Goal: Task Accomplishment & Management: Manage account settings

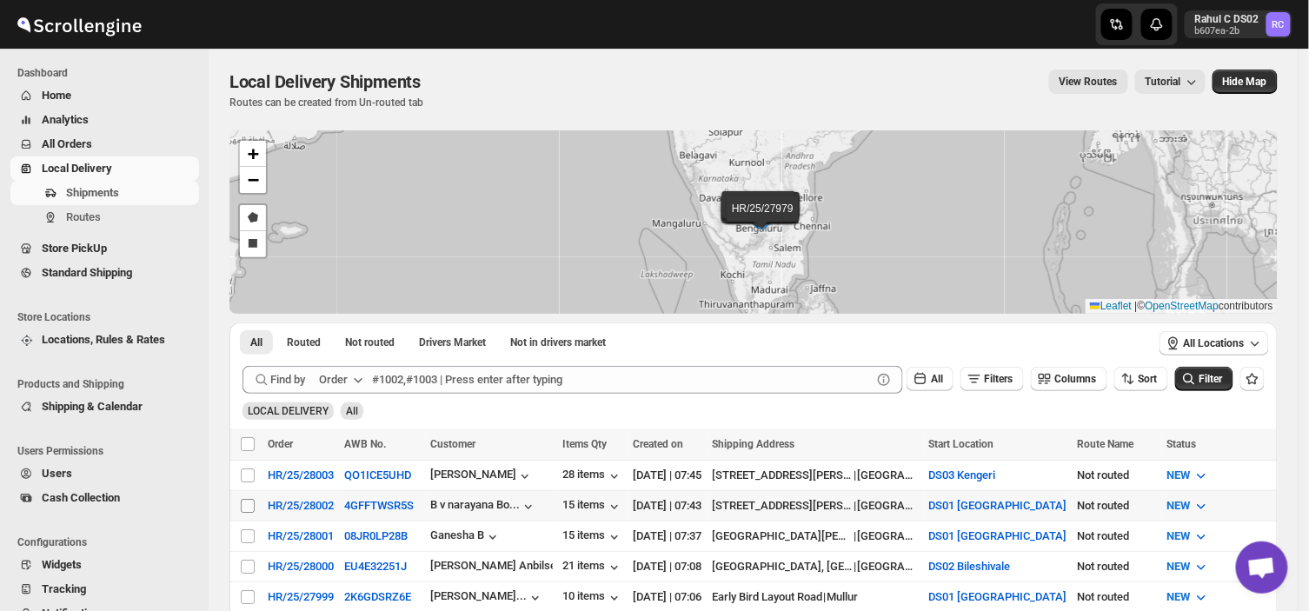
click at [246, 506] on input "Select shipment" at bounding box center [248, 506] width 14 height 14
checkbox input "true"
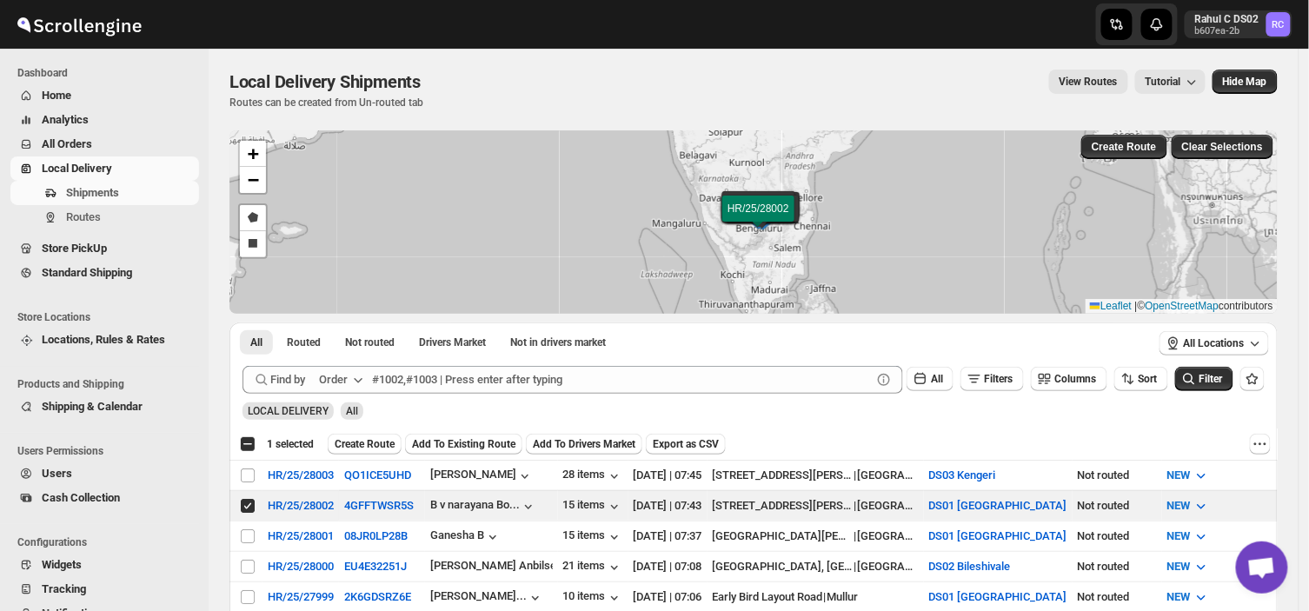
click at [375, 431] on div "Select all 8 shipments 1 selected Create Route Add To Existing Route Add To Dri…" at bounding box center [754, 444] width 1049 height 31
click at [368, 445] on span "Create Route" at bounding box center [365, 444] width 60 height 14
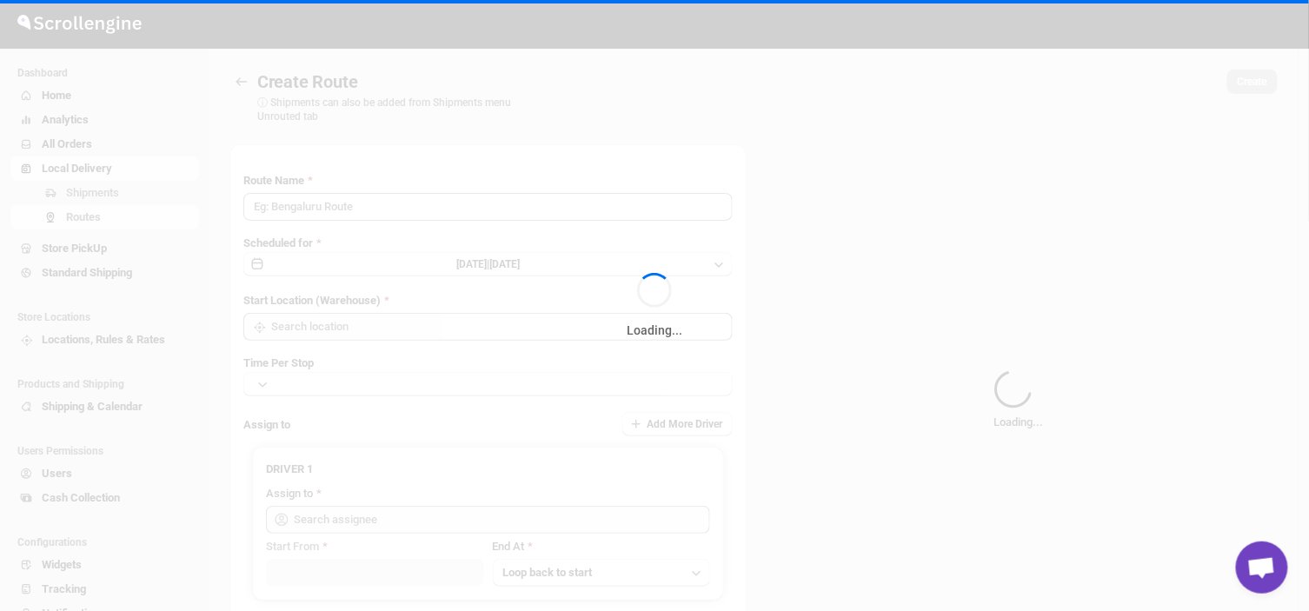
type input "Route - 08/09-0753"
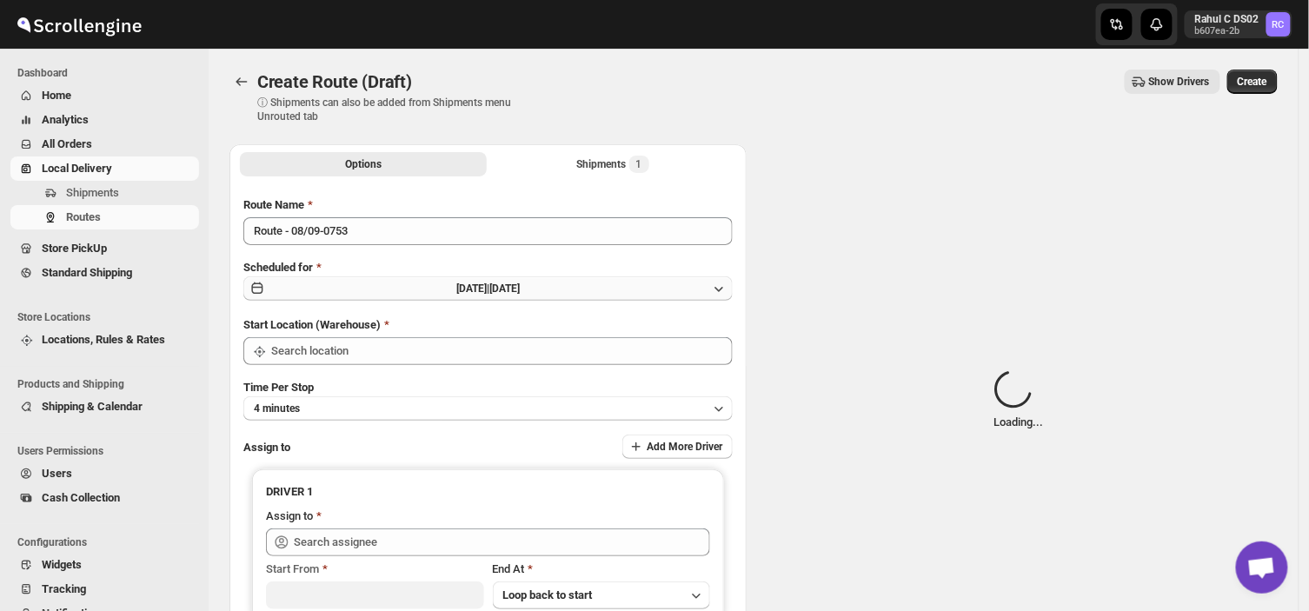
type input "DS01 [GEOGRAPHIC_DATA]"
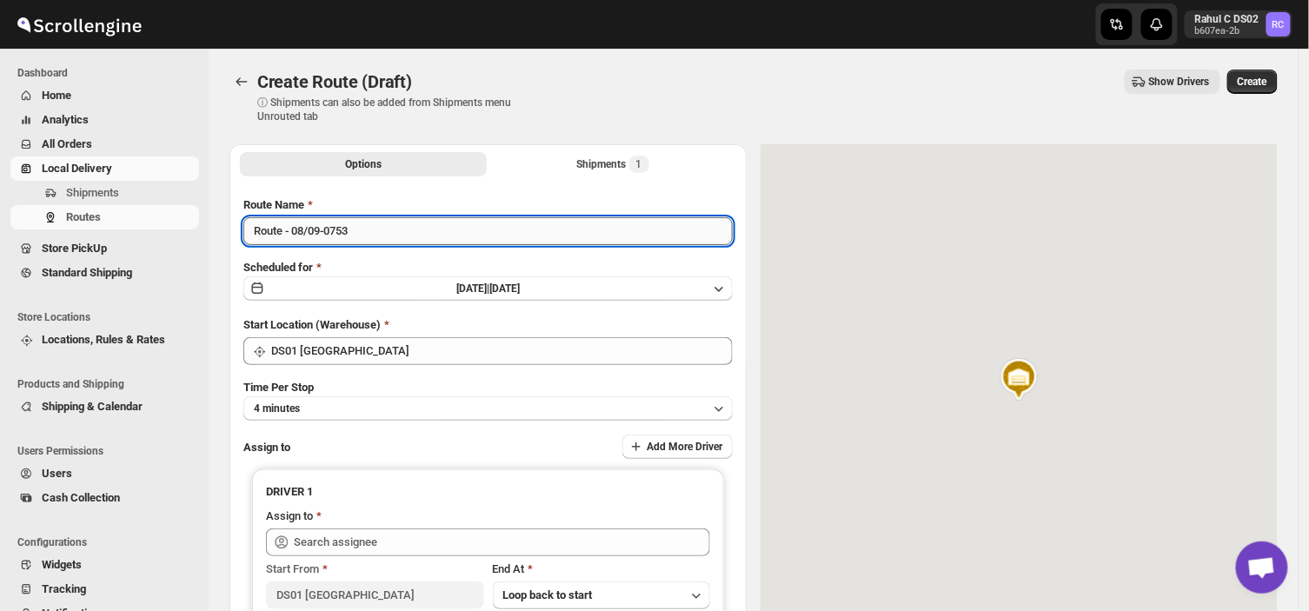
click at [359, 228] on input "Route - 08/09-0753" at bounding box center [487, 231] width 489 height 28
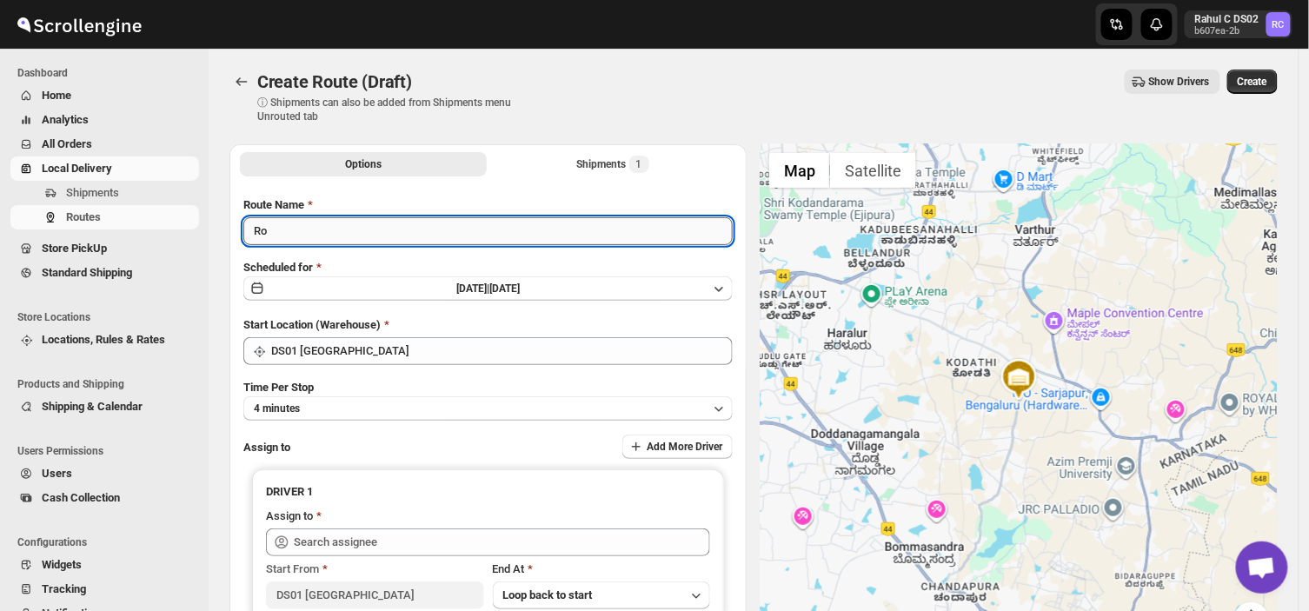
type input "R"
type input "Order no 28002"
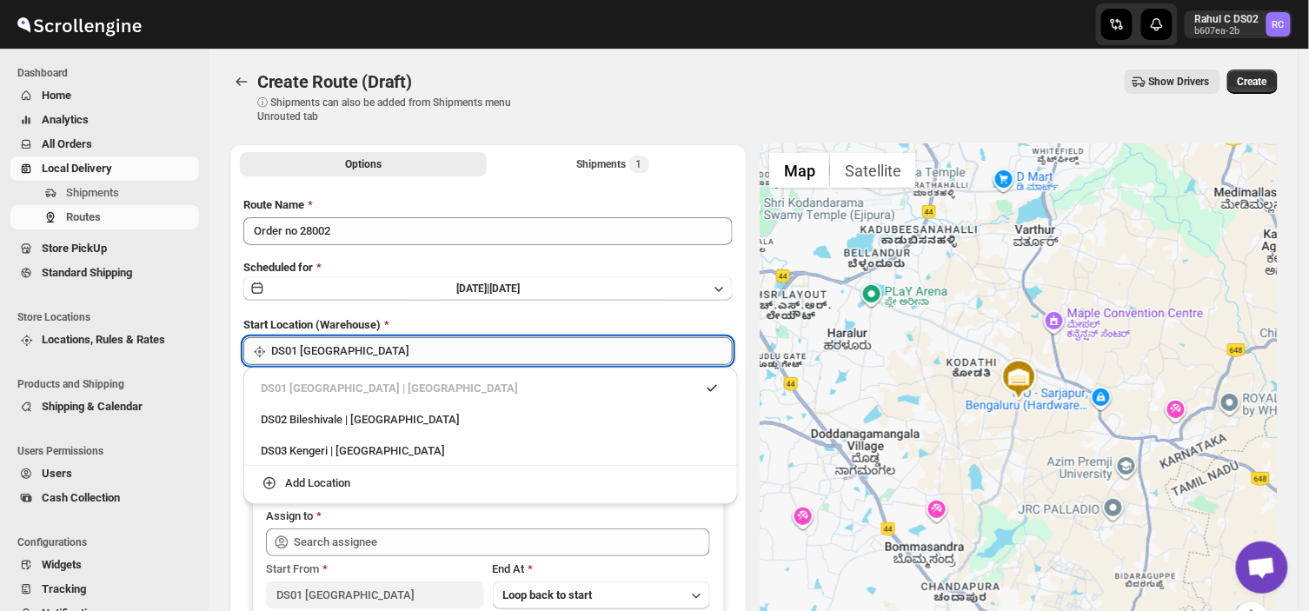
click at [380, 358] on input "DS01 [GEOGRAPHIC_DATA]" at bounding box center [502, 351] width 462 height 28
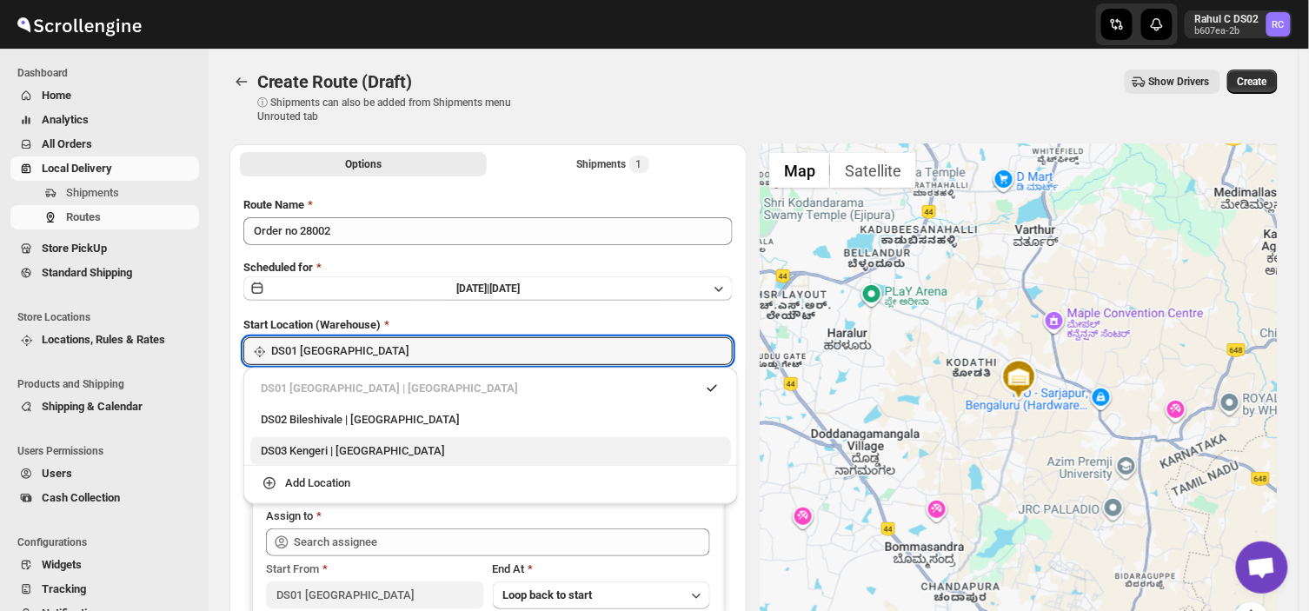
click at [296, 456] on div "DS03 Kengeri | [GEOGRAPHIC_DATA]" at bounding box center [491, 451] width 460 height 17
type input "DS03 Kengeri"
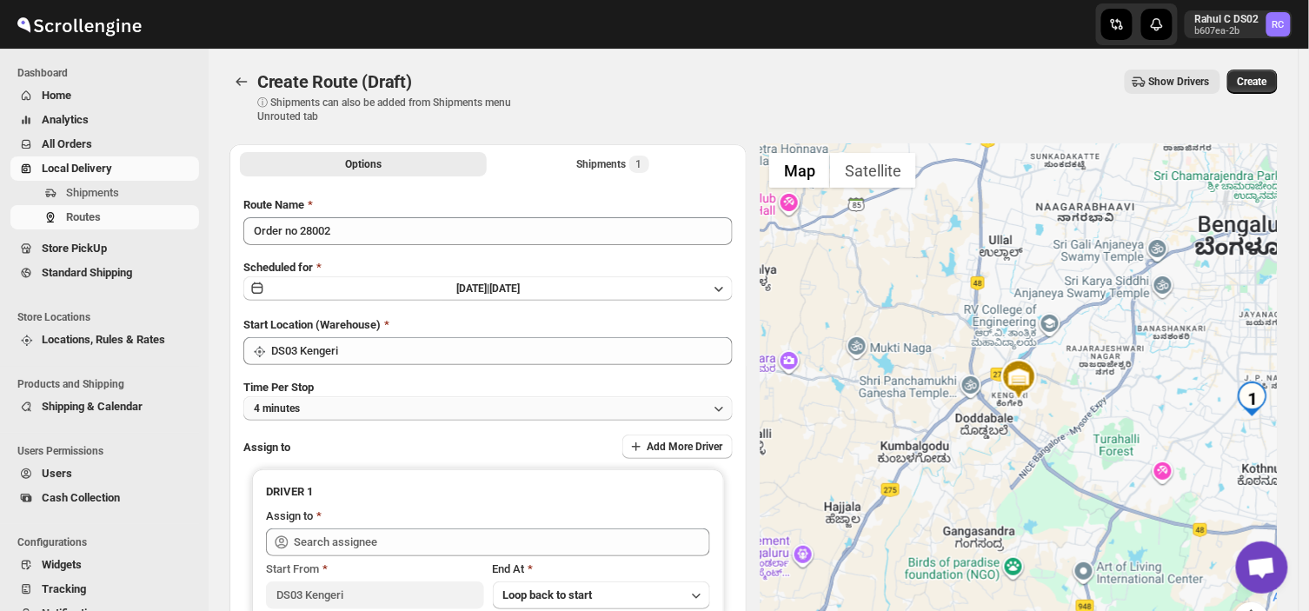
click at [323, 405] on button "4 minutes" at bounding box center [487, 408] width 489 height 24
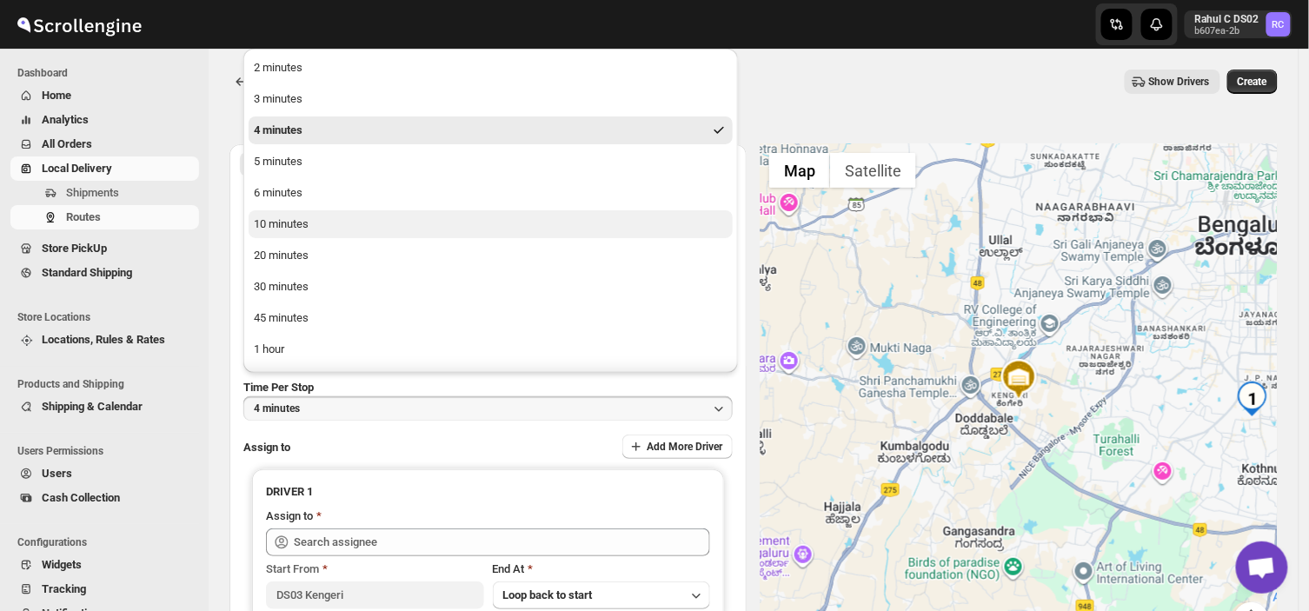
click at [292, 220] on div "10 minutes" at bounding box center [281, 224] width 55 height 17
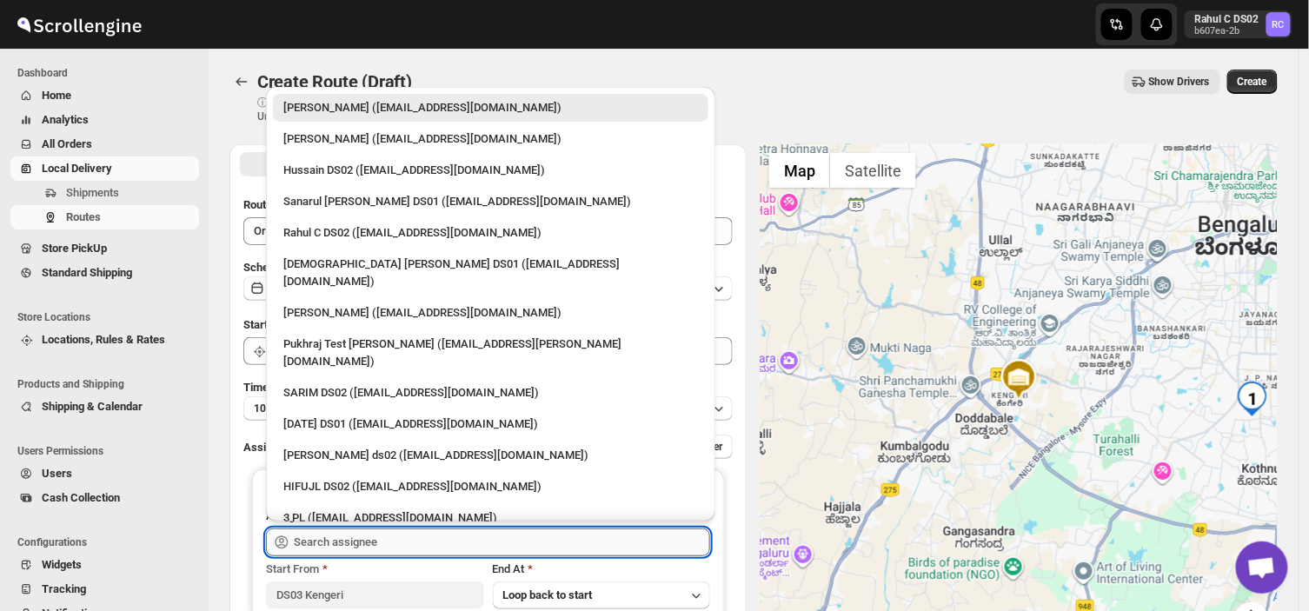
click at [396, 542] on input "text" at bounding box center [502, 543] width 416 height 28
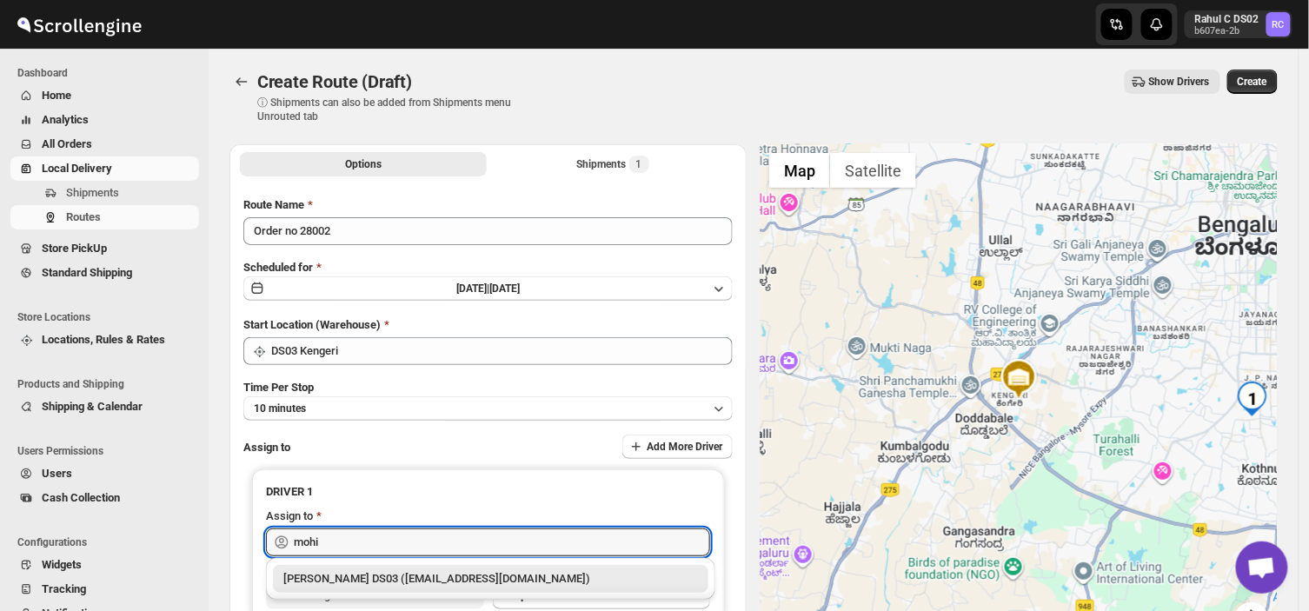
click at [395, 578] on div "[PERSON_NAME] DS03 ([EMAIL_ADDRESS][DOMAIN_NAME])" at bounding box center [490, 578] width 415 height 17
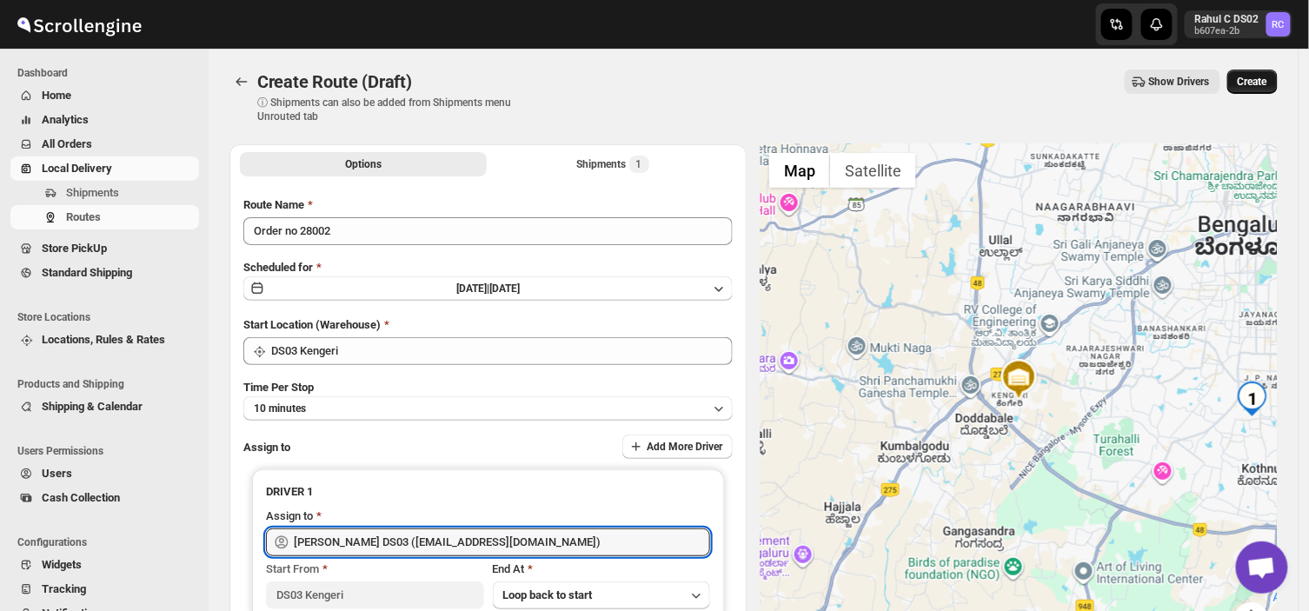
type input "[PERSON_NAME] DS03 ([EMAIL_ADDRESS][DOMAIN_NAME])"
click at [1248, 80] on span "Create" at bounding box center [1253, 82] width 30 height 14
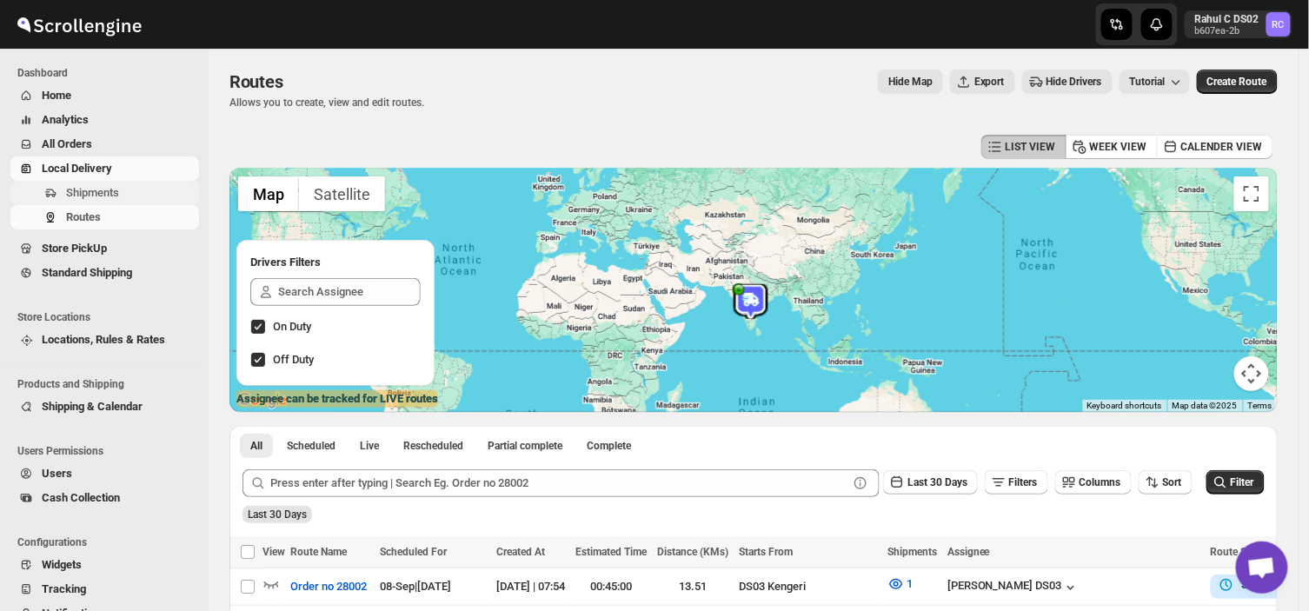
click at [109, 190] on span "Shipments" at bounding box center [92, 192] width 53 height 13
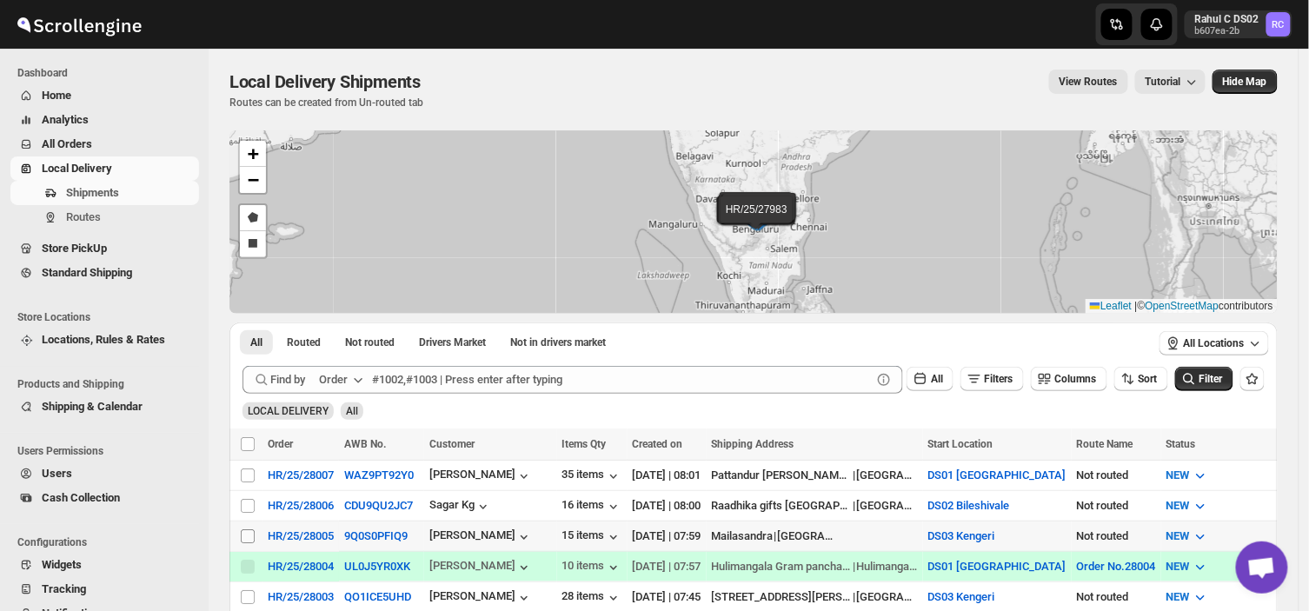
click at [243, 536] on input "Select shipment" at bounding box center [248, 536] width 14 height 14
checkbox input "true"
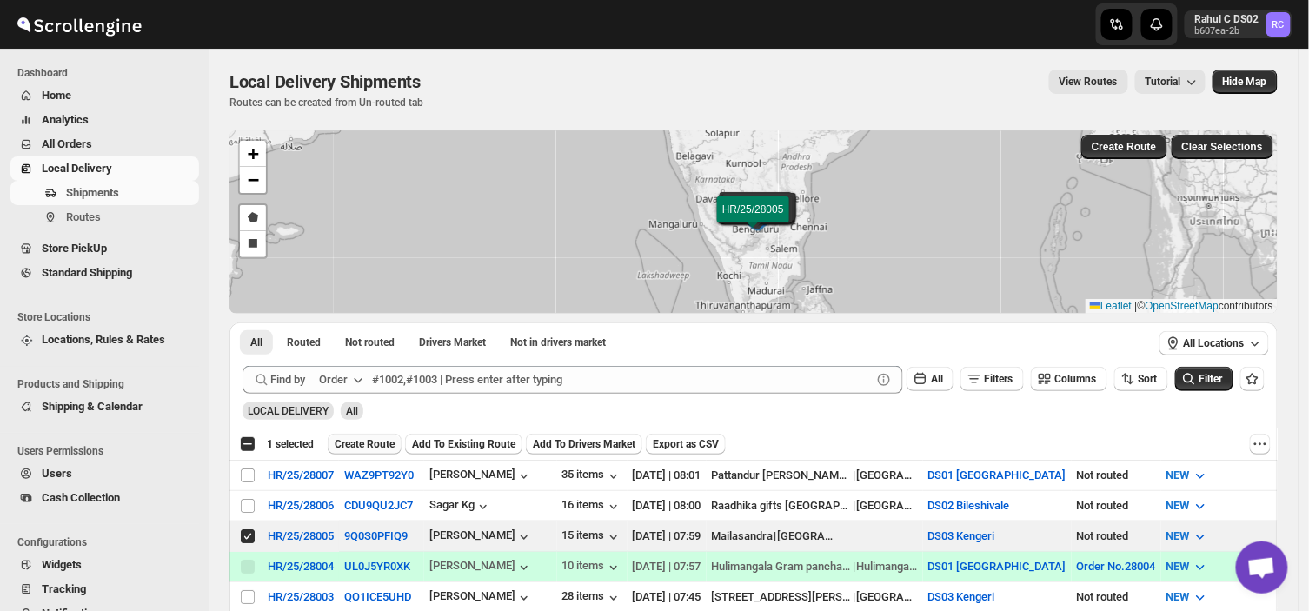
click at [376, 437] on span "Create Route" at bounding box center [365, 444] width 60 height 14
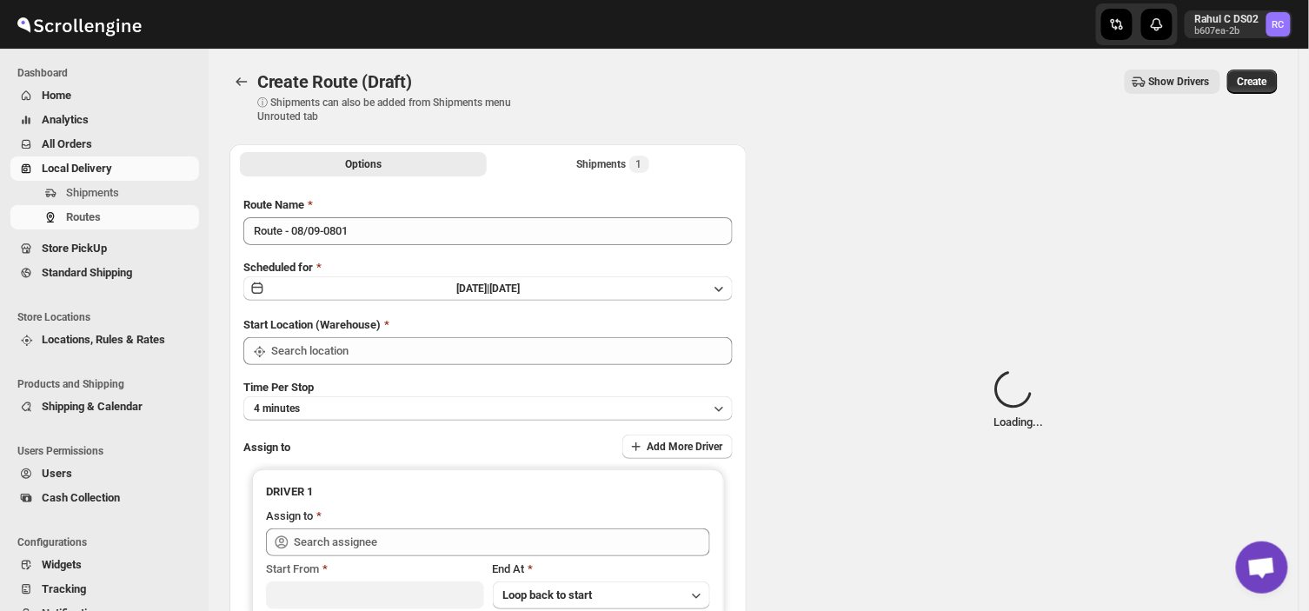
type input "DS03 Kengeri"
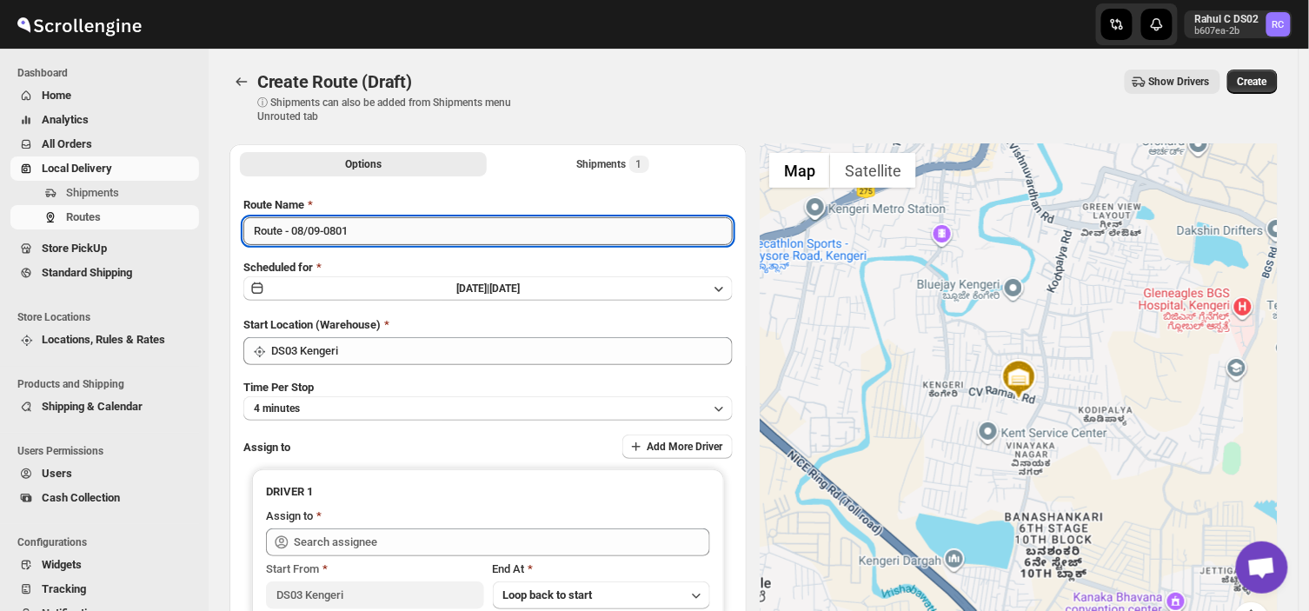
click at [359, 236] on input "Route - 08/09-0801" at bounding box center [487, 231] width 489 height 28
type input "R"
type input "Order no 28005"
click at [346, 407] on button "4 minutes" at bounding box center [487, 408] width 489 height 24
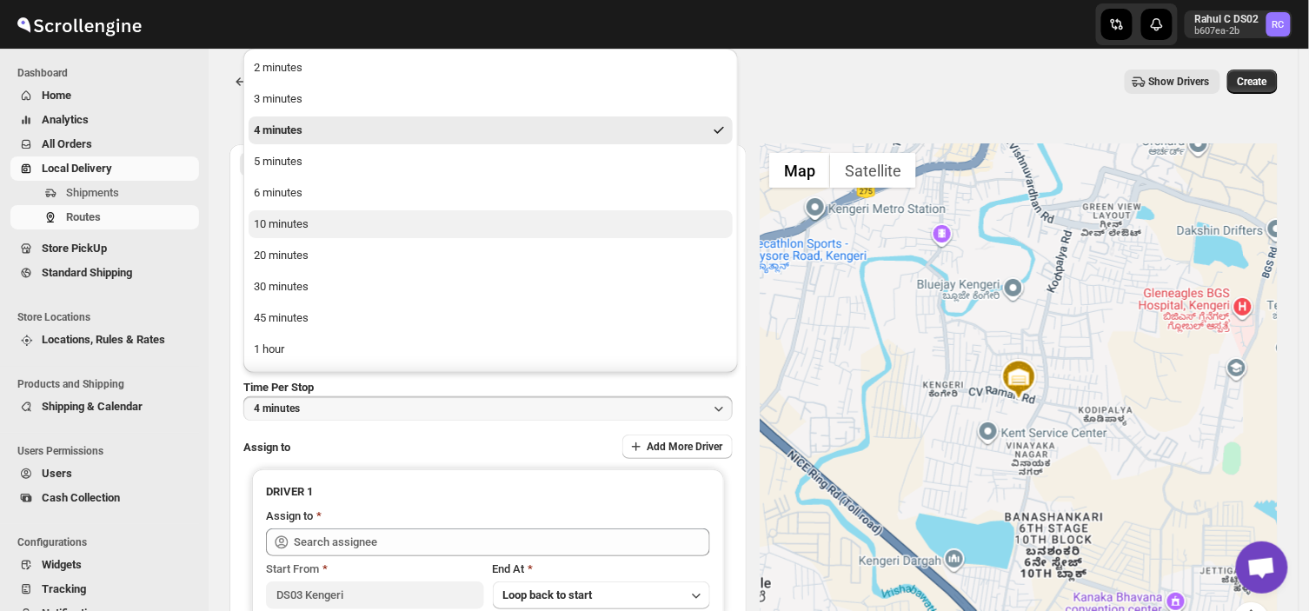
click at [274, 216] on div "10 minutes" at bounding box center [281, 224] width 55 height 17
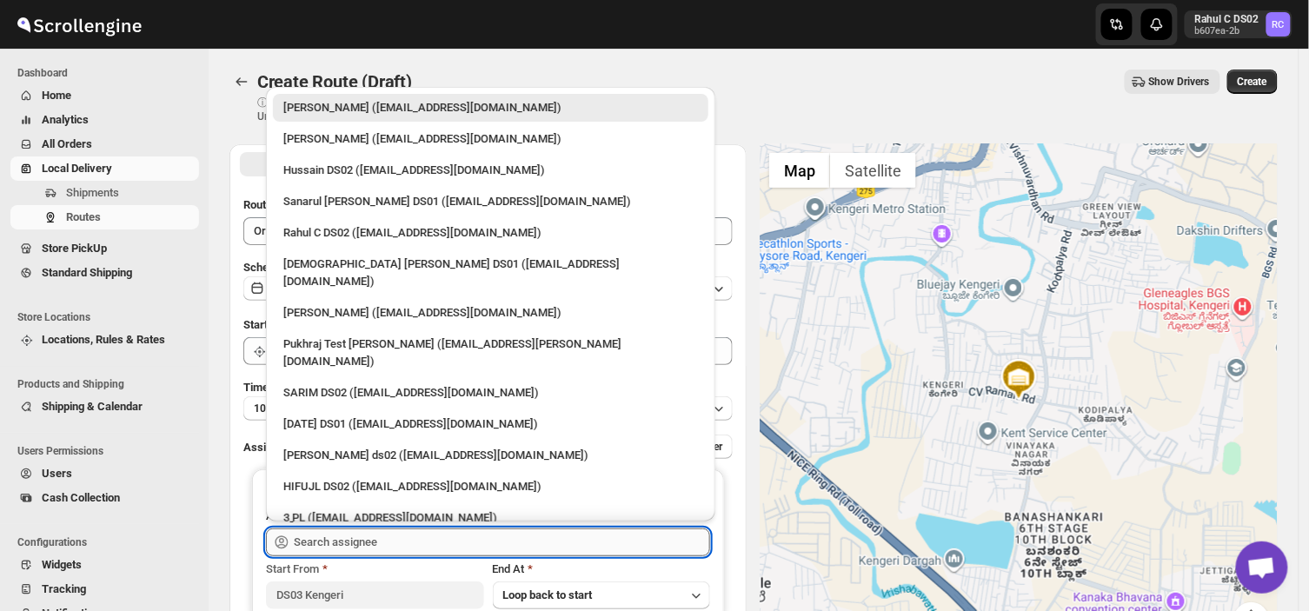
click at [400, 546] on input "text" at bounding box center [502, 543] width 416 height 28
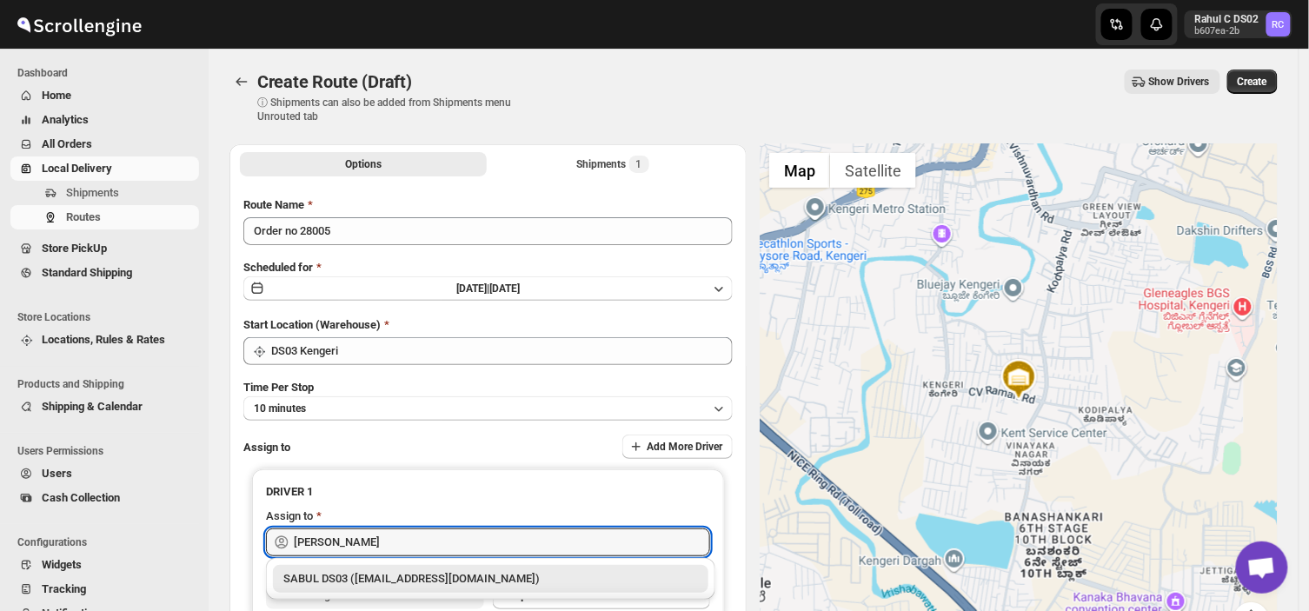
click at [369, 574] on div "SABUL DS03 ([EMAIL_ADDRESS][DOMAIN_NAME])" at bounding box center [490, 578] width 415 height 17
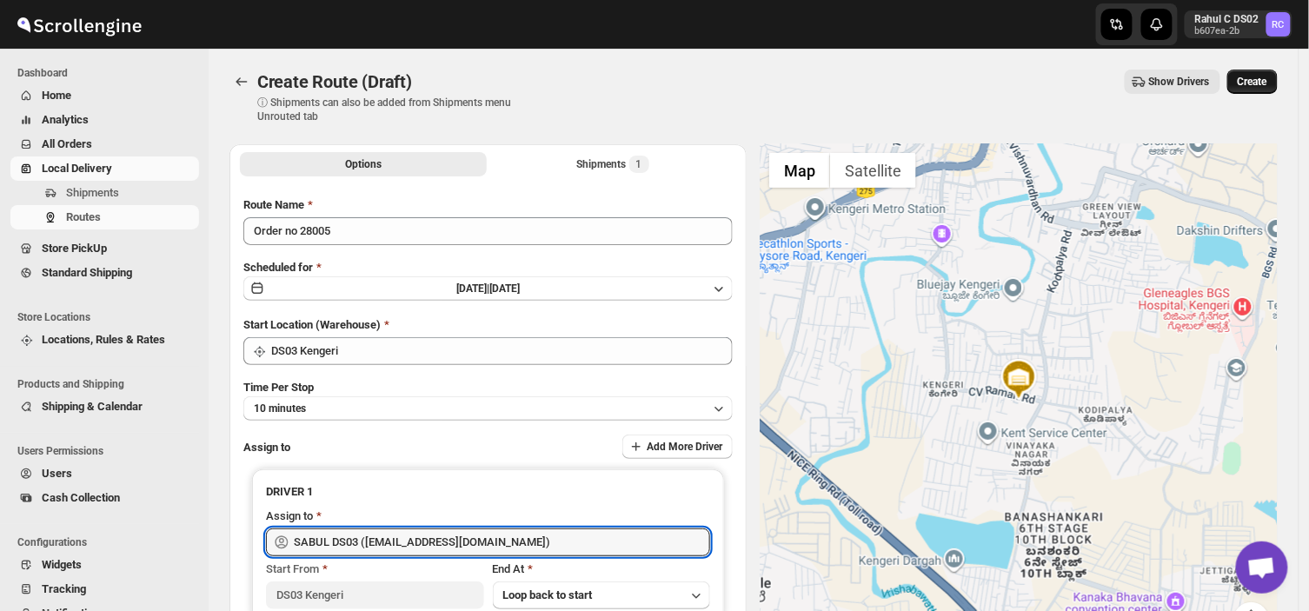
type input "SABUL DS03 ([EMAIL_ADDRESS][DOMAIN_NAME])"
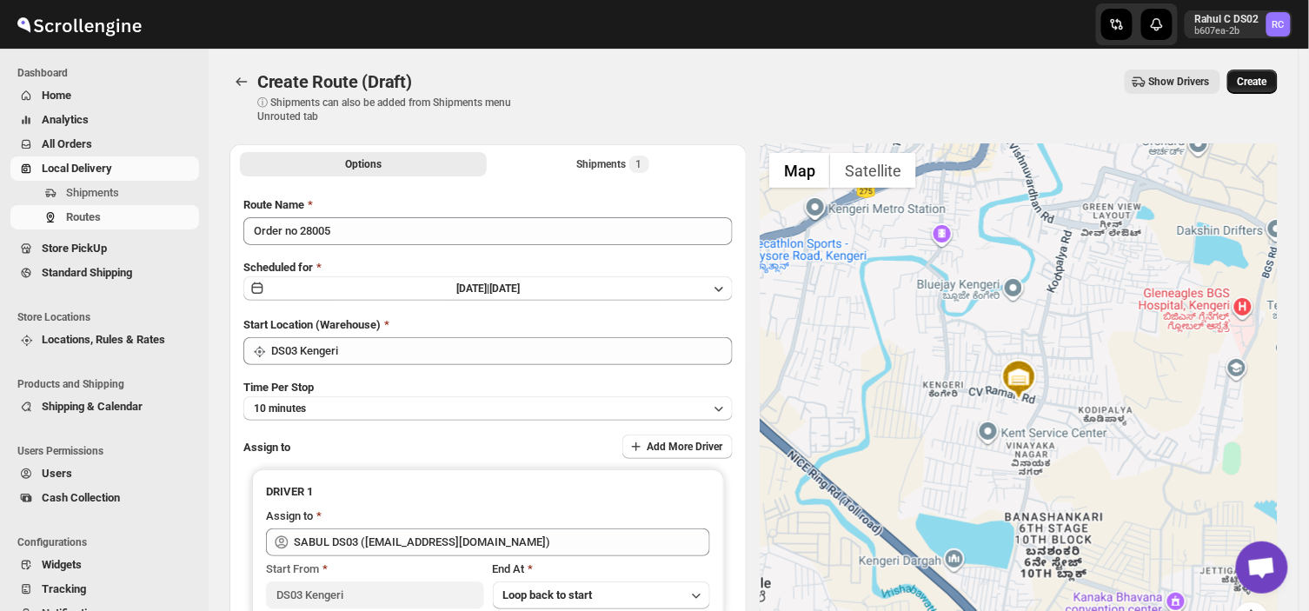
click at [1271, 72] on button "Create" at bounding box center [1253, 82] width 50 height 24
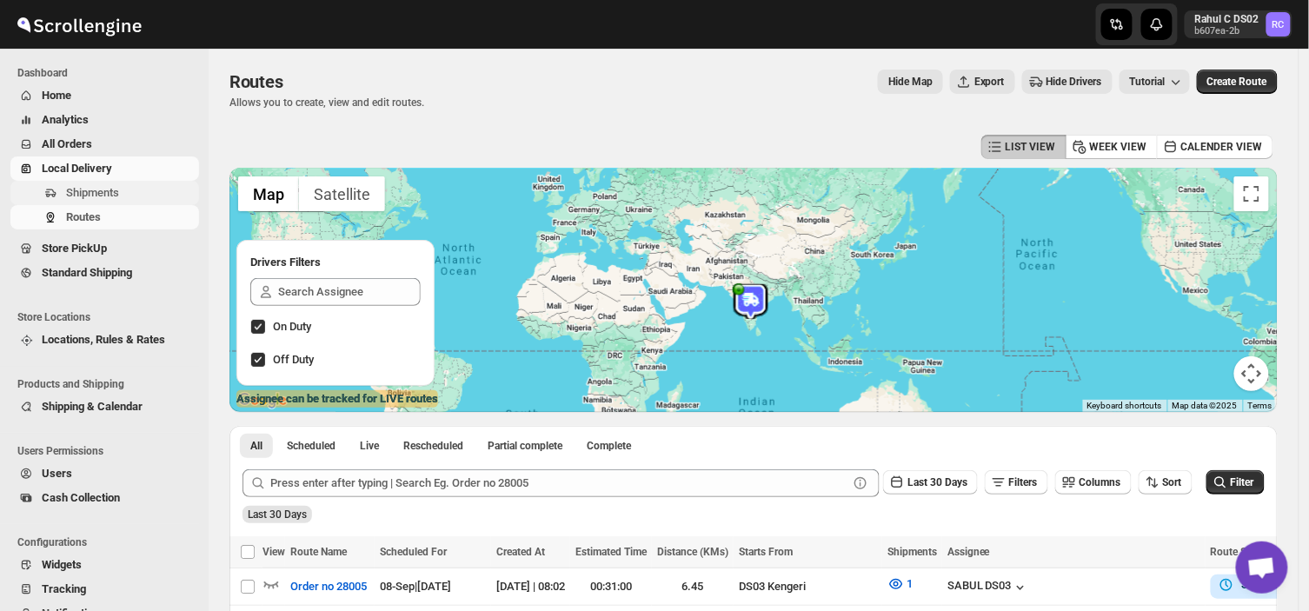
click at [119, 192] on span "Shipments" at bounding box center [131, 192] width 130 height 17
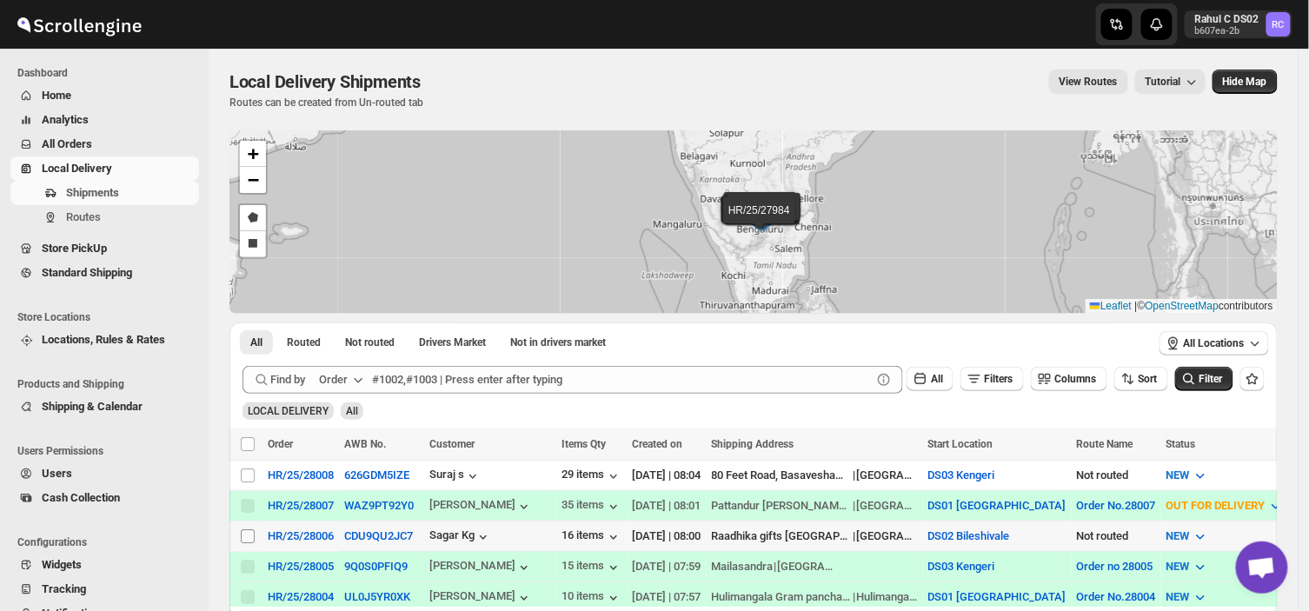
click at [248, 532] on input "Select shipment" at bounding box center [248, 536] width 14 height 14
checkbox input "true"
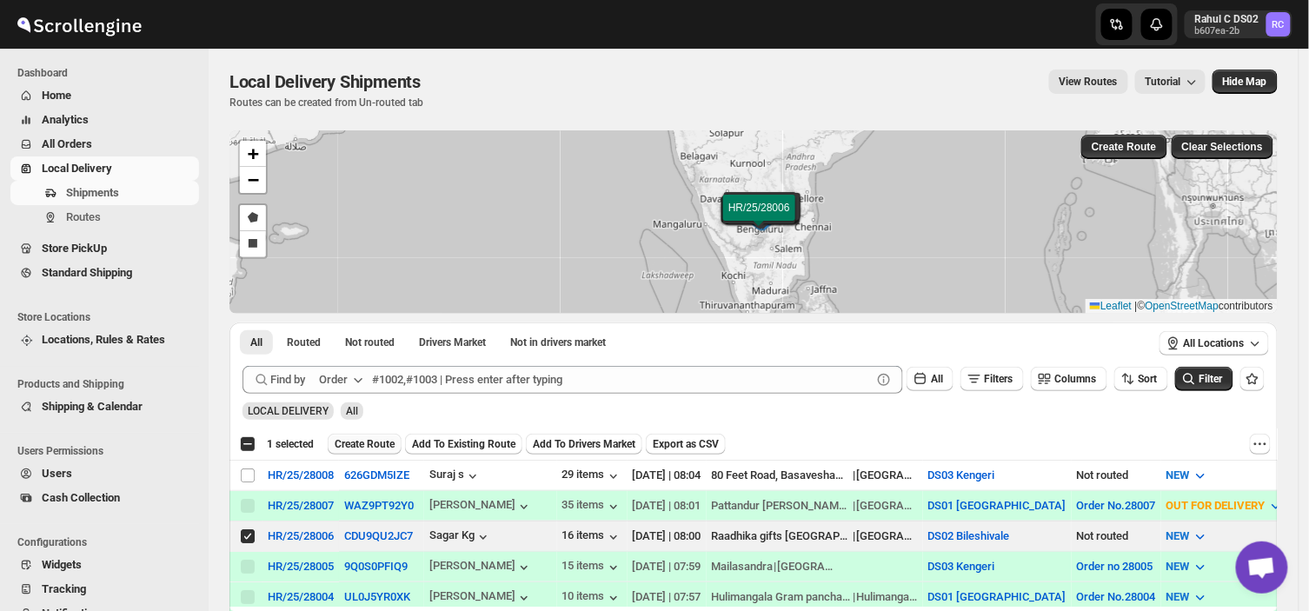
click at [353, 444] on span "Create Route" at bounding box center [365, 444] width 60 height 14
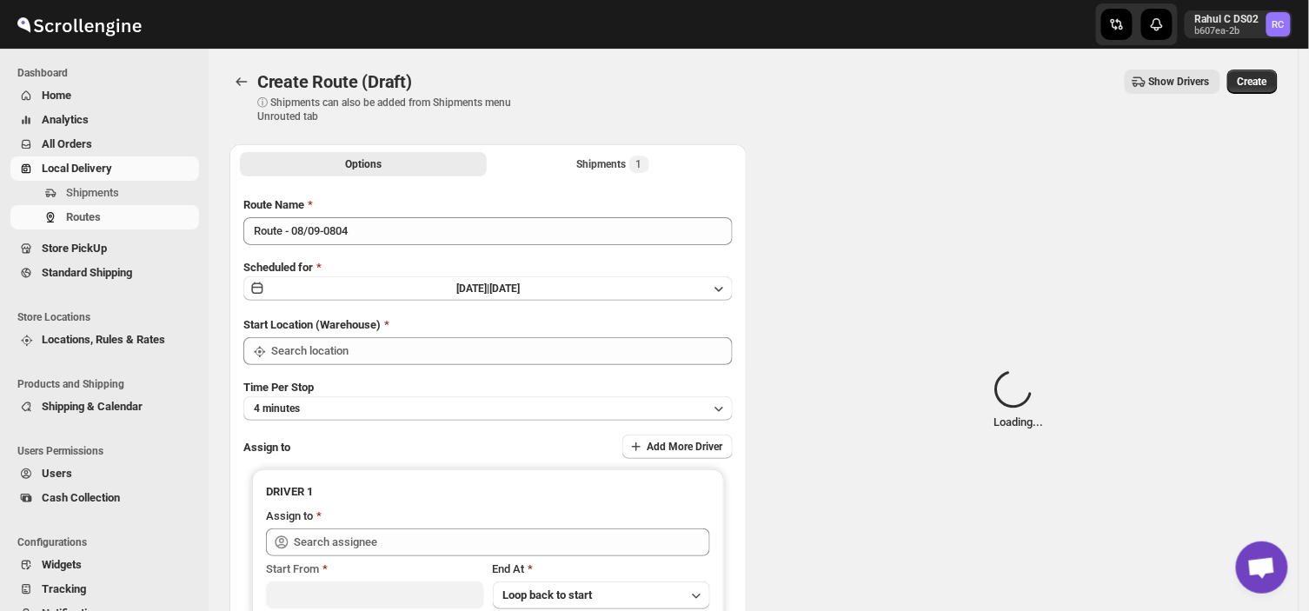
type input "DS02 Bileshivale"
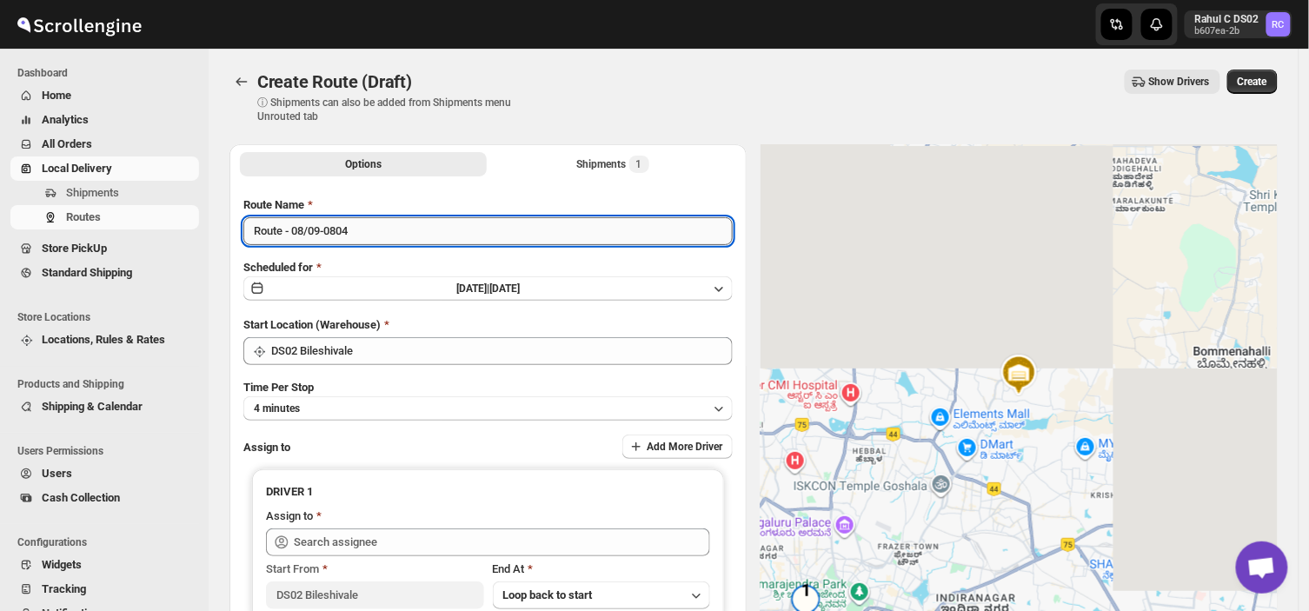
click at [354, 230] on input "Route - 08/09-0804" at bounding box center [487, 231] width 489 height 28
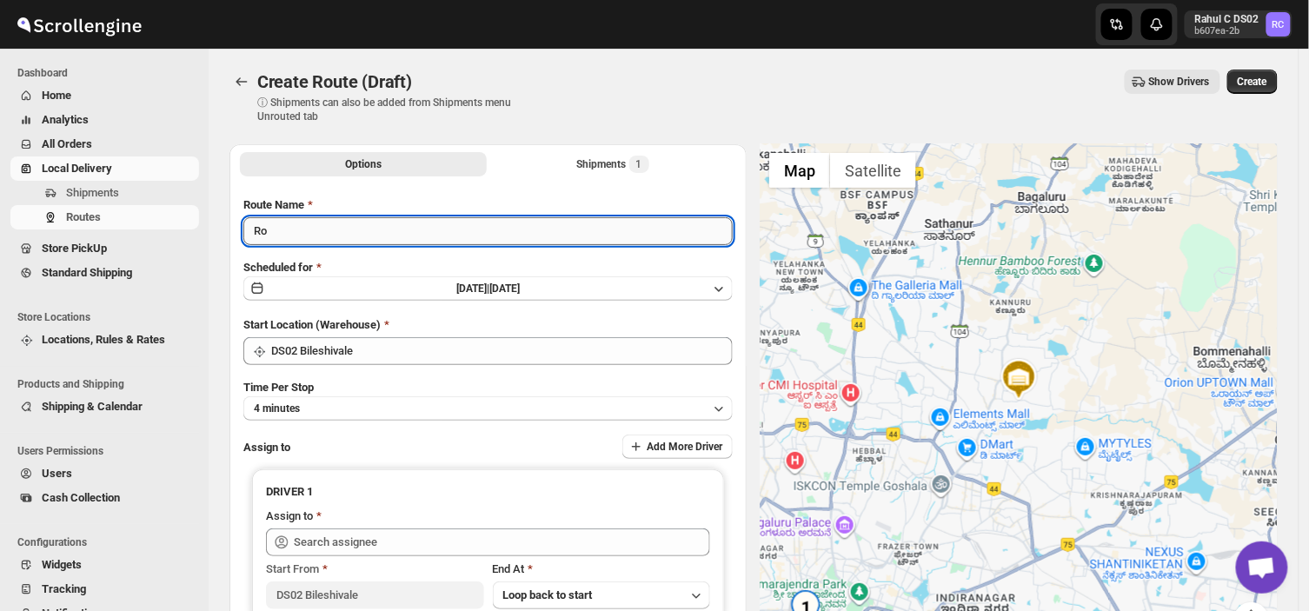
type input "R"
type input "Order no 28006"
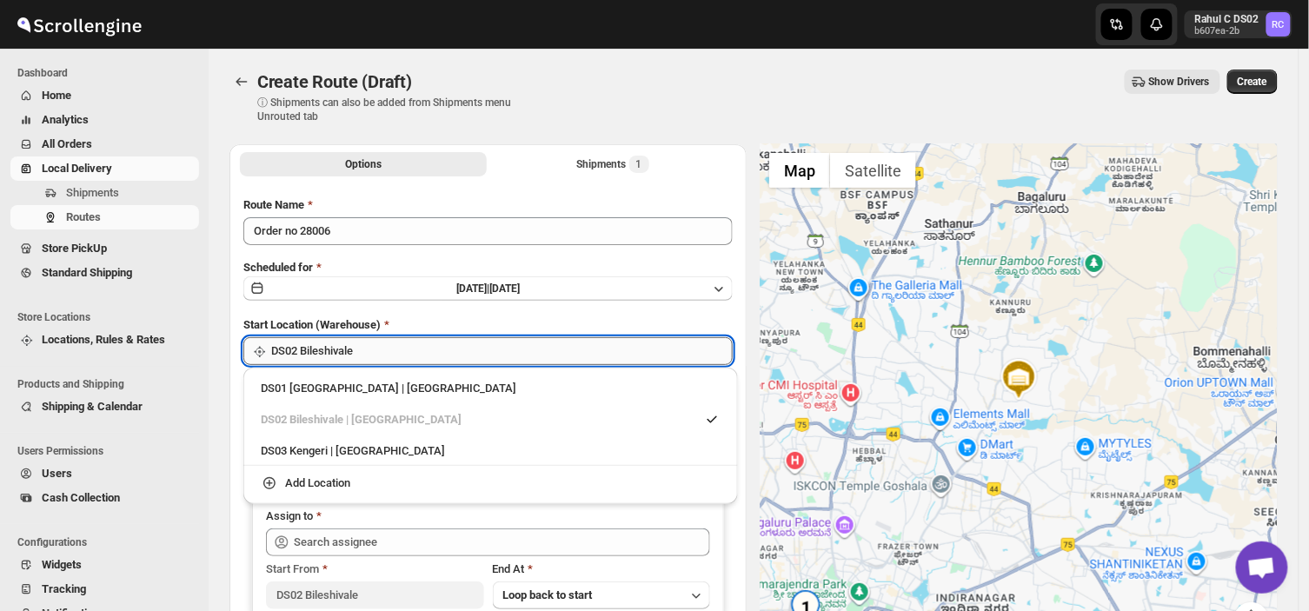
click at [365, 356] on input "DS02 Bileshivale" at bounding box center [502, 351] width 462 height 28
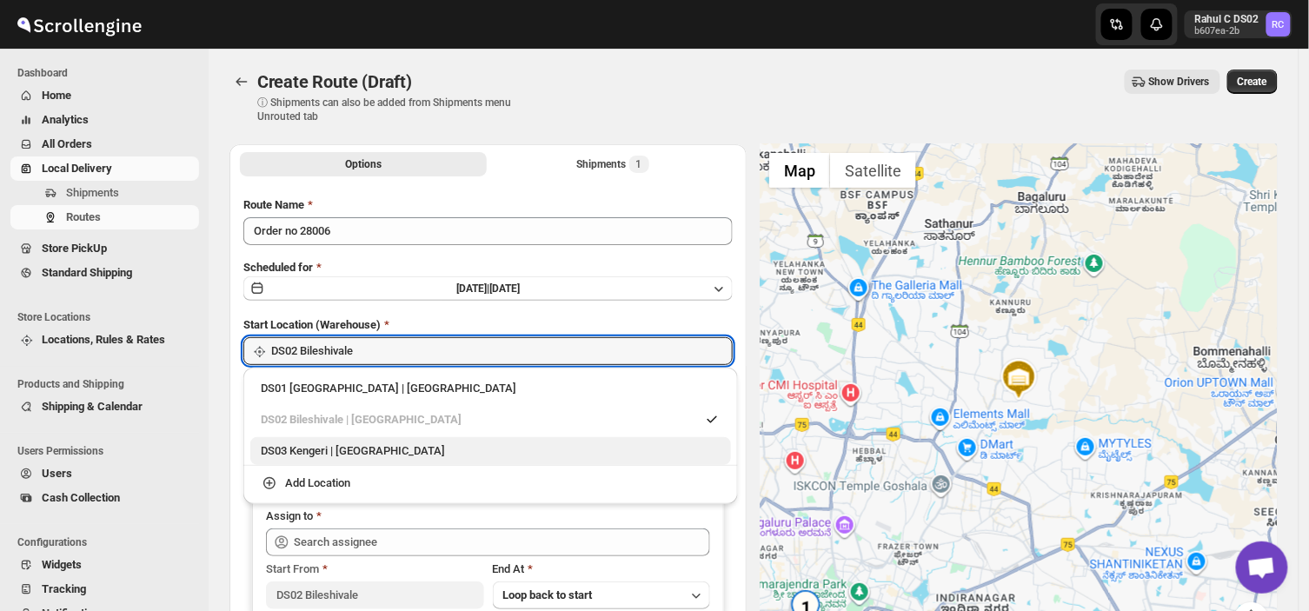
click at [309, 448] on div "DS03 Kengeri | [GEOGRAPHIC_DATA]" at bounding box center [491, 451] width 460 height 17
type input "DS03 Kengeri"
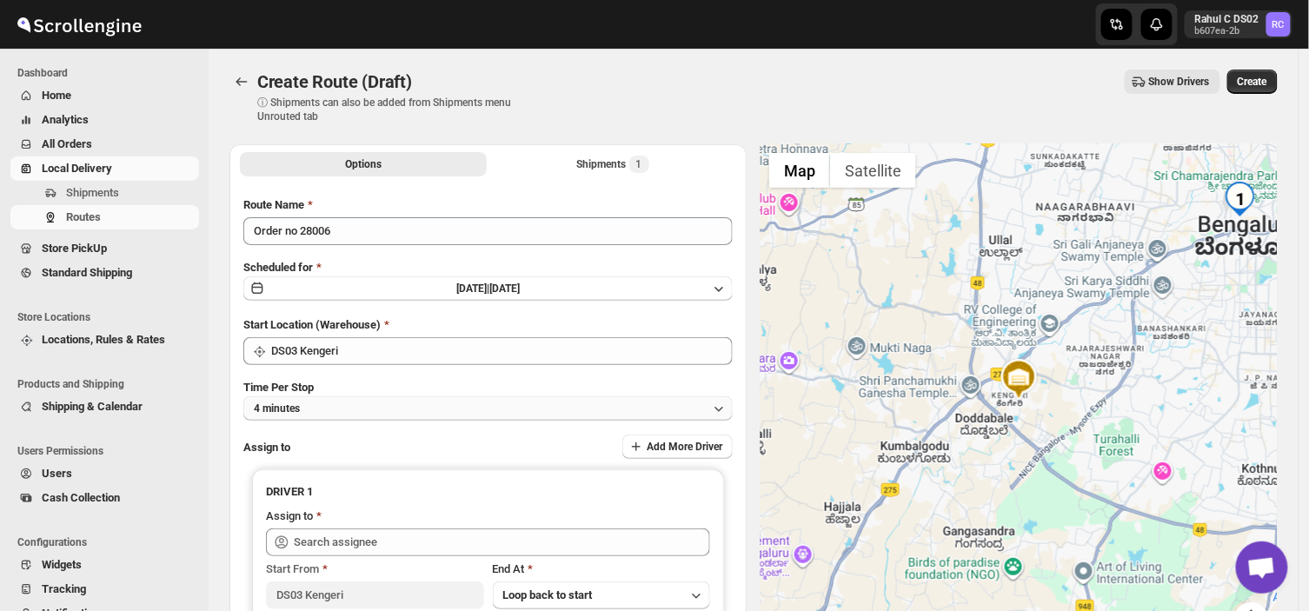
click at [319, 406] on button "4 minutes" at bounding box center [487, 408] width 489 height 24
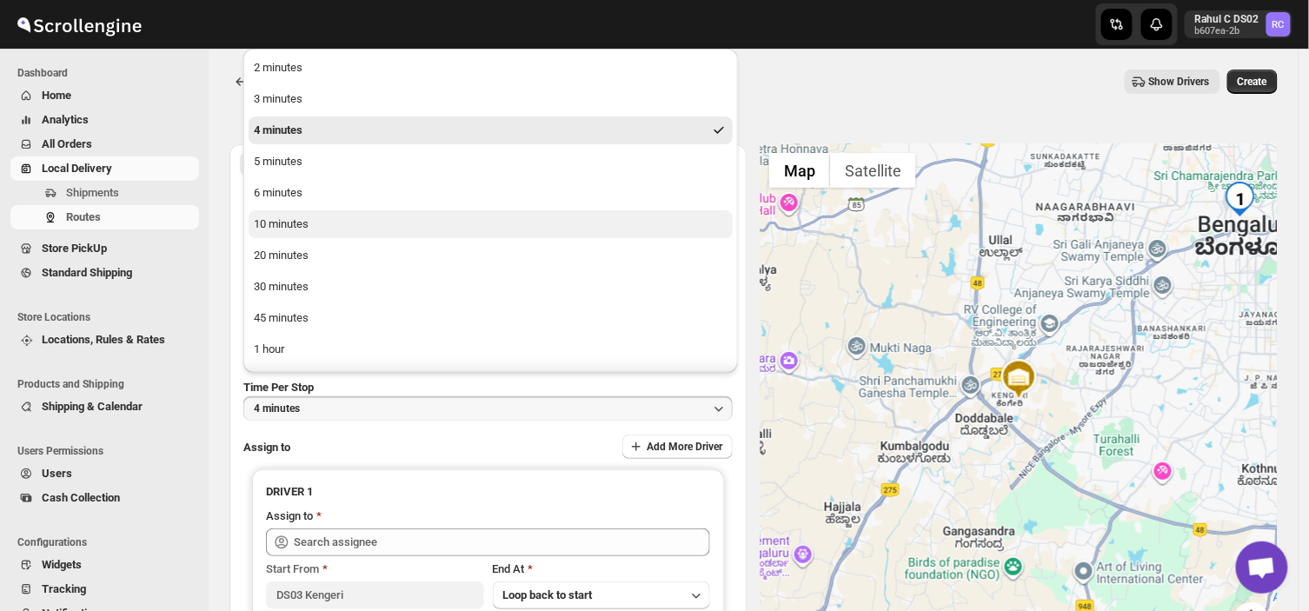
click at [303, 216] on div "10 minutes" at bounding box center [281, 224] width 55 height 17
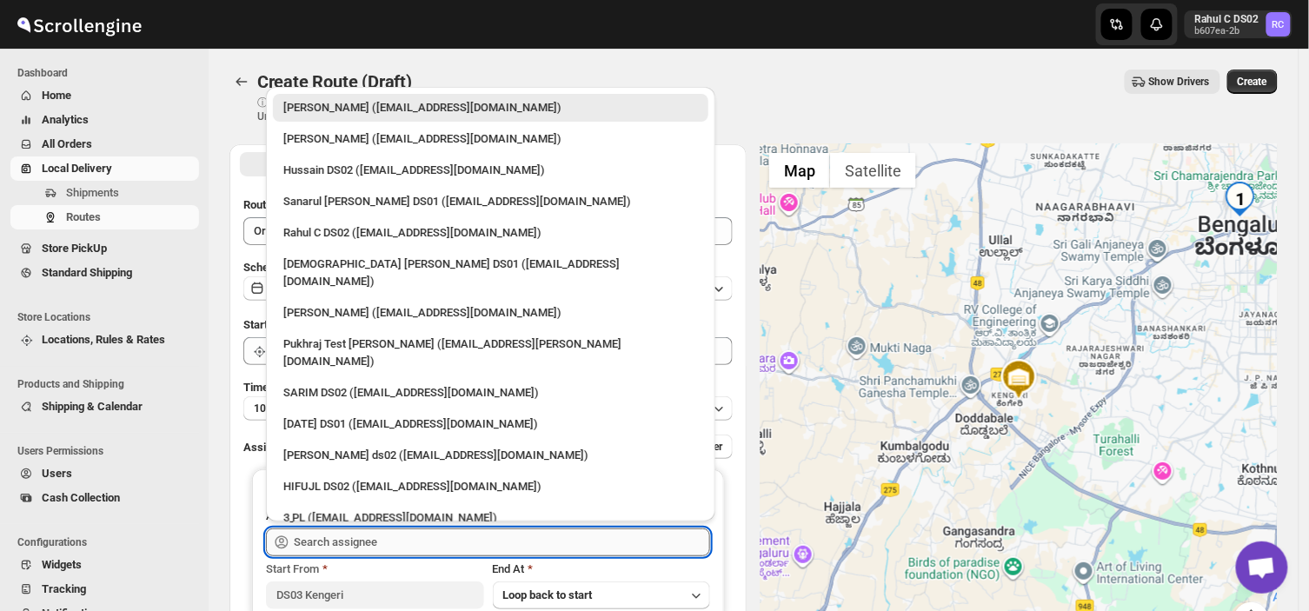
click at [391, 549] on input "text" at bounding box center [502, 543] width 416 height 28
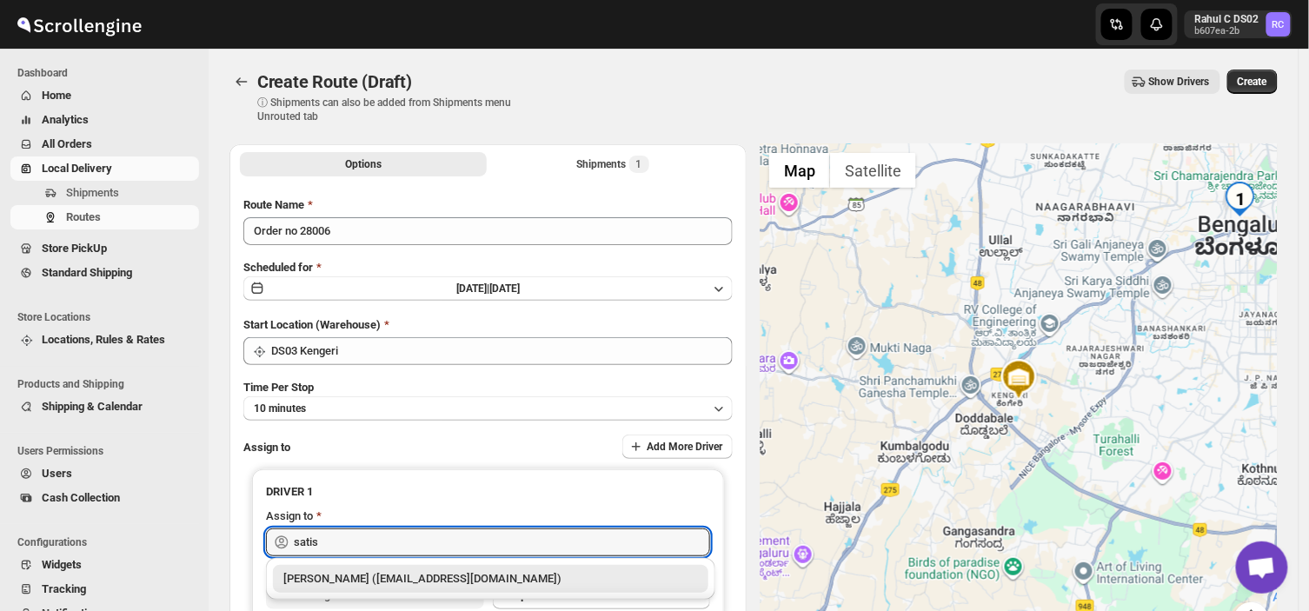
click at [416, 575] on div "[PERSON_NAME] ([EMAIL_ADDRESS][DOMAIN_NAME])" at bounding box center [490, 578] width 415 height 17
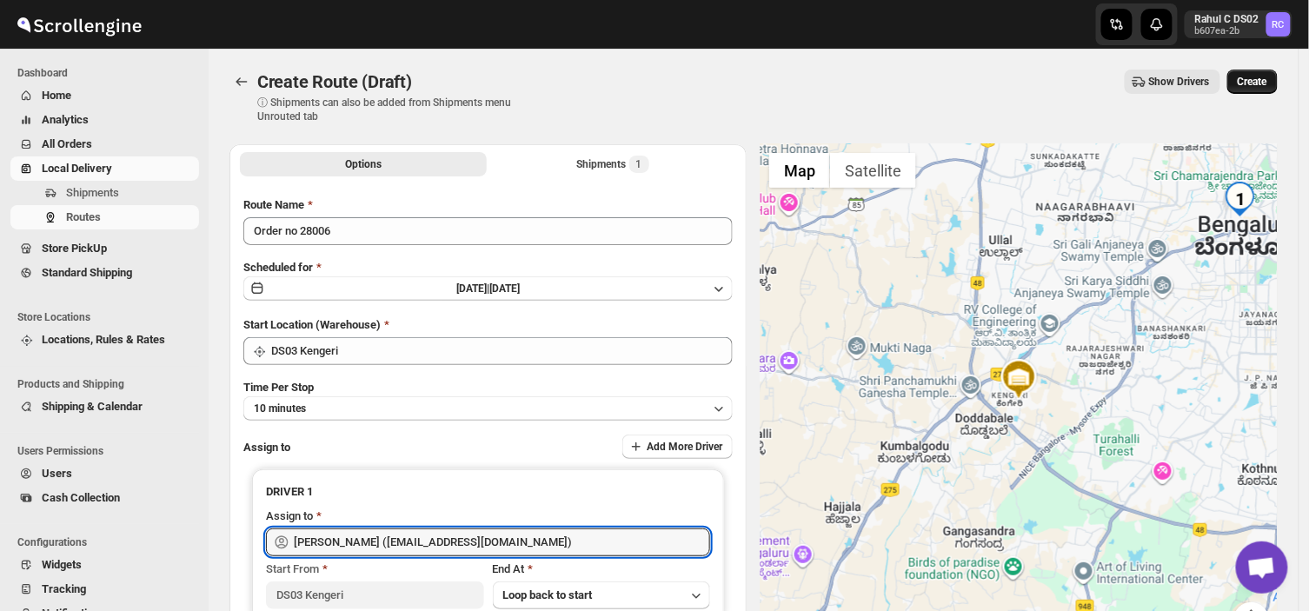
type input "[PERSON_NAME] ([EMAIL_ADDRESS][DOMAIN_NAME])"
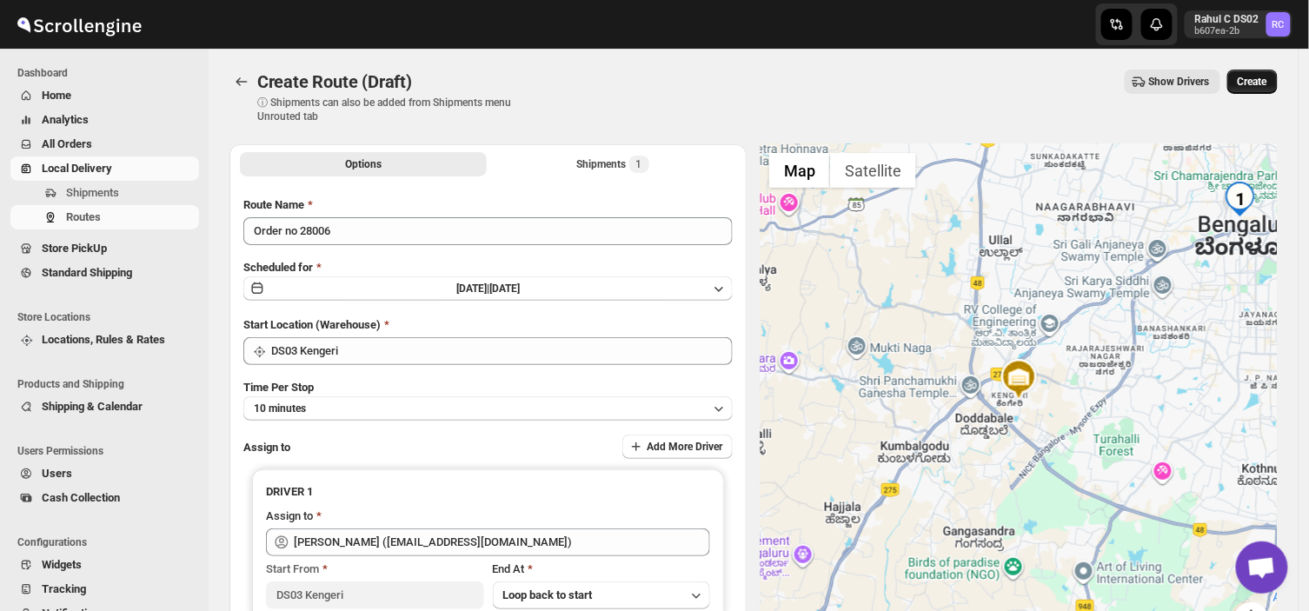
click at [1262, 80] on span "Create" at bounding box center [1253, 82] width 30 height 14
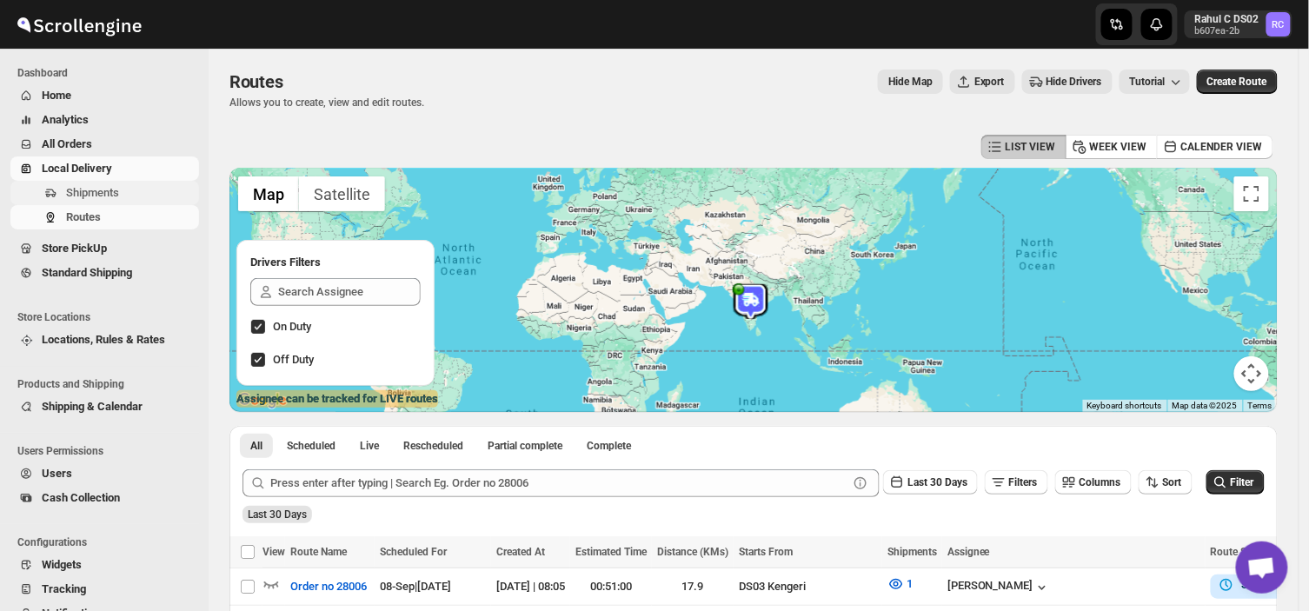
click at [101, 195] on span "Shipments" at bounding box center [92, 192] width 53 height 13
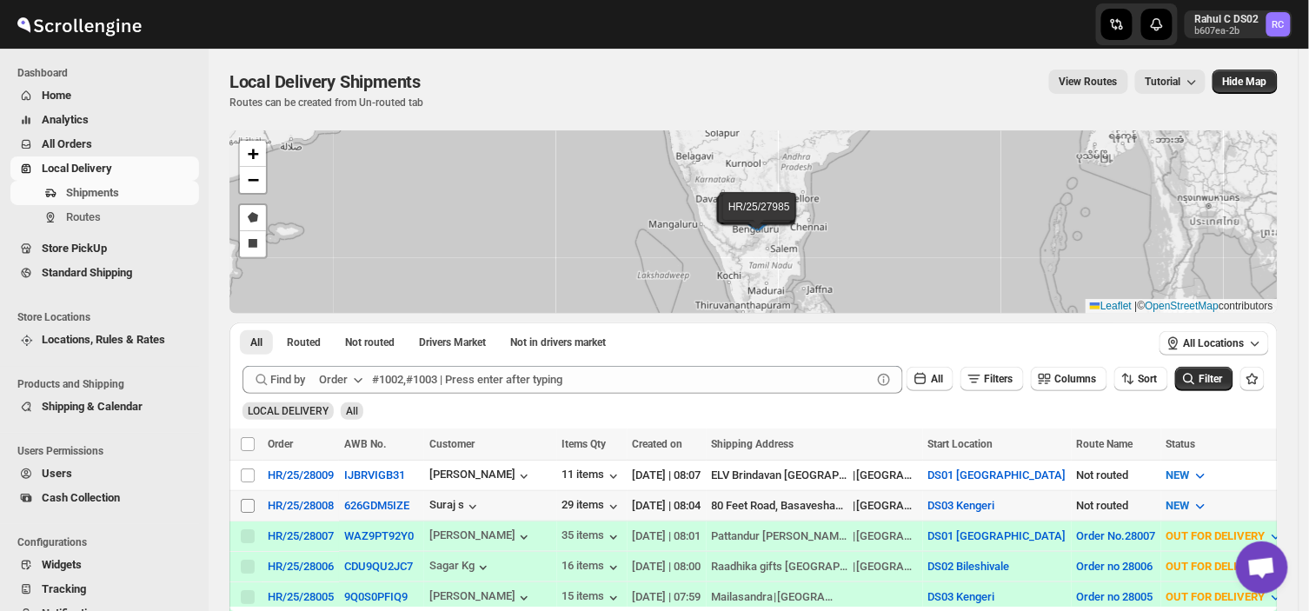
click at [248, 501] on input "Select shipment" at bounding box center [248, 506] width 14 height 14
checkbox input "true"
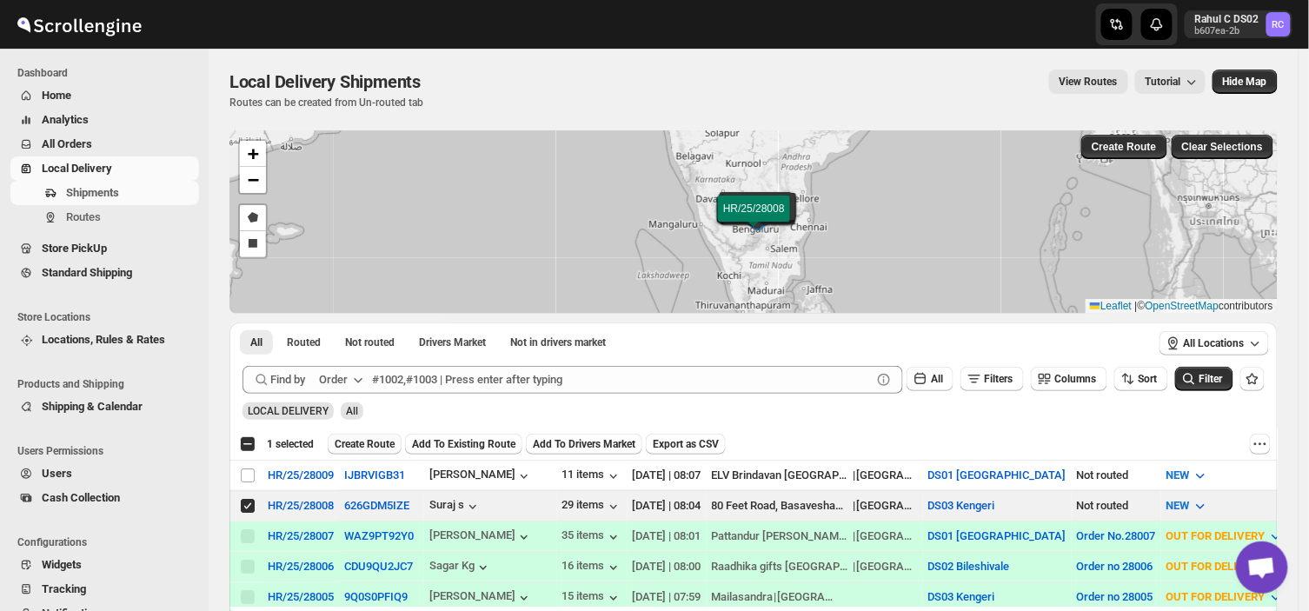
click at [359, 434] on button "Create Route" at bounding box center [365, 444] width 74 height 21
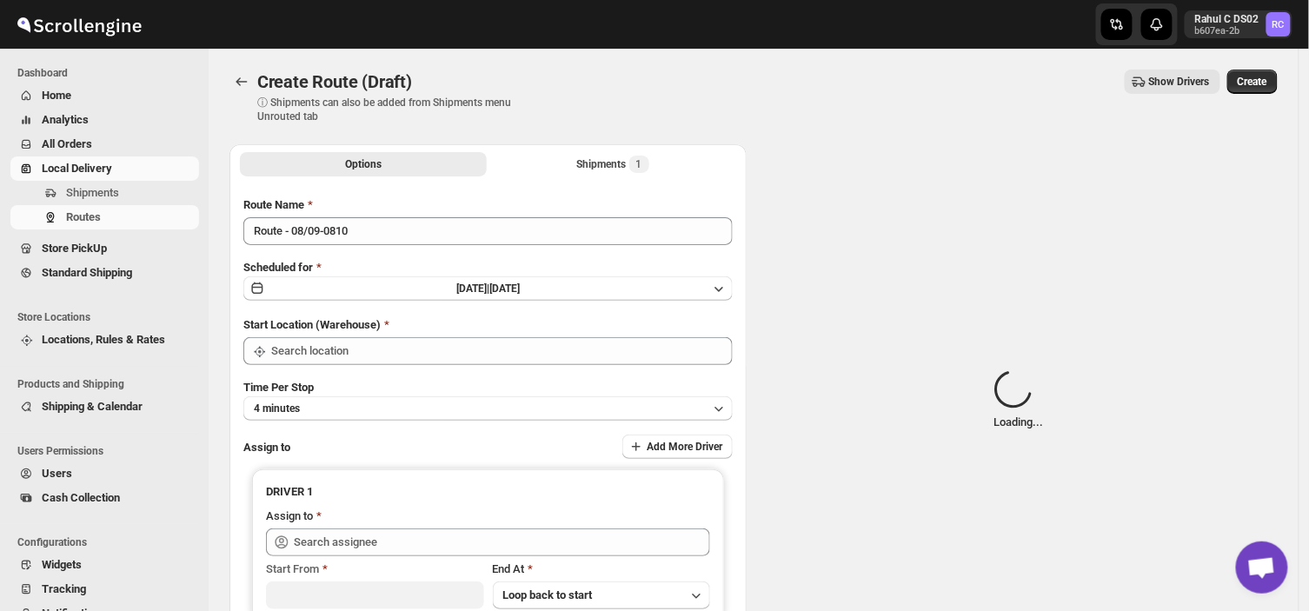
type input "DS03 Kengeri"
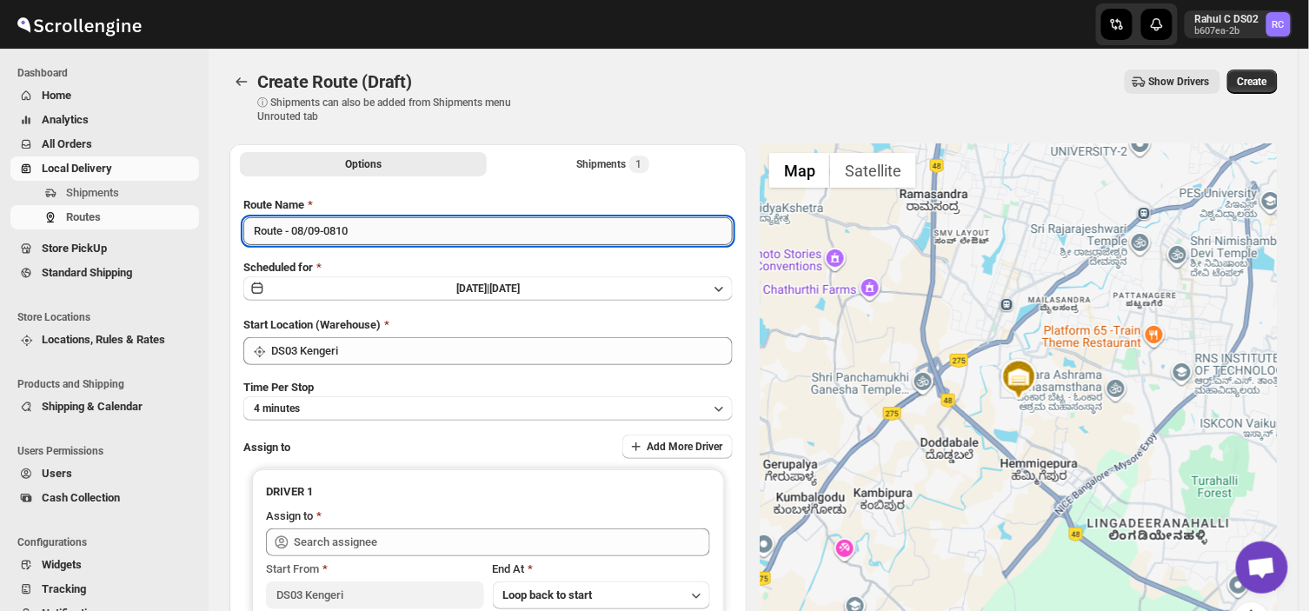
click at [362, 227] on input "Route - 08/09-0810" at bounding box center [487, 231] width 489 height 28
type input "R"
type input "Order no 28008"
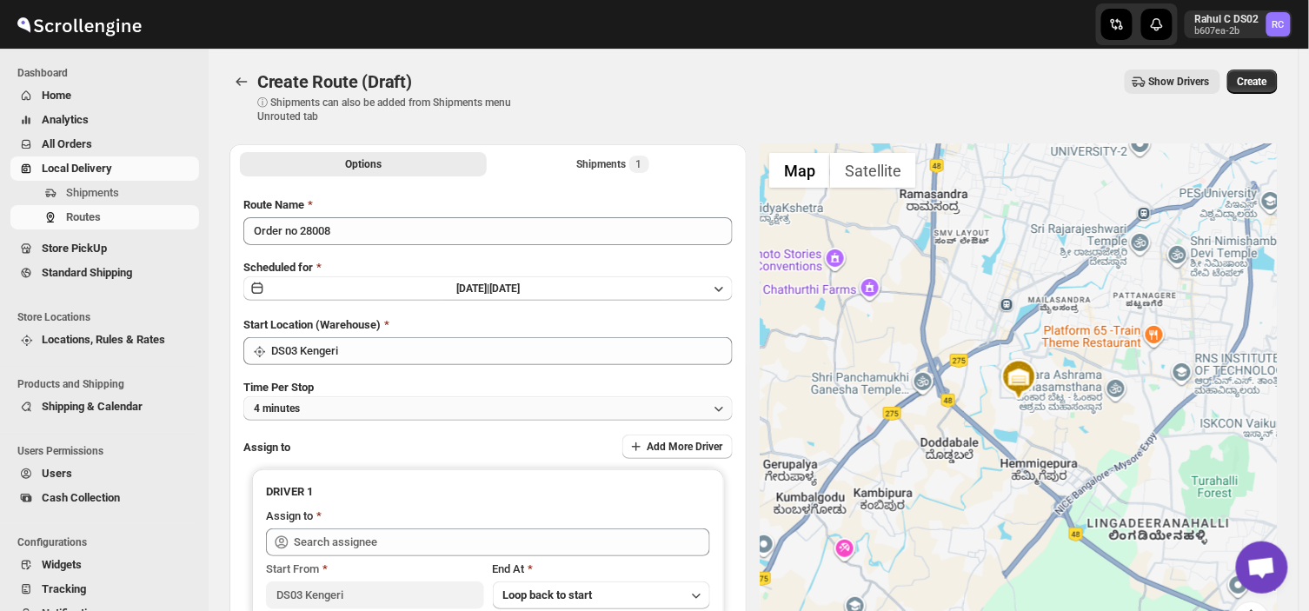
click at [311, 403] on button "4 minutes" at bounding box center [487, 408] width 489 height 24
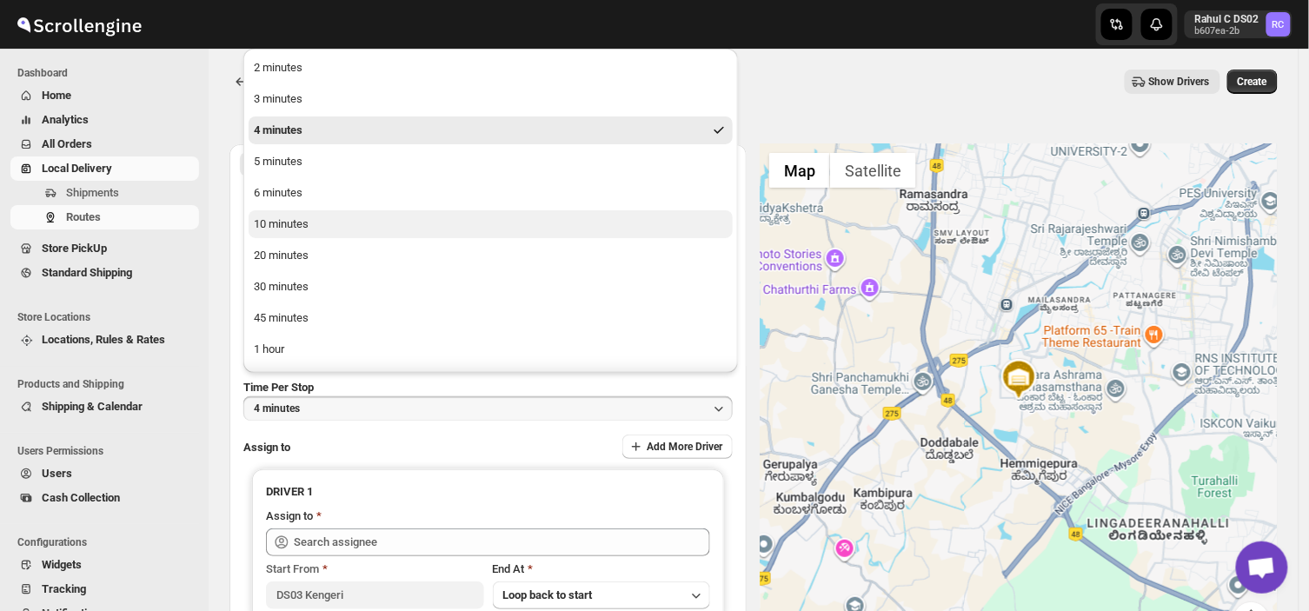
click at [289, 214] on button "10 minutes" at bounding box center [491, 224] width 484 height 28
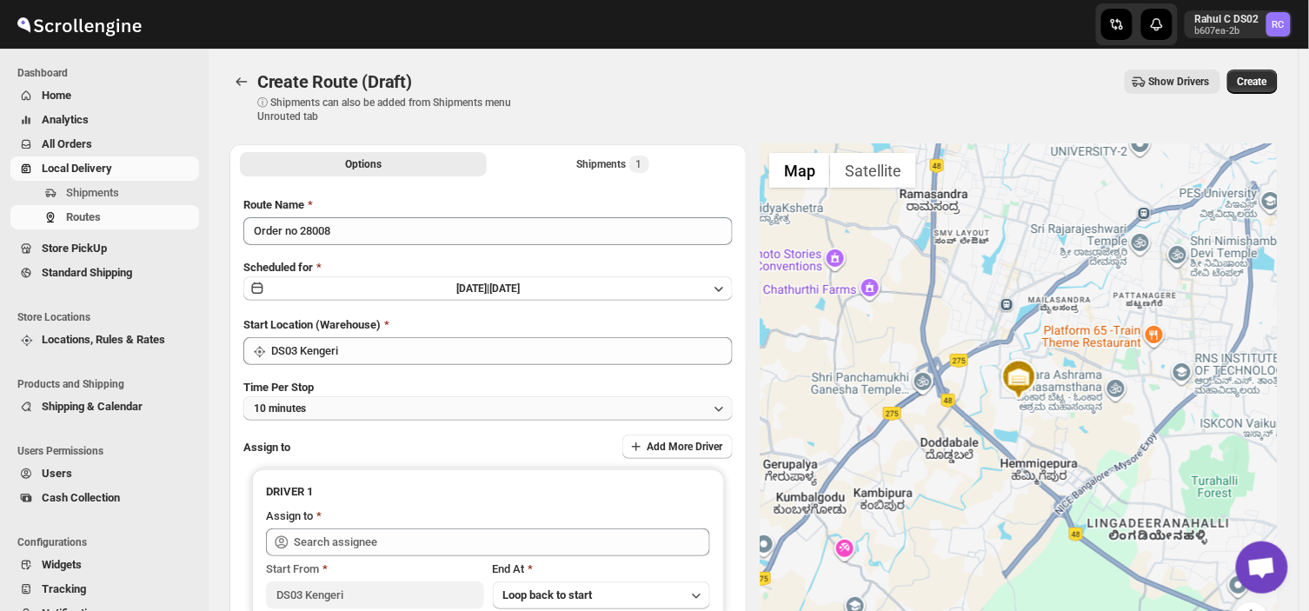
click at [363, 402] on button "10 minutes" at bounding box center [487, 408] width 489 height 24
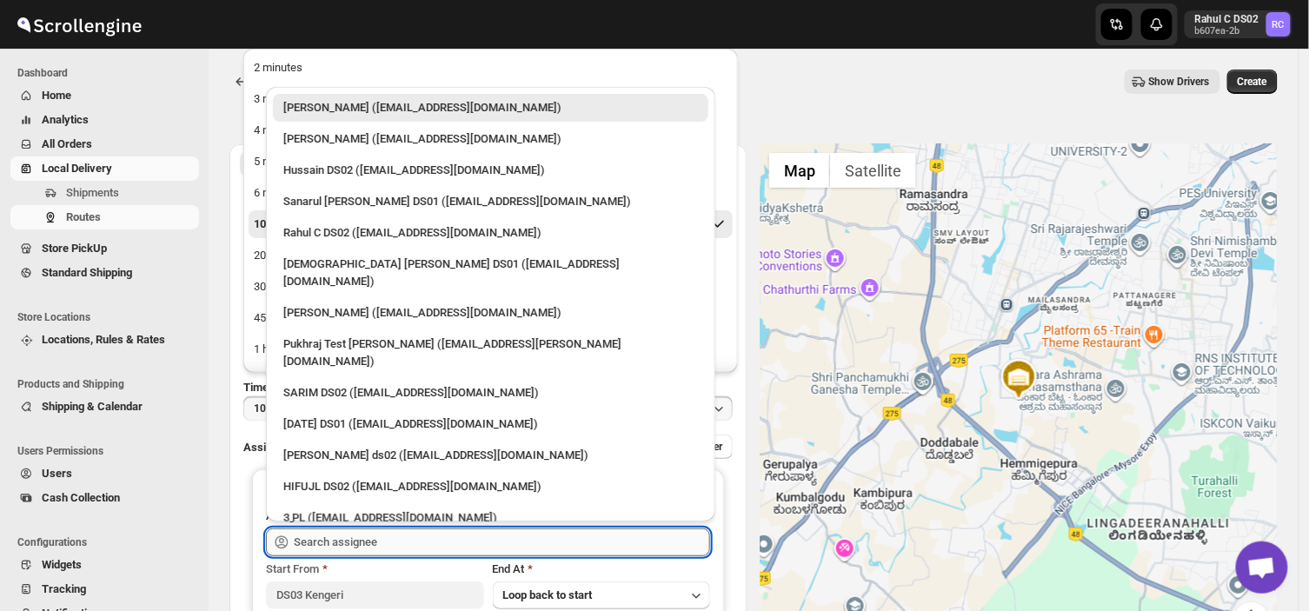
click at [407, 537] on input "text" at bounding box center [502, 543] width 416 height 28
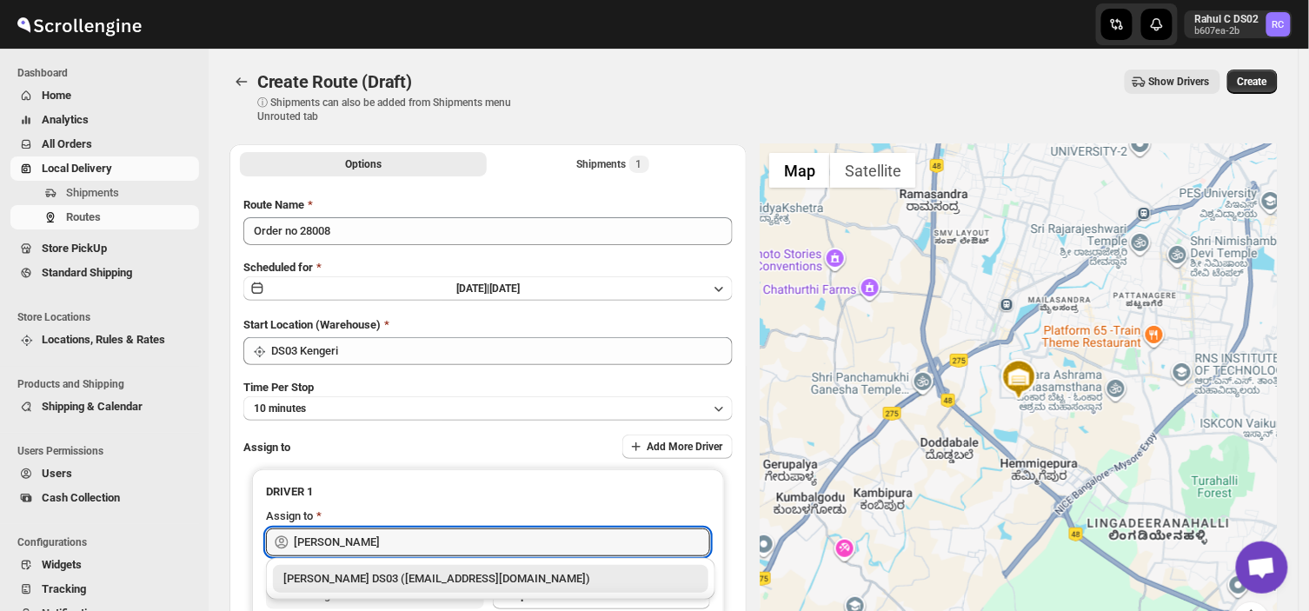
click at [414, 569] on div "[PERSON_NAME] DS03 ([EMAIL_ADDRESS][DOMAIN_NAME])" at bounding box center [491, 579] width 436 height 28
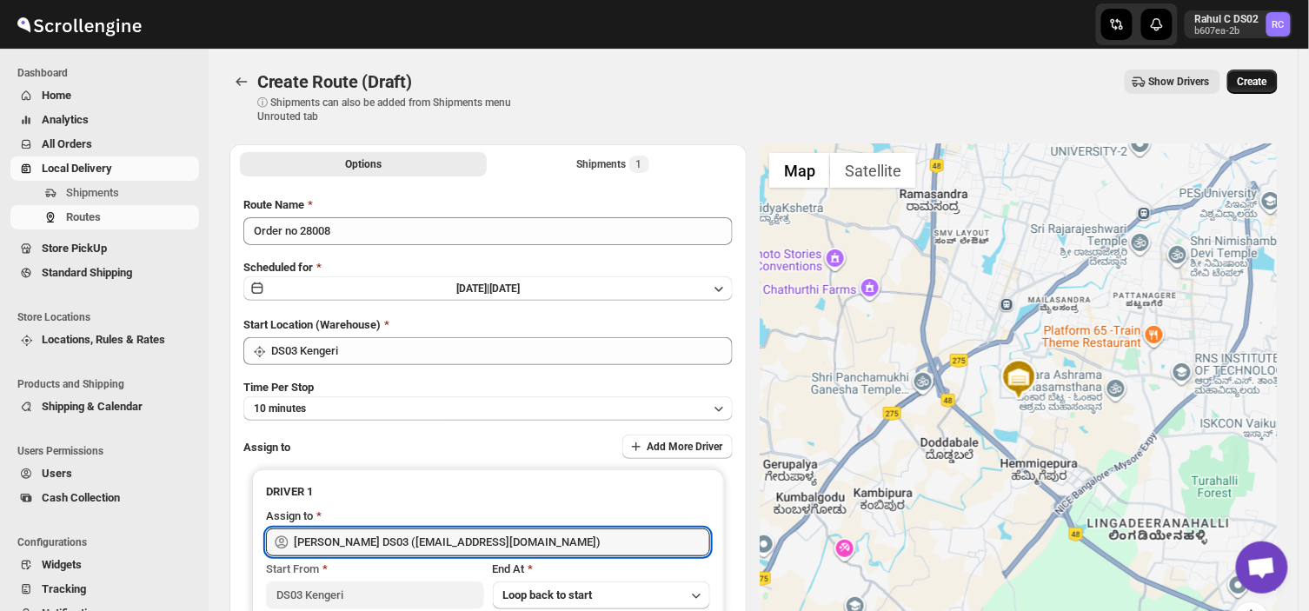
type input "[PERSON_NAME] DS03 ([EMAIL_ADDRESS][DOMAIN_NAME])"
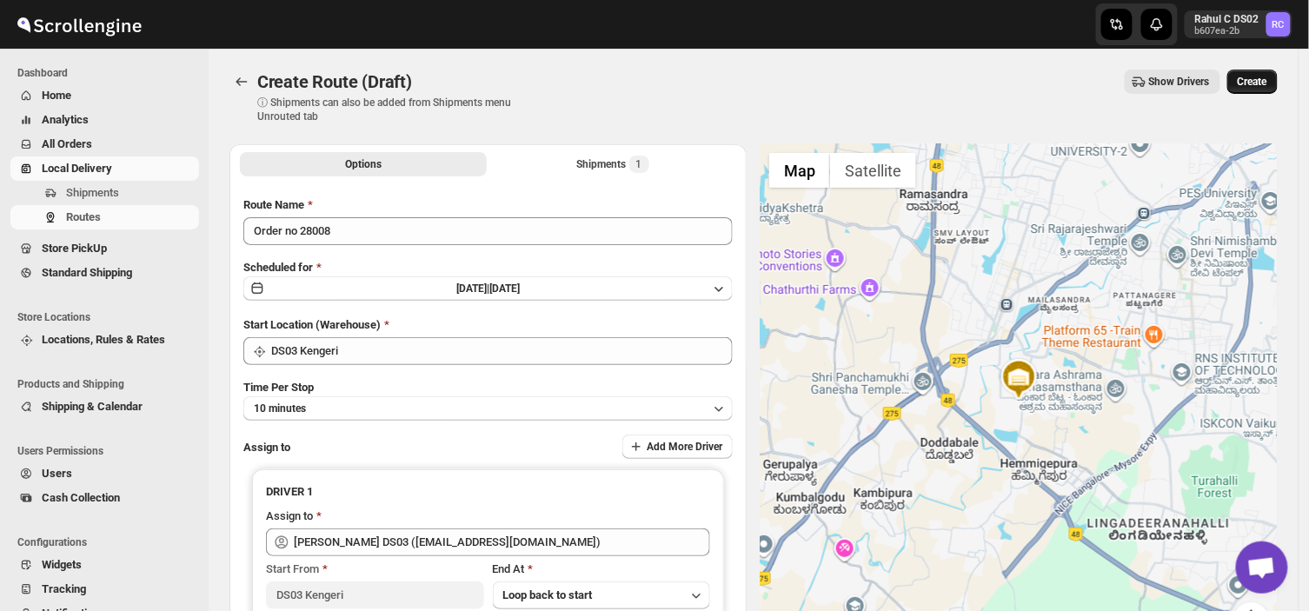
click at [1263, 72] on button "Create" at bounding box center [1253, 82] width 50 height 24
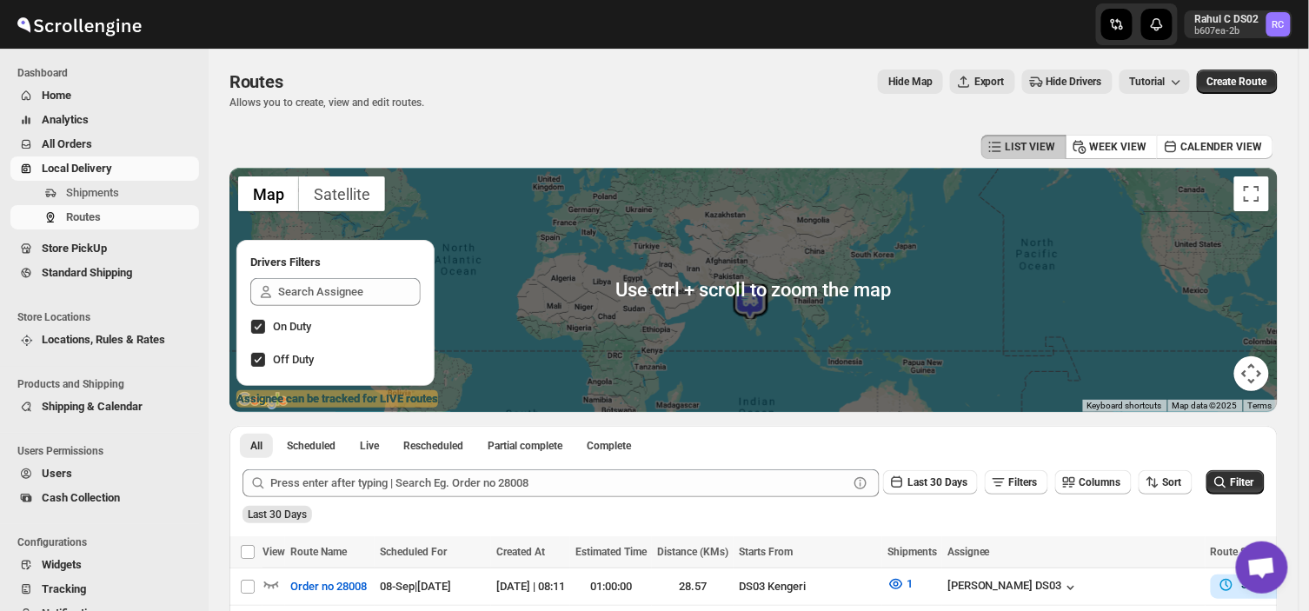
scroll to position [201, 0]
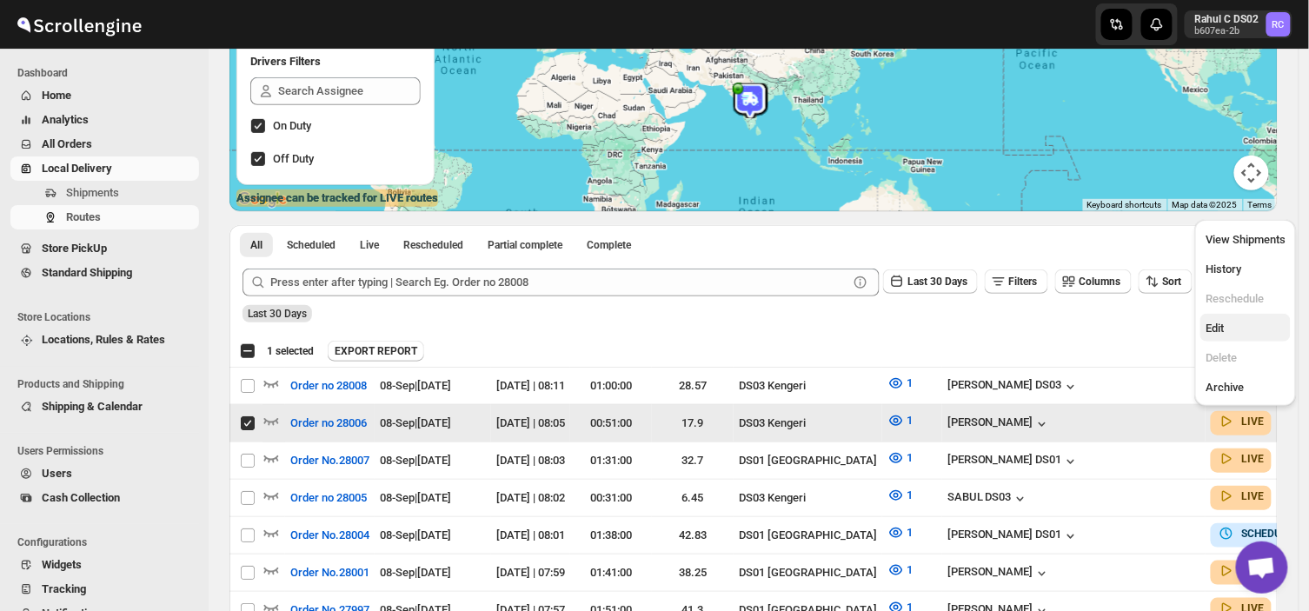
click at [1213, 330] on span "Edit" at bounding box center [1215, 328] width 18 height 13
checkbox input "false"
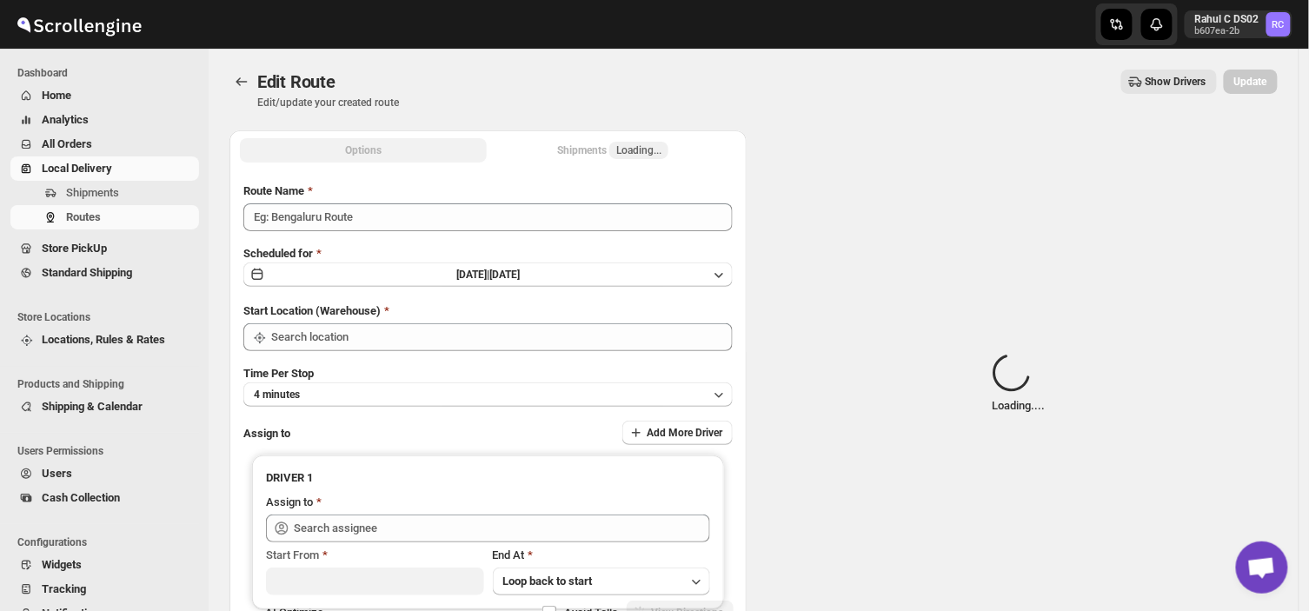
type input "Order no 28006"
type input "DS03 Kengeri"
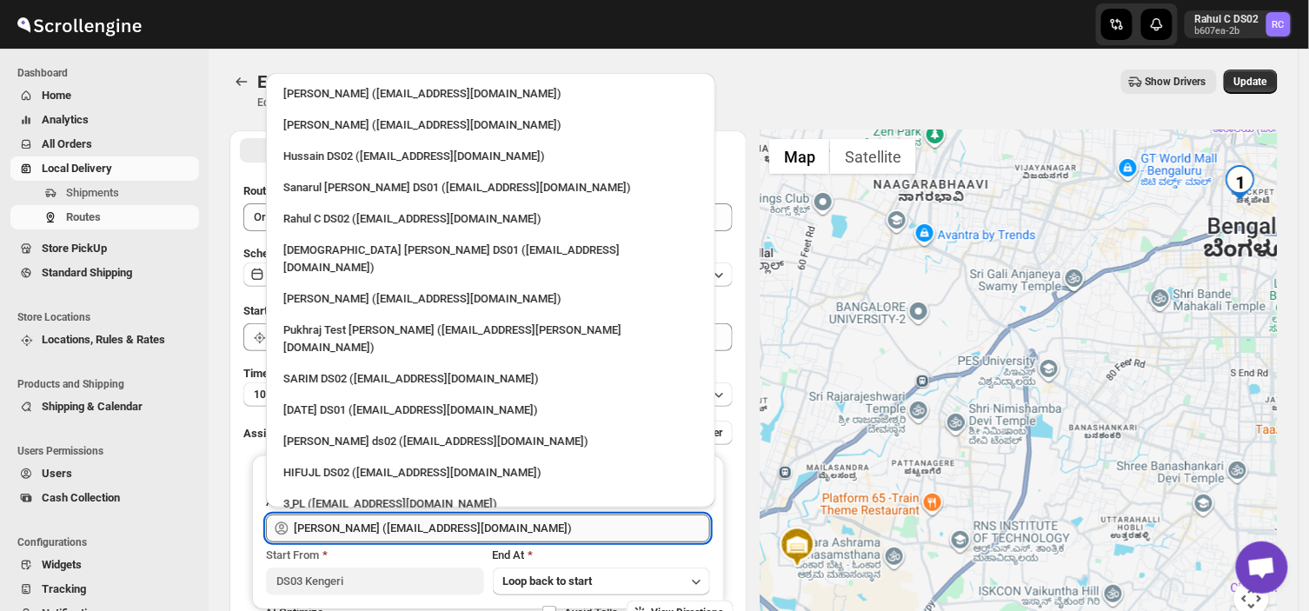
click at [549, 536] on input "[PERSON_NAME] ([EMAIL_ADDRESS][DOMAIN_NAME])" at bounding box center [502, 529] width 416 height 28
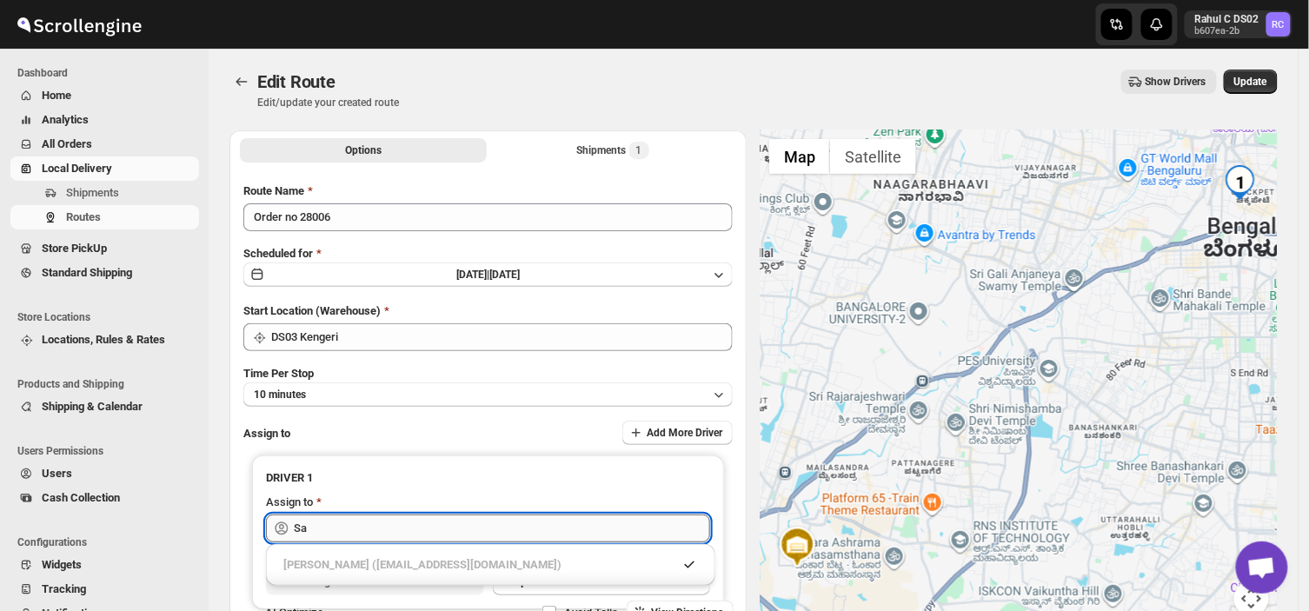
type input "S"
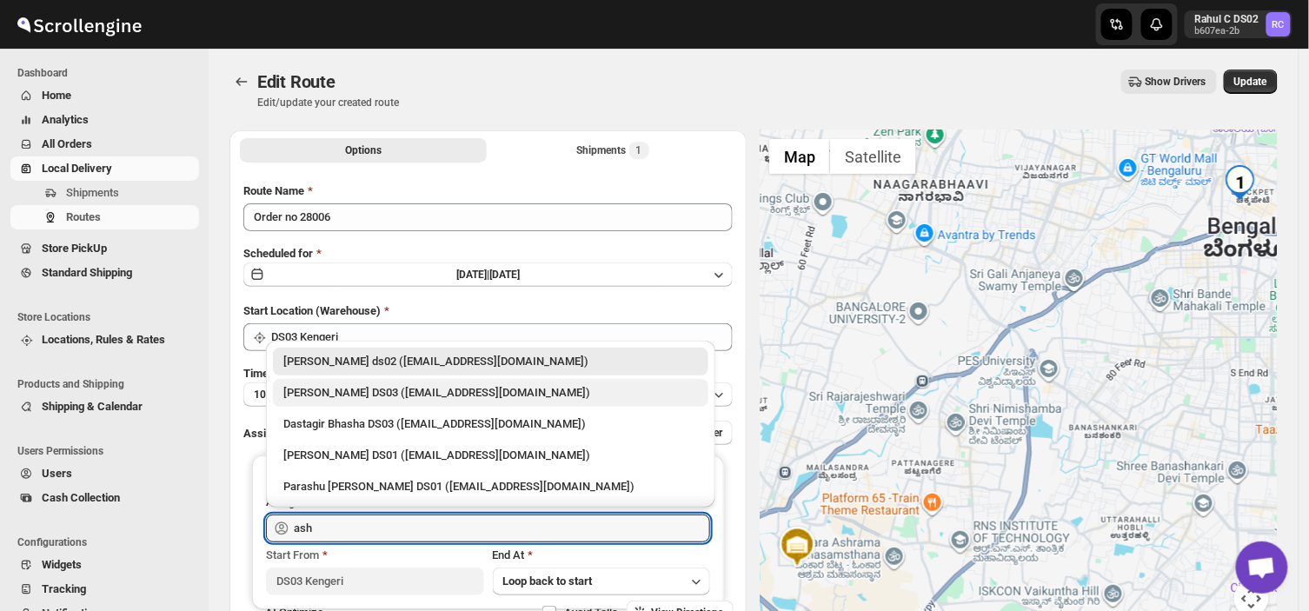
click at [322, 385] on div "[PERSON_NAME] DS03 ([EMAIL_ADDRESS][DOMAIN_NAME])" at bounding box center [490, 392] width 415 height 17
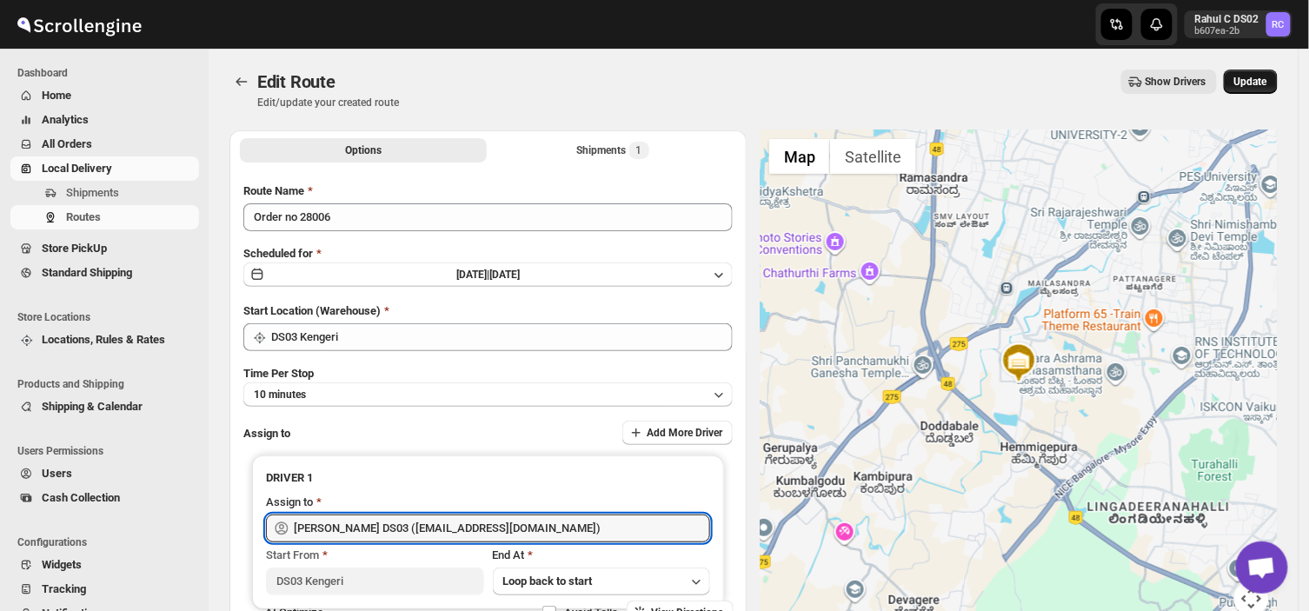
type input "[PERSON_NAME] DS03 ([EMAIL_ADDRESS][DOMAIN_NAME])"
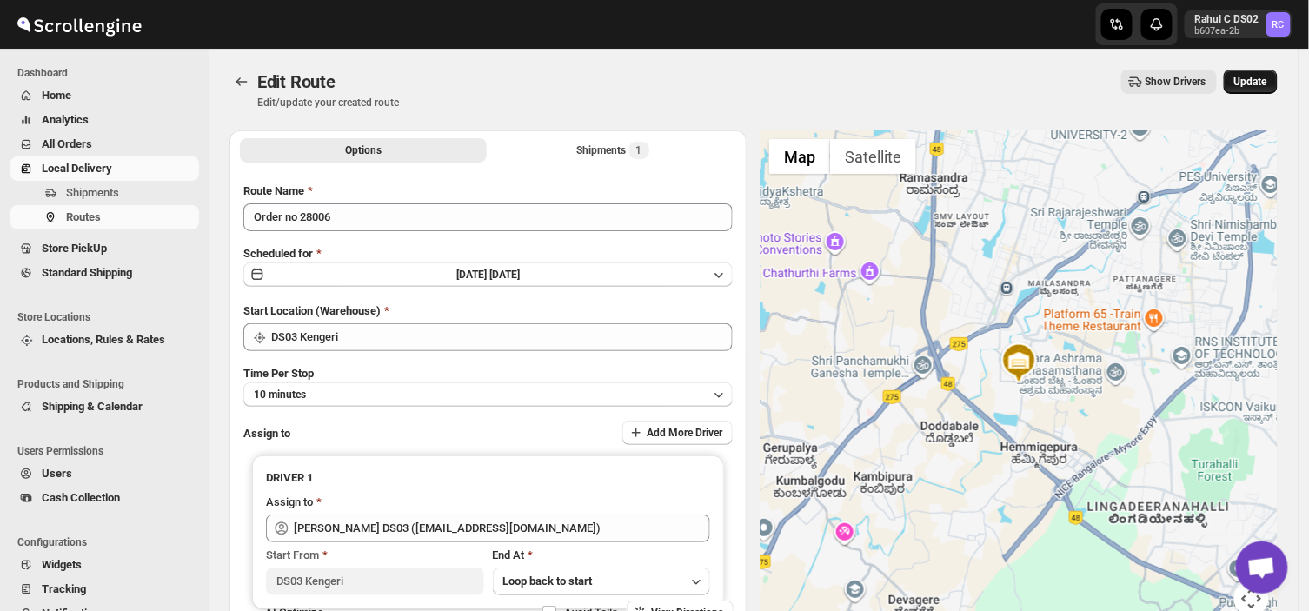
click at [1262, 73] on button "Update" at bounding box center [1251, 82] width 54 height 24
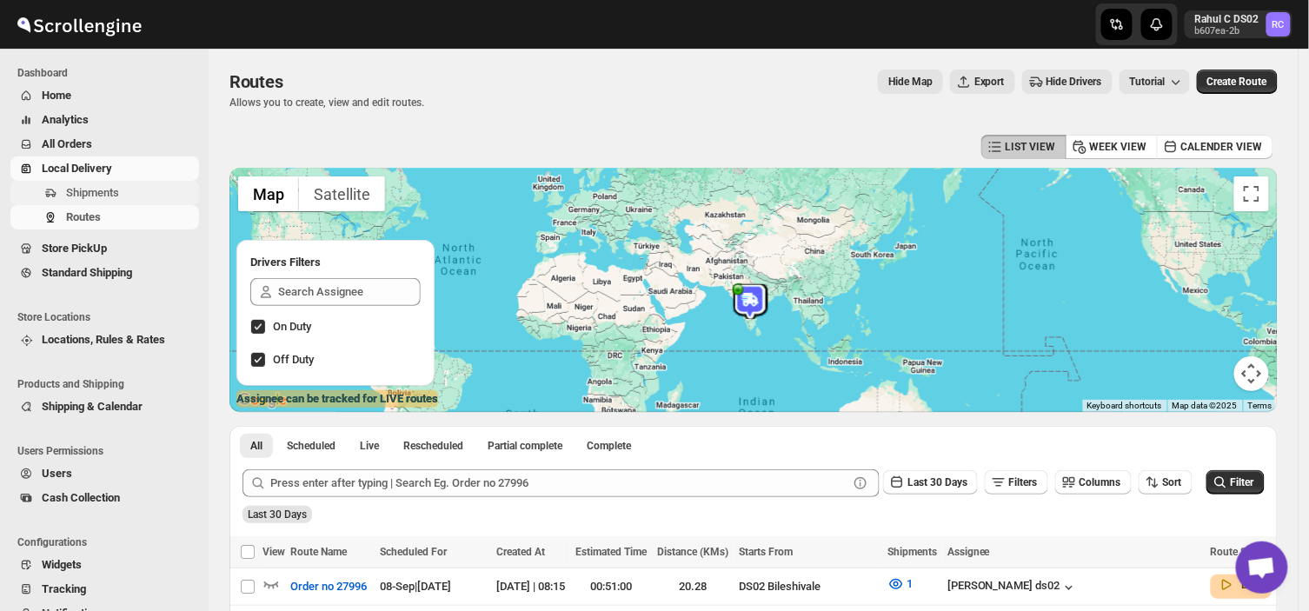
click at [96, 186] on span "Shipments" at bounding box center [92, 192] width 53 height 13
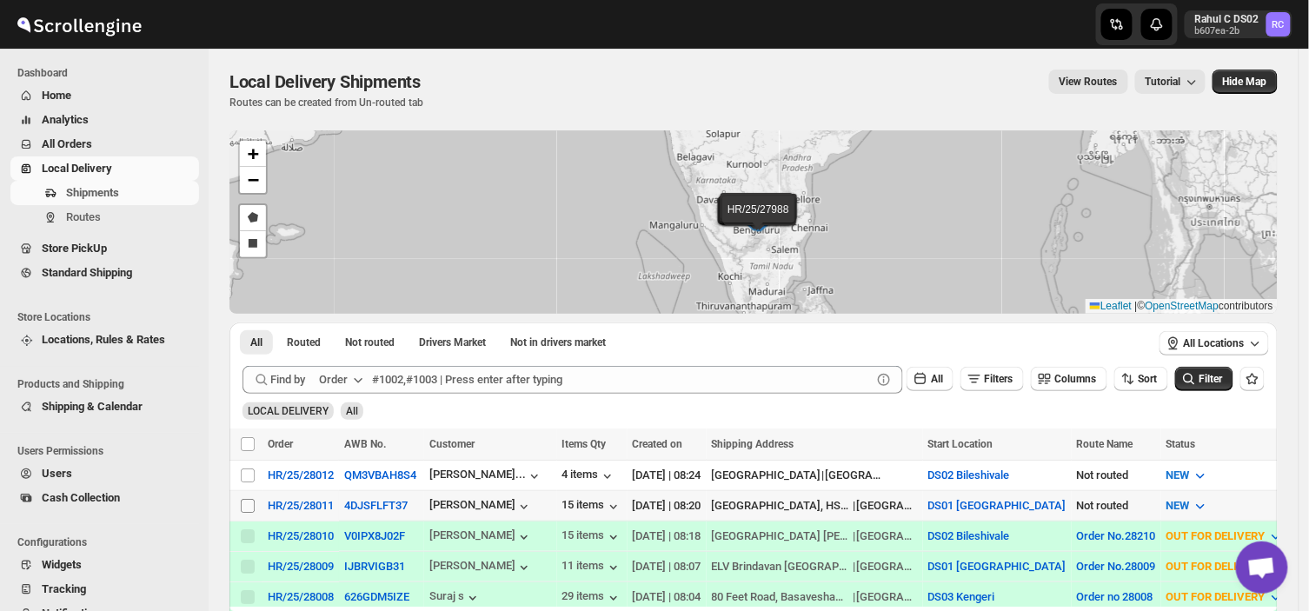
click at [244, 498] on span at bounding box center [248, 506] width 16 height 16
click at [244, 499] on input "Select shipment" at bounding box center [248, 506] width 14 height 14
click at [241, 508] on input "Select shipment" at bounding box center [248, 506] width 14 height 14
checkbox input "true"
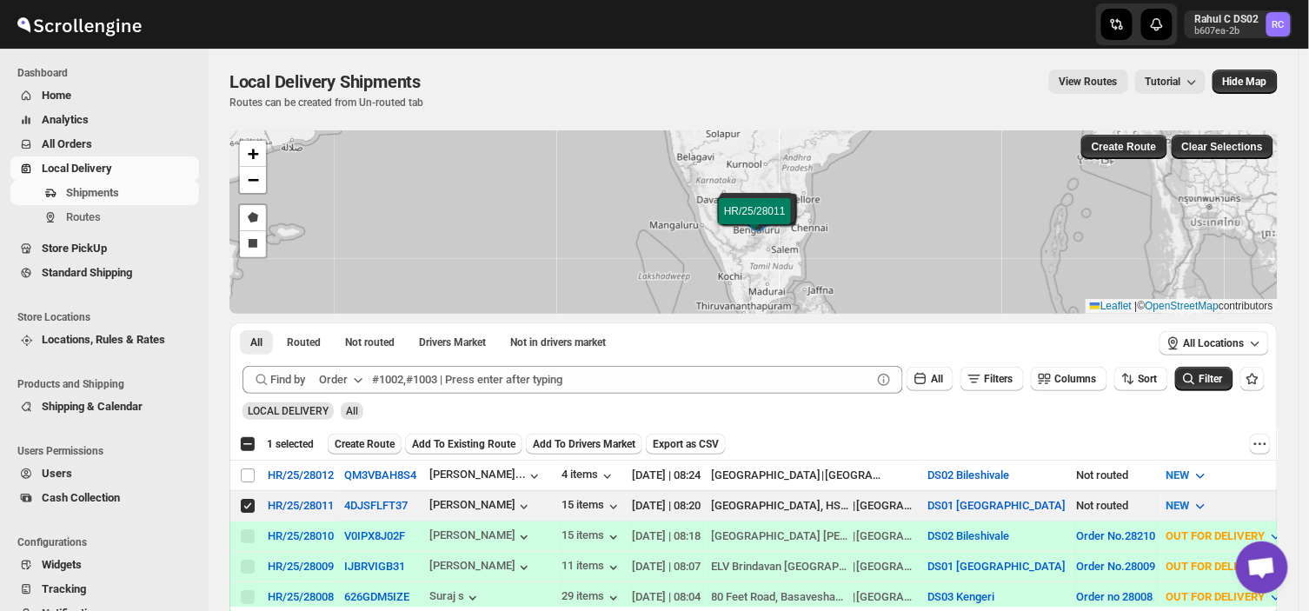
click at [355, 445] on span "Create Route" at bounding box center [365, 444] width 60 height 14
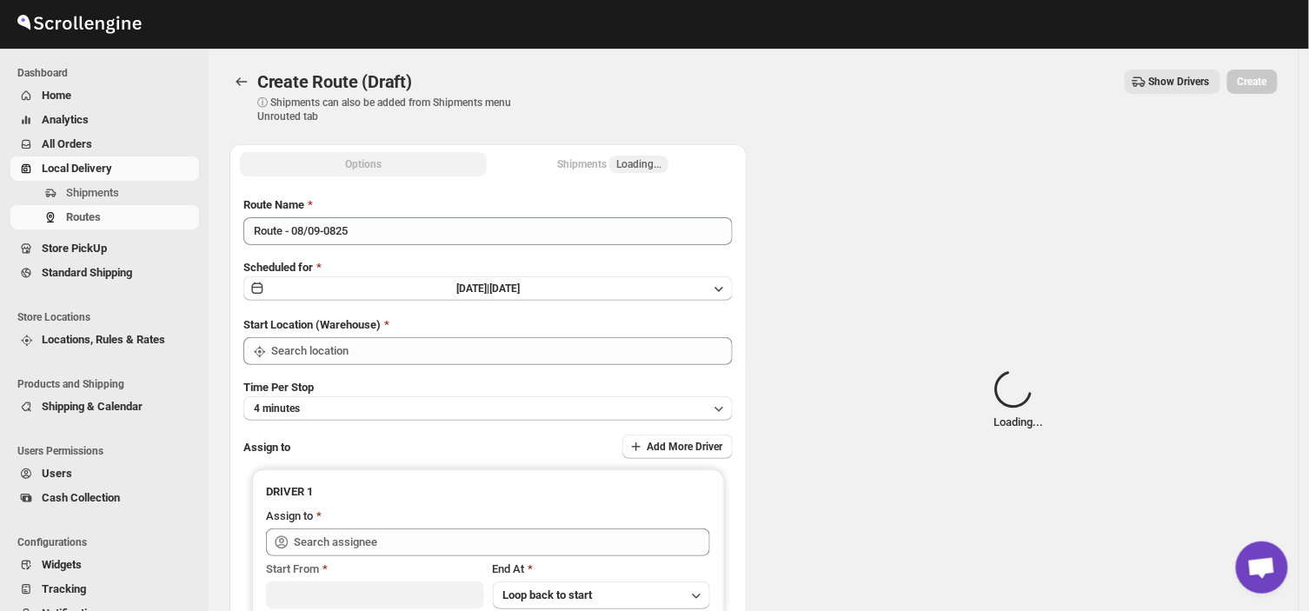
type input "DS01 [GEOGRAPHIC_DATA]"
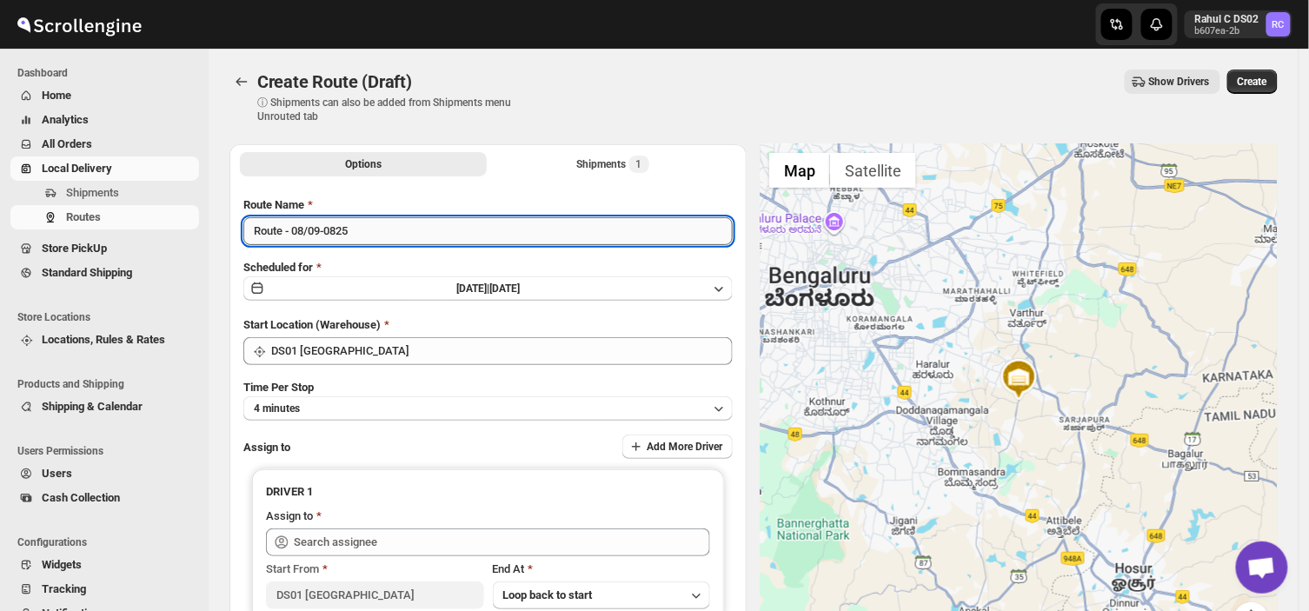
click at [354, 231] on input "Route - 08/09-0825" at bounding box center [487, 231] width 489 height 28
type input "R"
type input "O"
type input "o"
type input "Order no 28011"
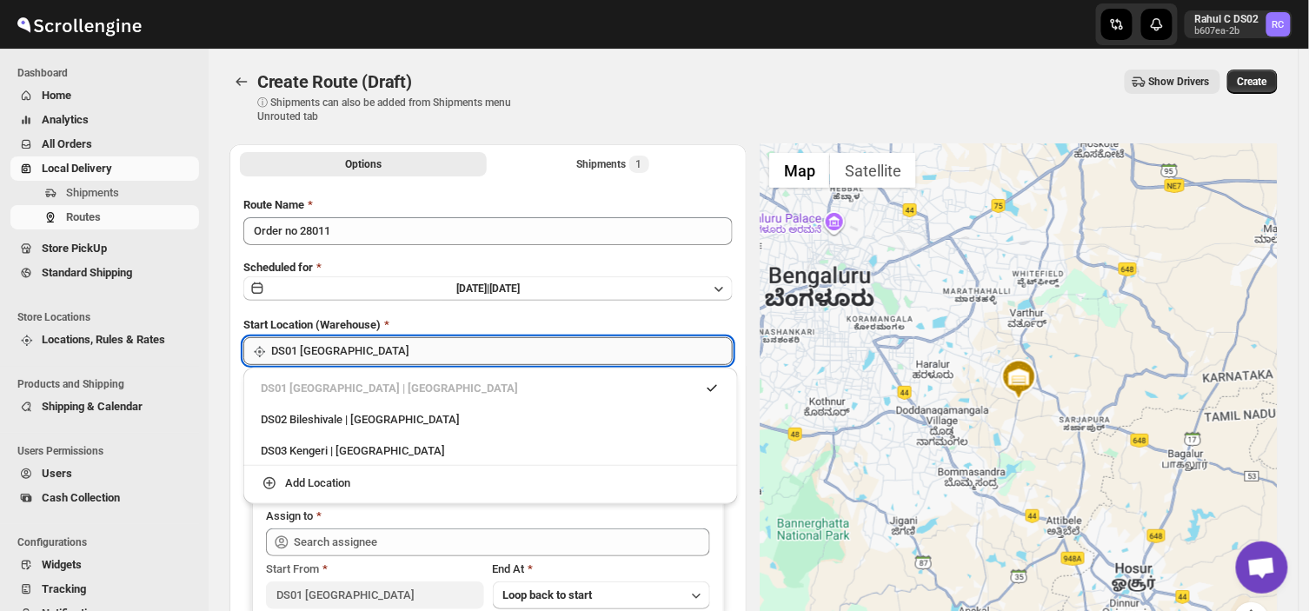
click at [410, 344] on input "DS01 [GEOGRAPHIC_DATA]" at bounding box center [502, 351] width 462 height 28
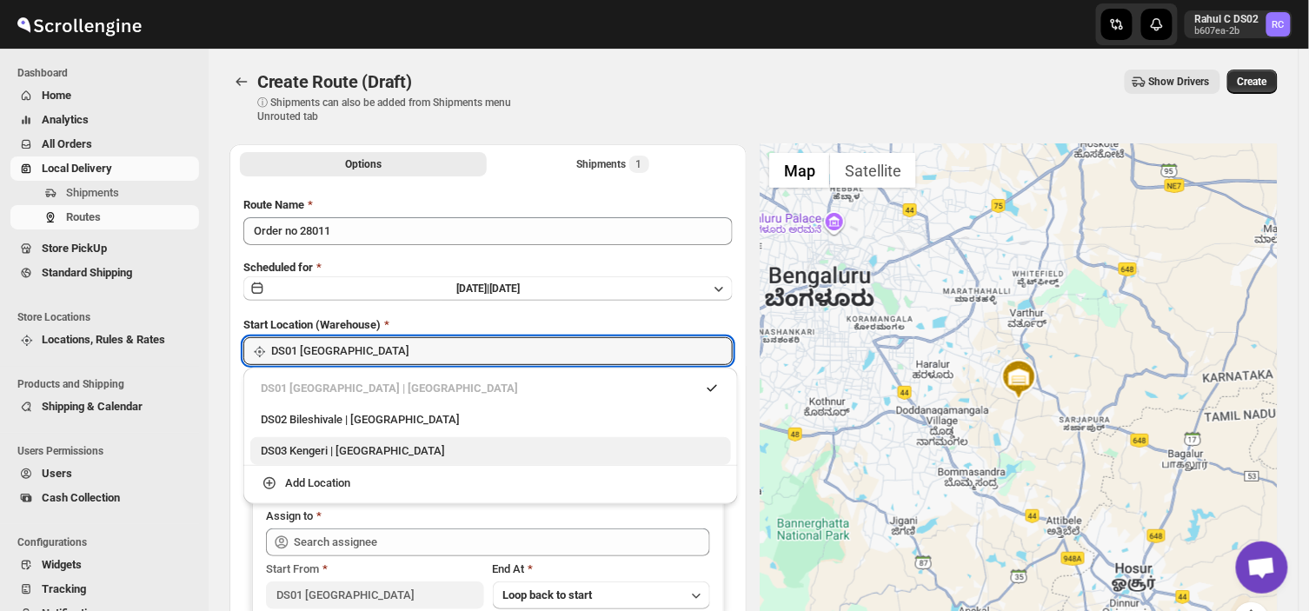
click at [306, 447] on div "DS03 Kengeri | [GEOGRAPHIC_DATA]" at bounding box center [491, 451] width 460 height 17
type input "DS03 Kengeri"
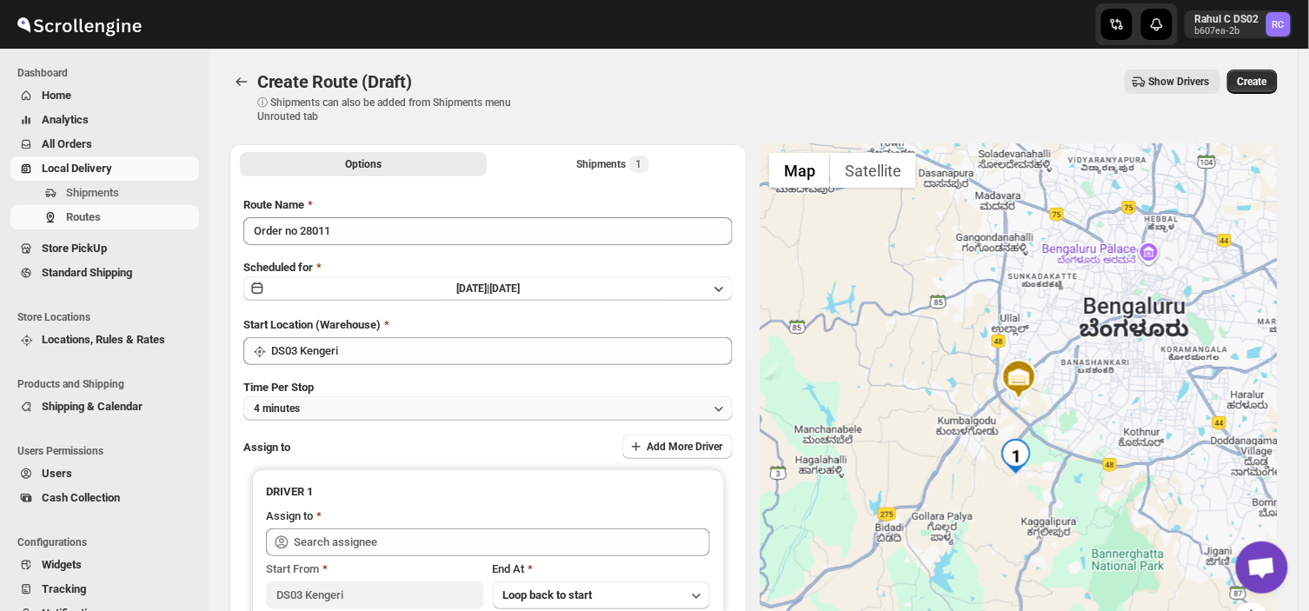
click at [332, 407] on button "4 minutes" at bounding box center [487, 408] width 489 height 24
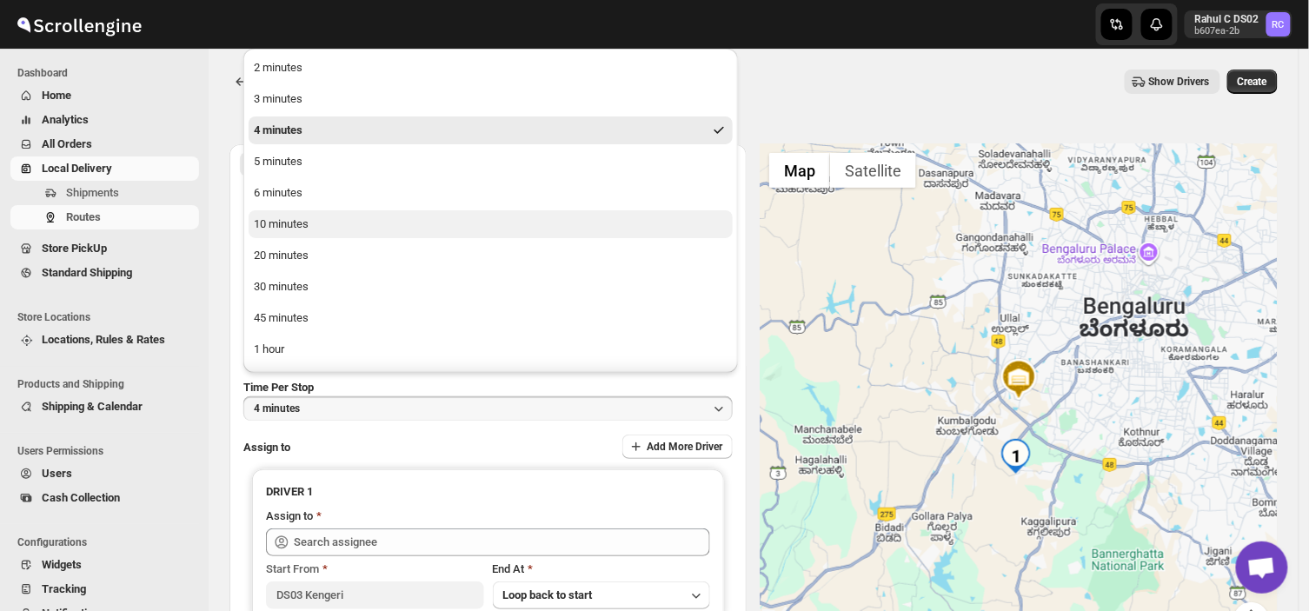
click at [320, 224] on button "10 minutes" at bounding box center [491, 224] width 484 height 28
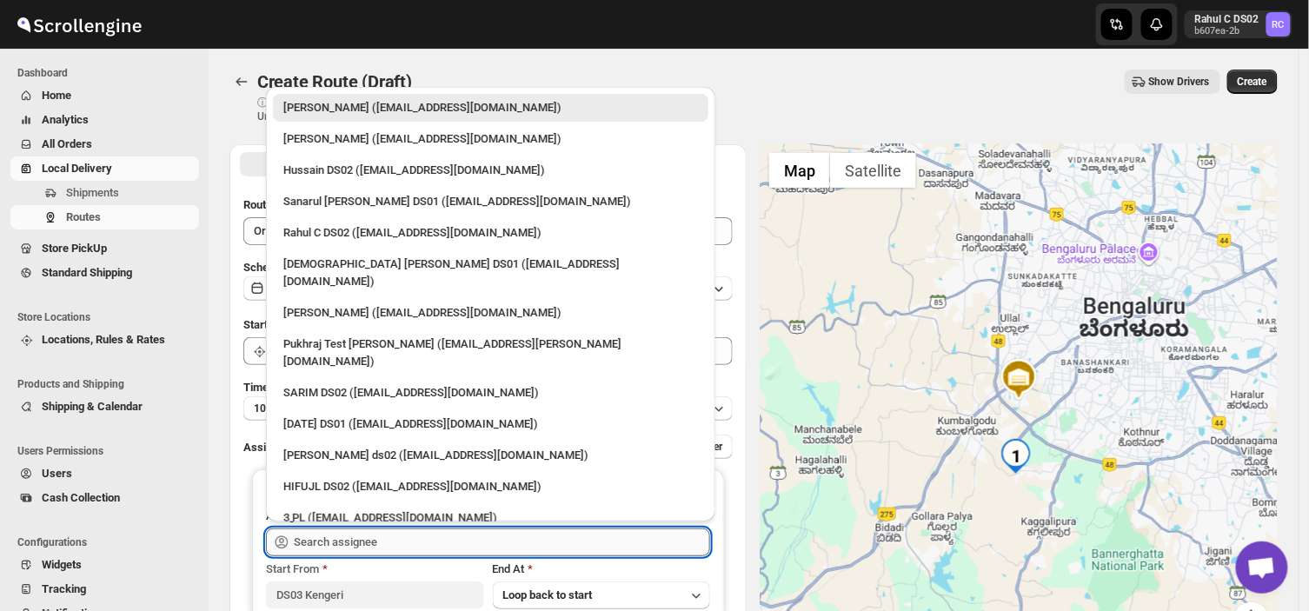
click at [389, 548] on input "text" at bounding box center [502, 543] width 416 height 28
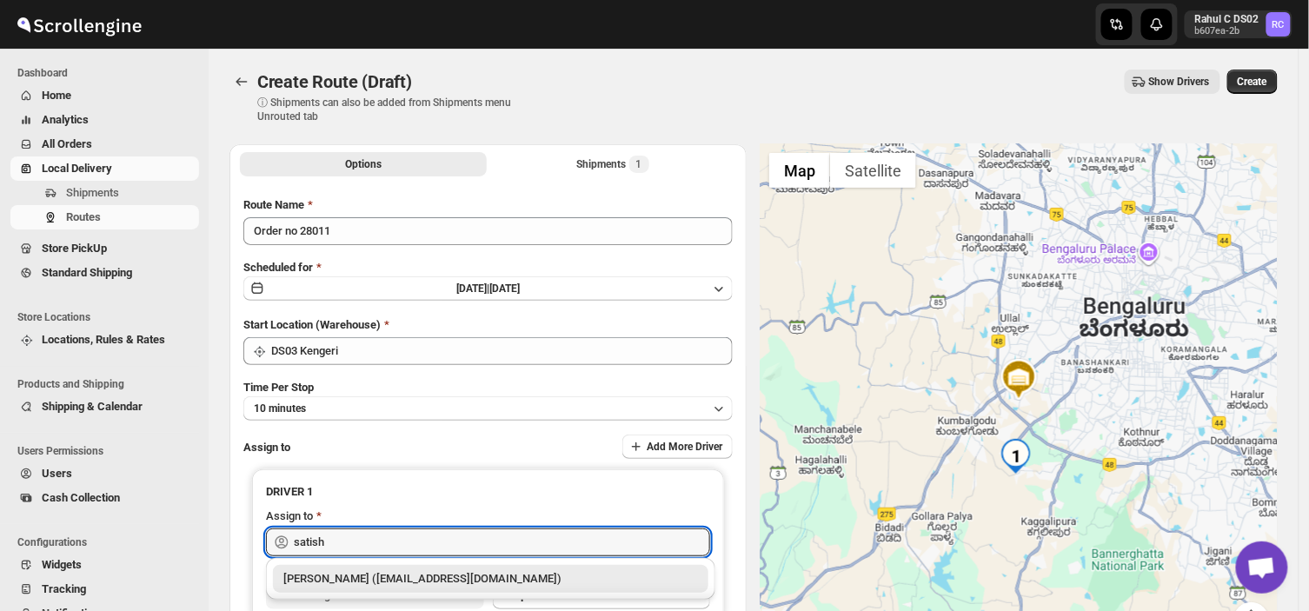
click at [389, 579] on div "[PERSON_NAME] ([EMAIL_ADDRESS][DOMAIN_NAME])" at bounding box center [490, 578] width 415 height 17
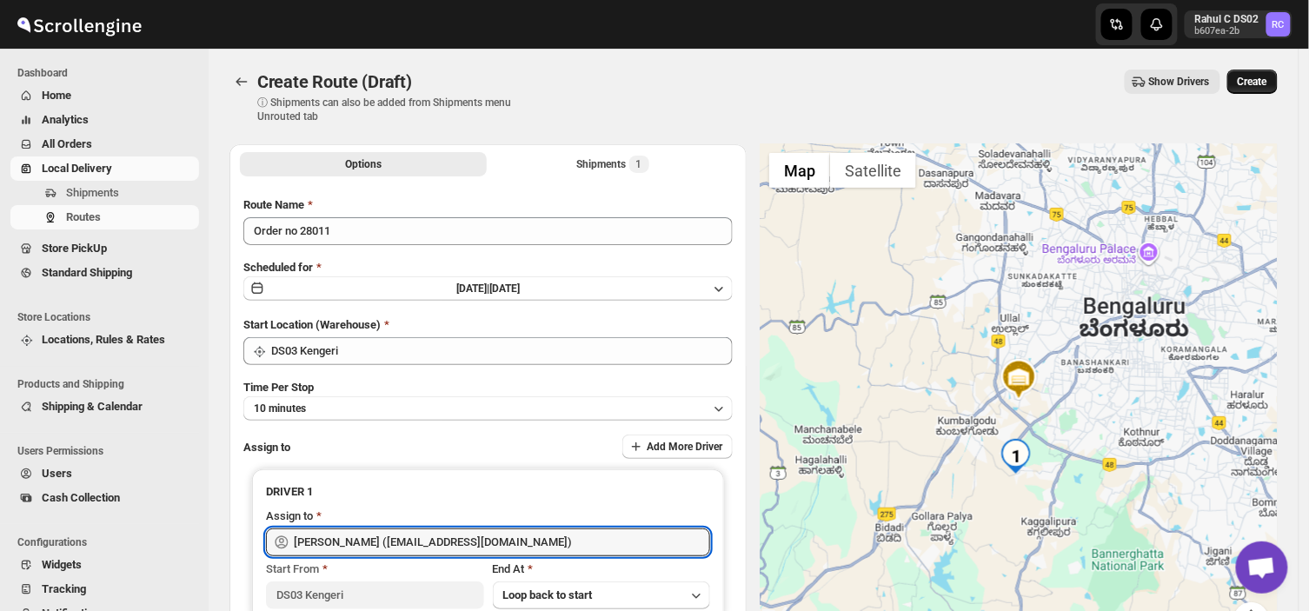
type input "[PERSON_NAME] ([EMAIL_ADDRESS][DOMAIN_NAME])"
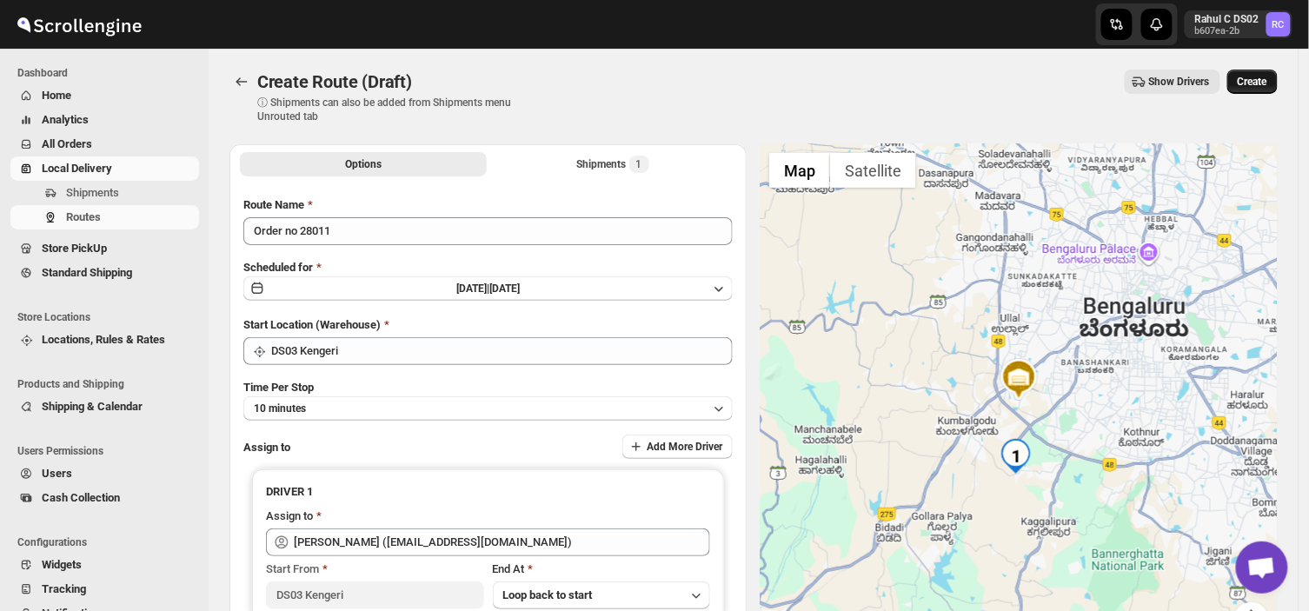
click at [1253, 83] on span "Create" at bounding box center [1253, 82] width 30 height 14
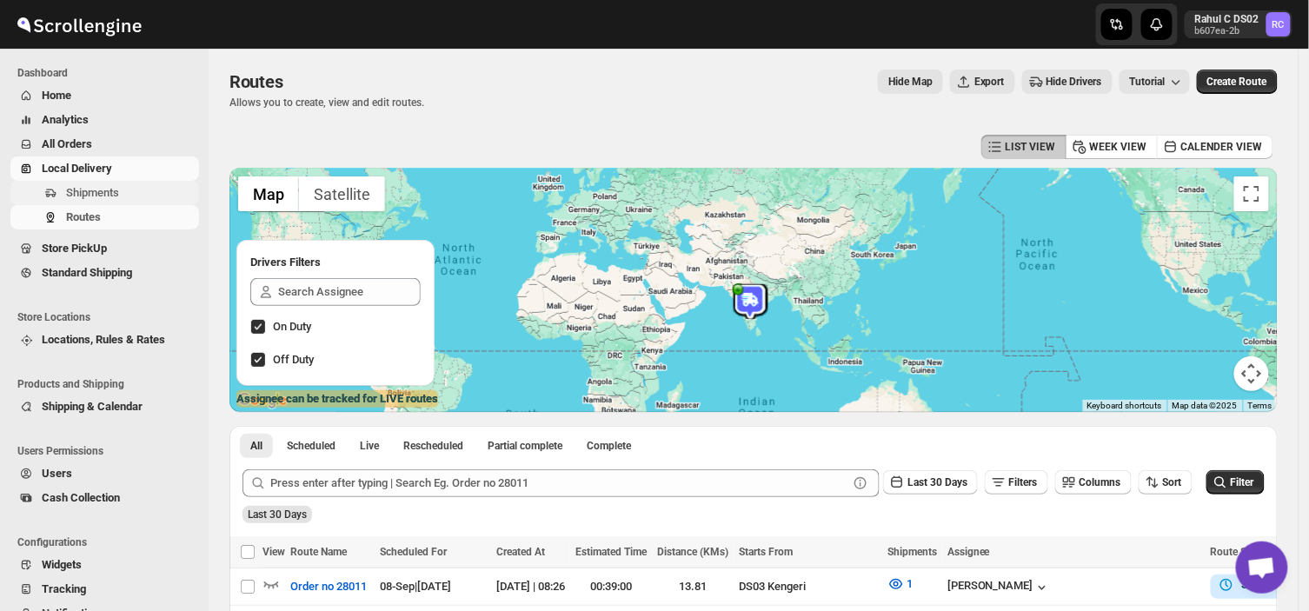
click at [111, 189] on span "Shipments" at bounding box center [92, 192] width 53 height 13
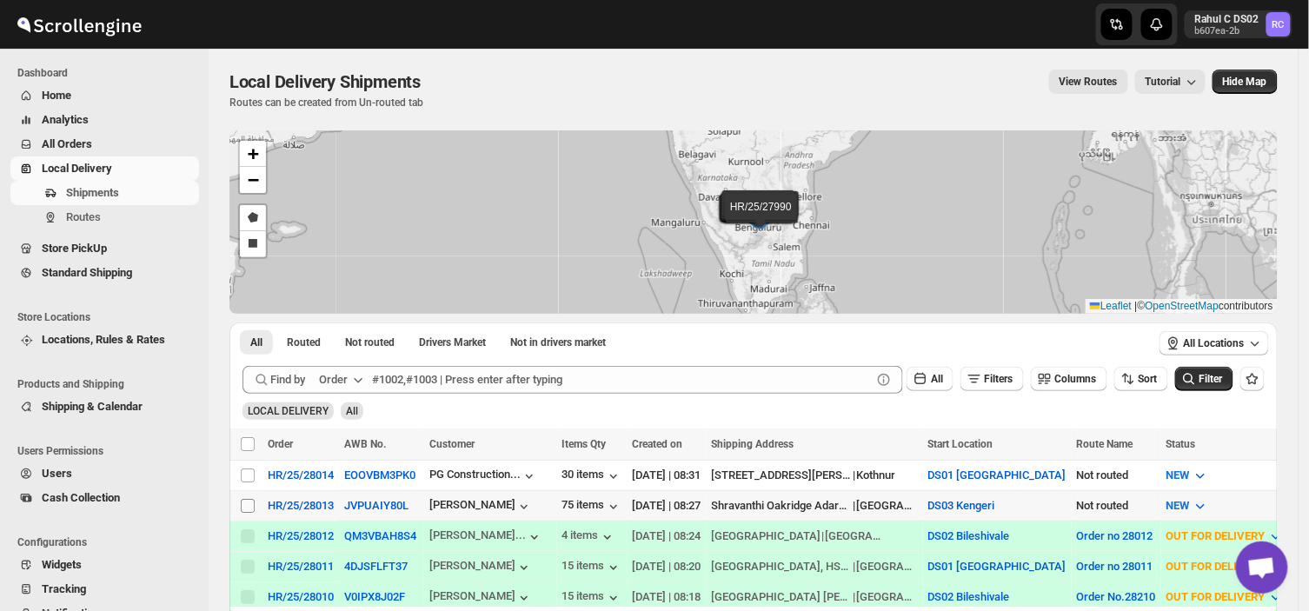
click at [247, 505] on input "Select shipment" at bounding box center [248, 506] width 14 height 14
checkbox input "true"
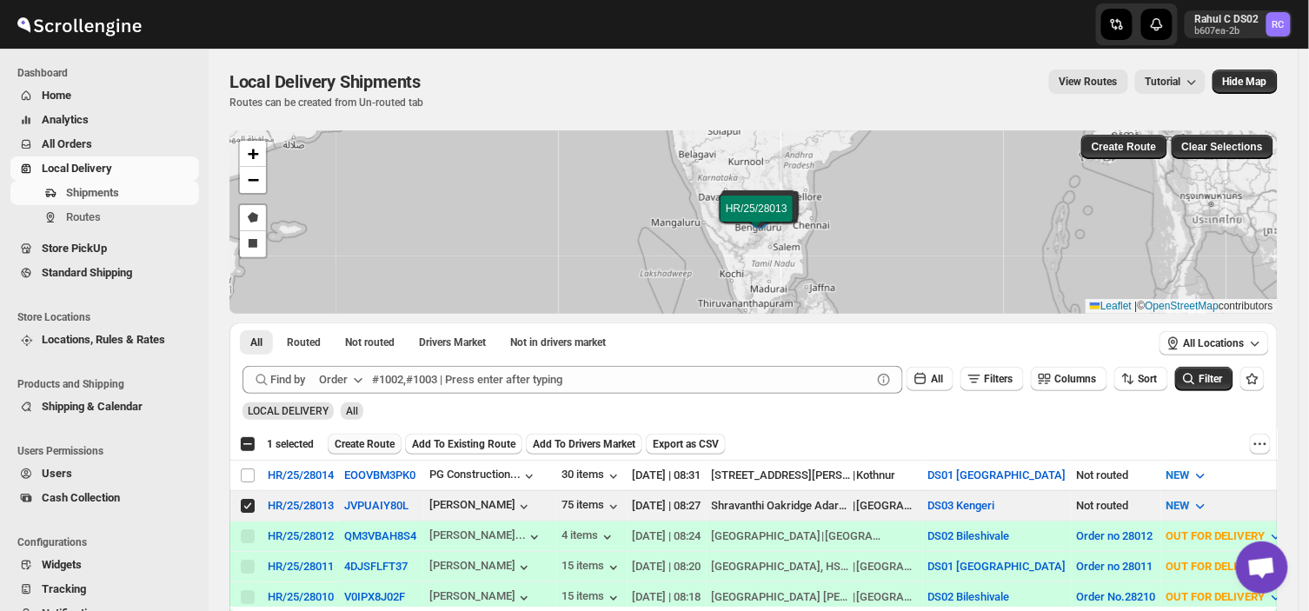
click at [357, 438] on span "Create Route" at bounding box center [365, 444] width 60 height 14
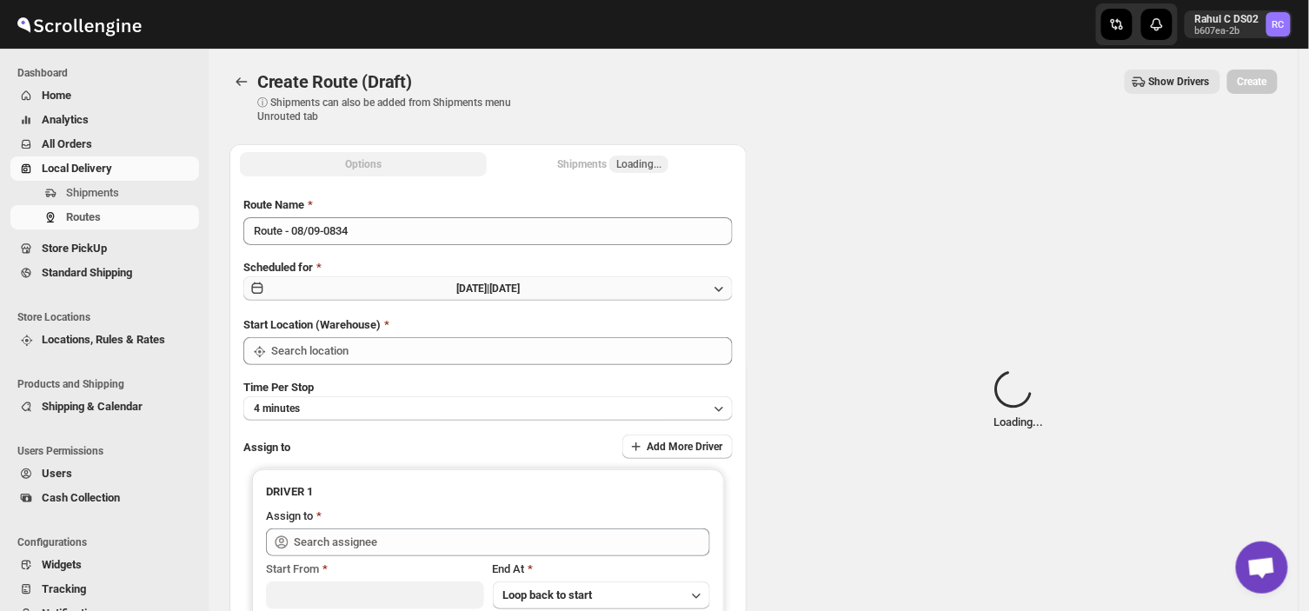
type input "DS03 Kengeri"
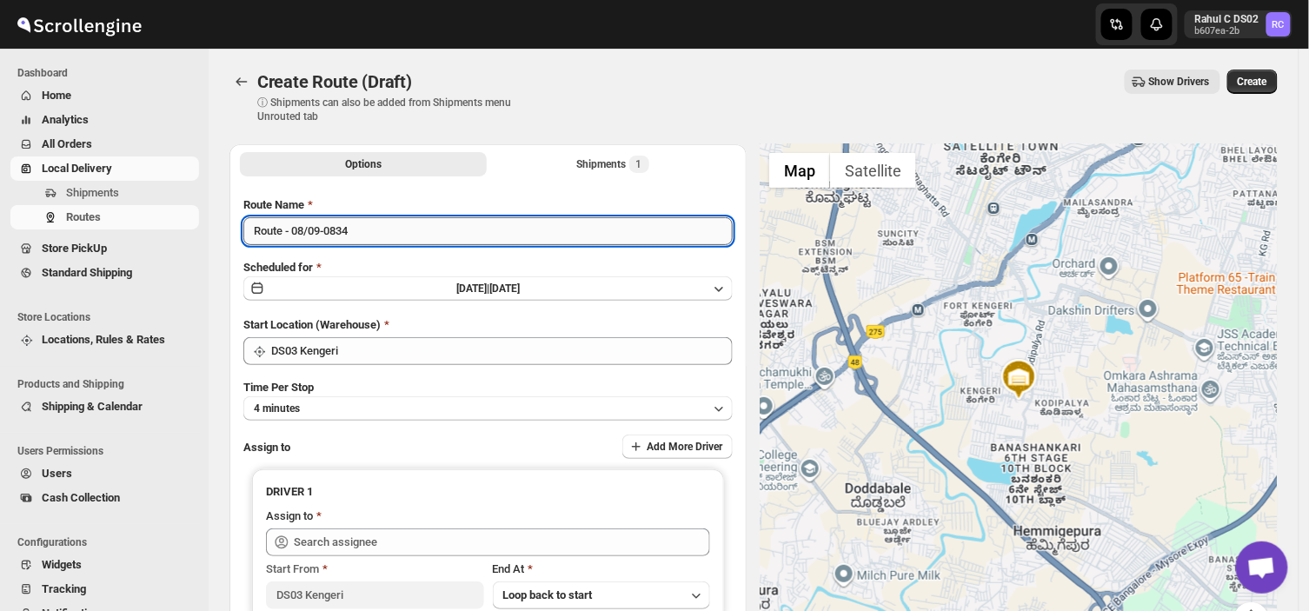
click at [372, 224] on input "Route - 08/09-0834" at bounding box center [487, 231] width 489 height 28
type input "R"
type input "Order no 28013"
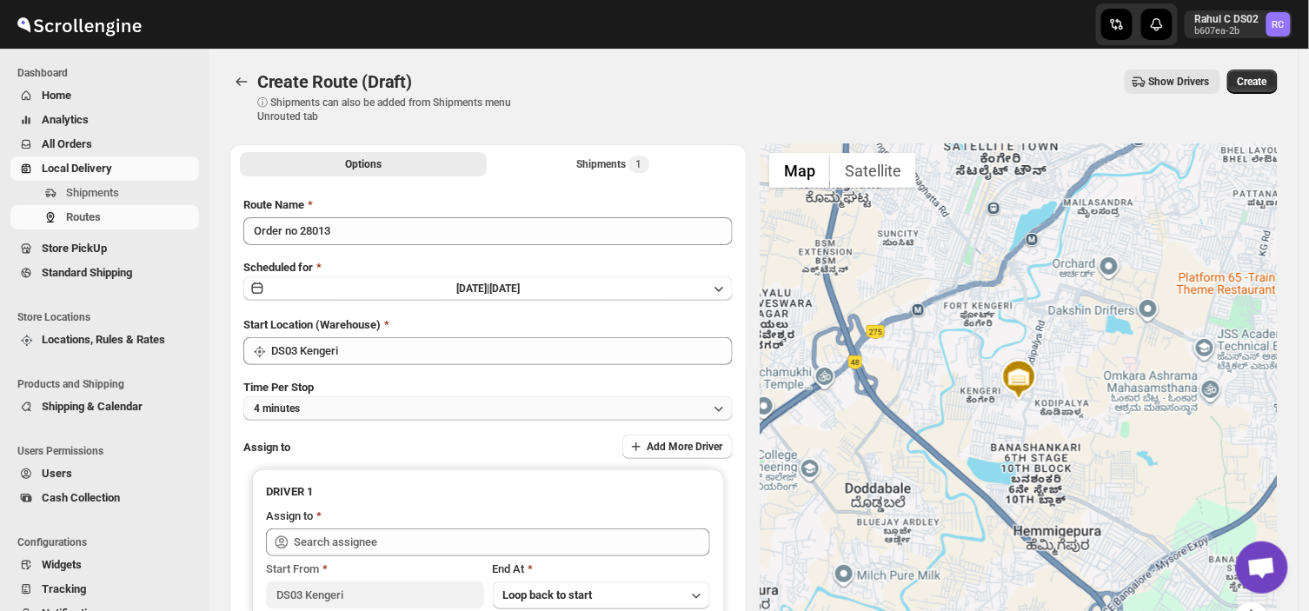
click at [322, 404] on button "4 minutes" at bounding box center [487, 408] width 489 height 24
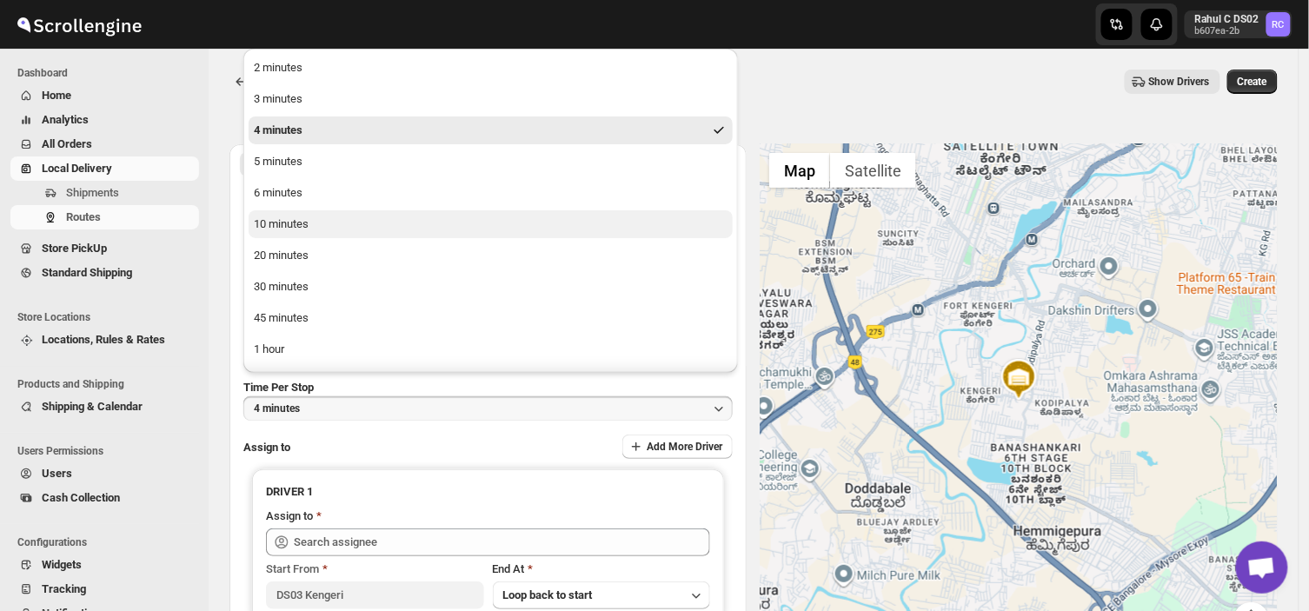
click at [298, 227] on div "10 minutes" at bounding box center [281, 224] width 55 height 17
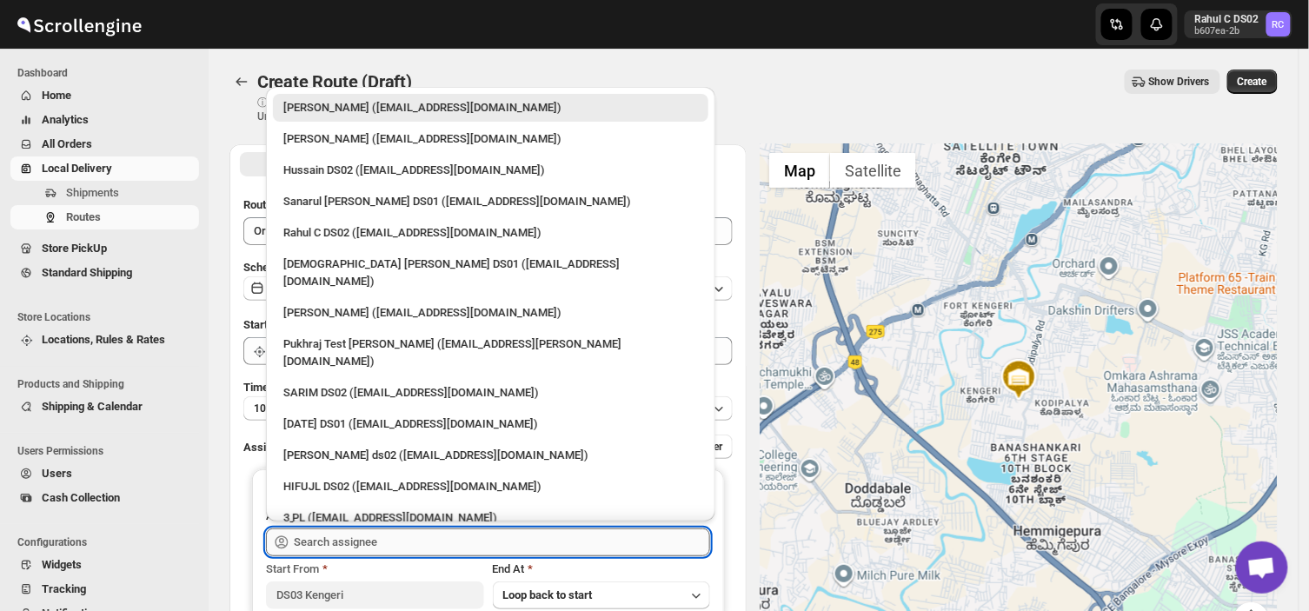
click at [383, 550] on input "text" at bounding box center [502, 543] width 416 height 28
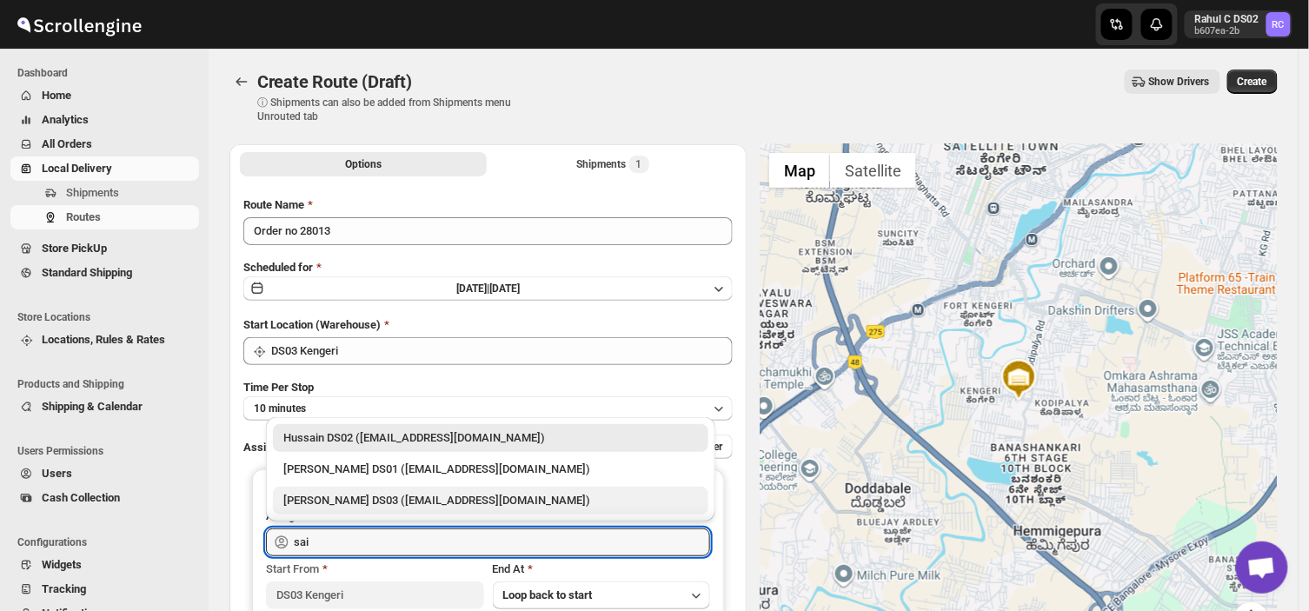
click at [352, 498] on div "[PERSON_NAME] DS03 ([EMAIL_ADDRESS][DOMAIN_NAME])" at bounding box center [490, 500] width 415 height 17
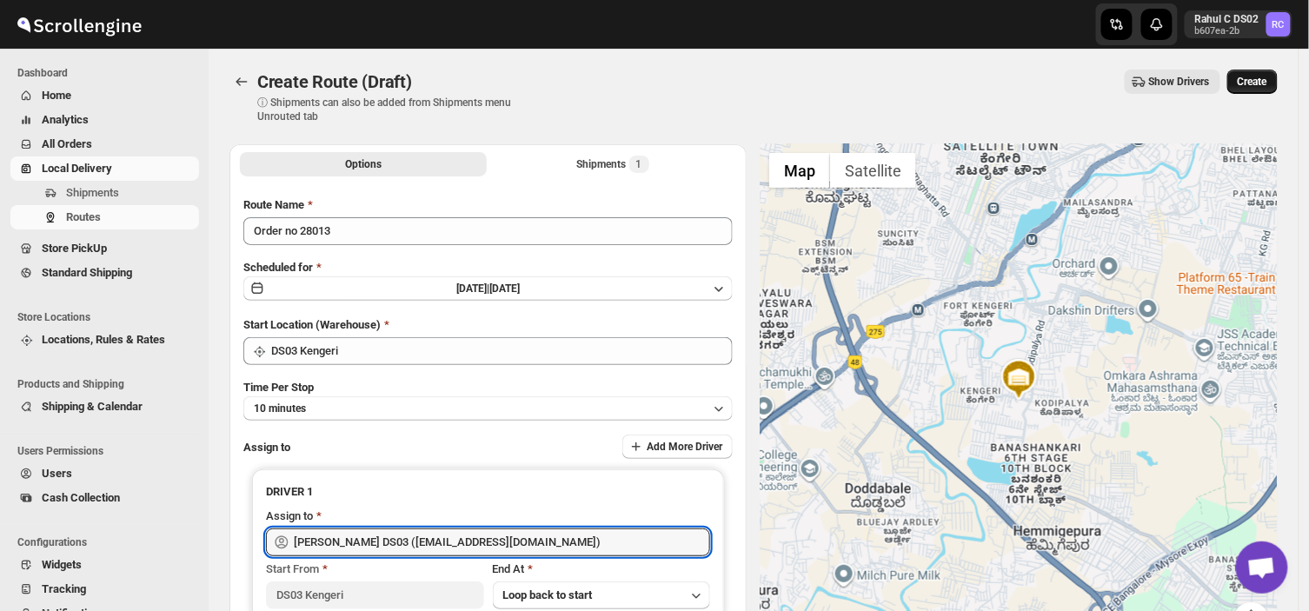
type input "[PERSON_NAME] DS03 ([EMAIL_ADDRESS][DOMAIN_NAME])"
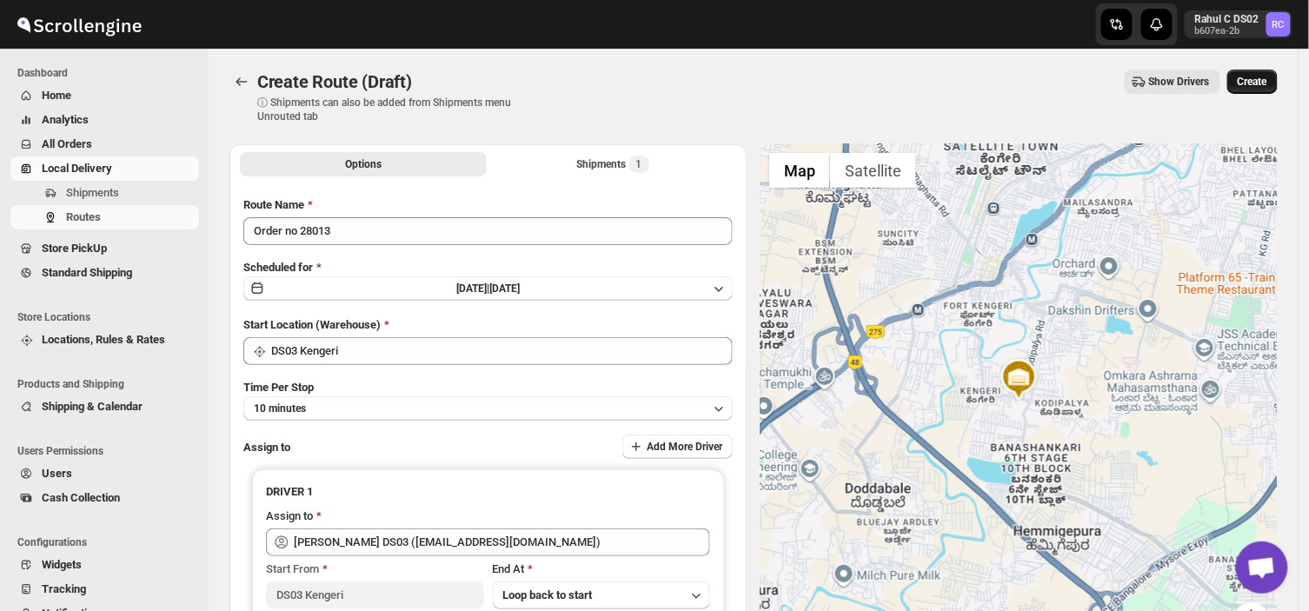
click at [1278, 75] on button "Create" at bounding box center [1253, 82] width 50 height 24
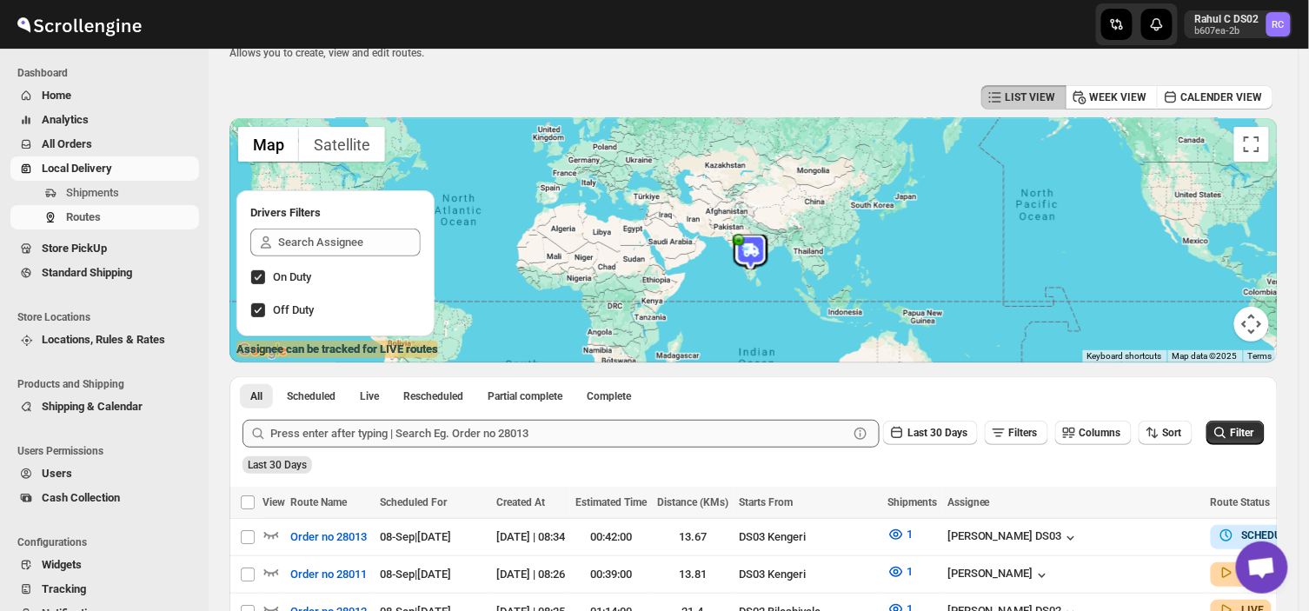
scroll to position [52, 0]
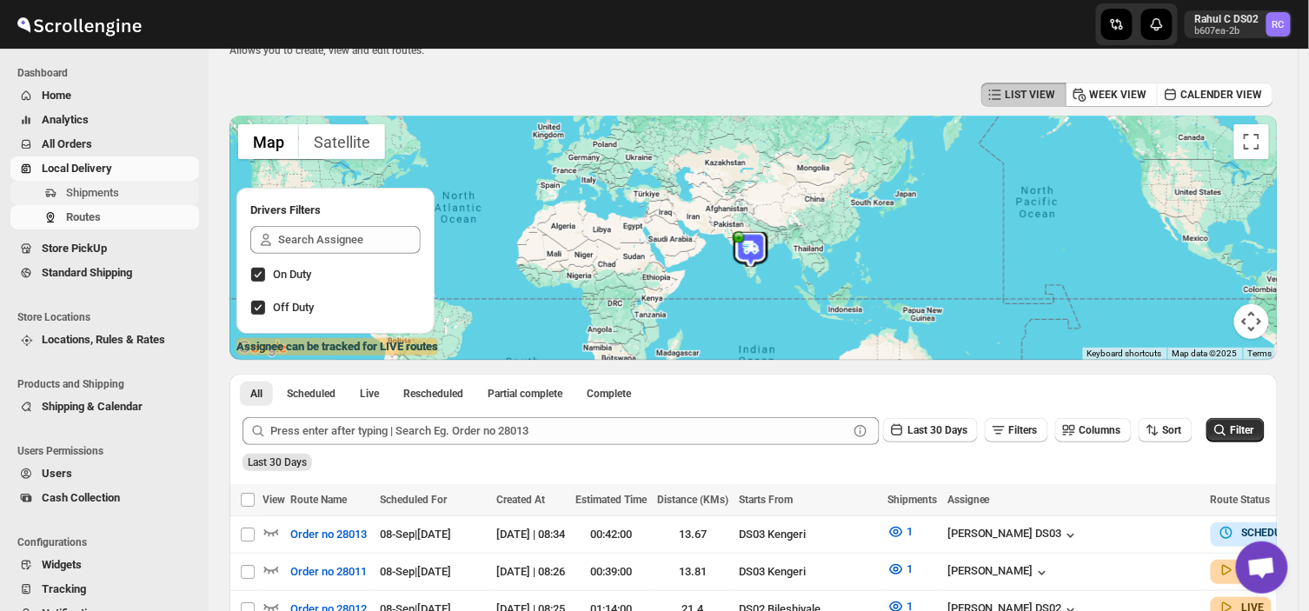
click at [132, 194] on span "Shipments" at bounding box center [131, 192] width 130 height 17
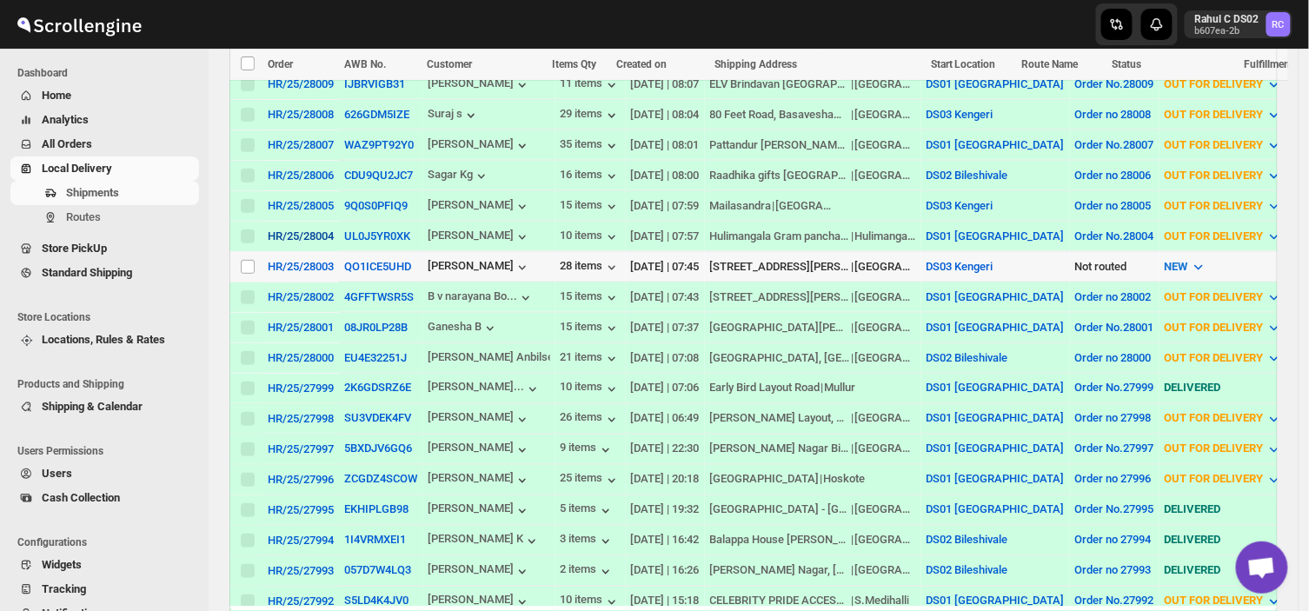
scroll to position [605, 0]
click at [249, 258] on span at bounding box center [248, 266] width 16 height 16
click at [249, 259] on input "Select shipment" at bounding box center [248, 266] width 14 height 14
click at [244, 259] on input "Select shipment" at bounding box center [248, 266] width 14 height 14
checkbox input "true"
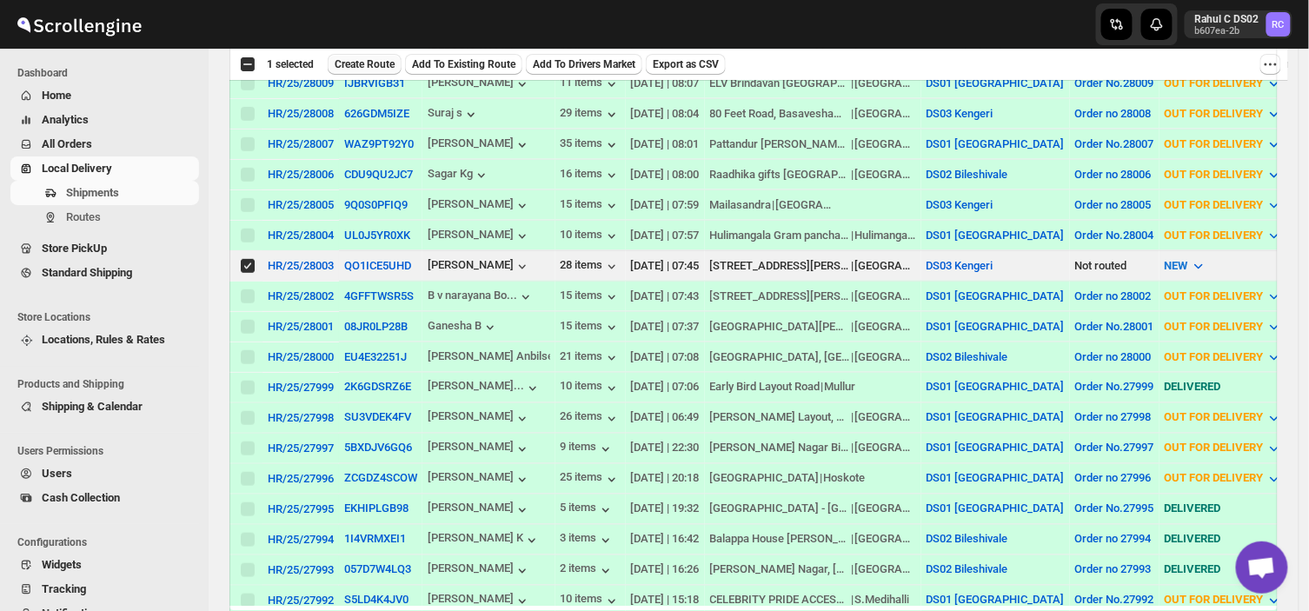
click at [365, 58] on span "Create Route" at bounding box center [365, 64] width 60 height 14
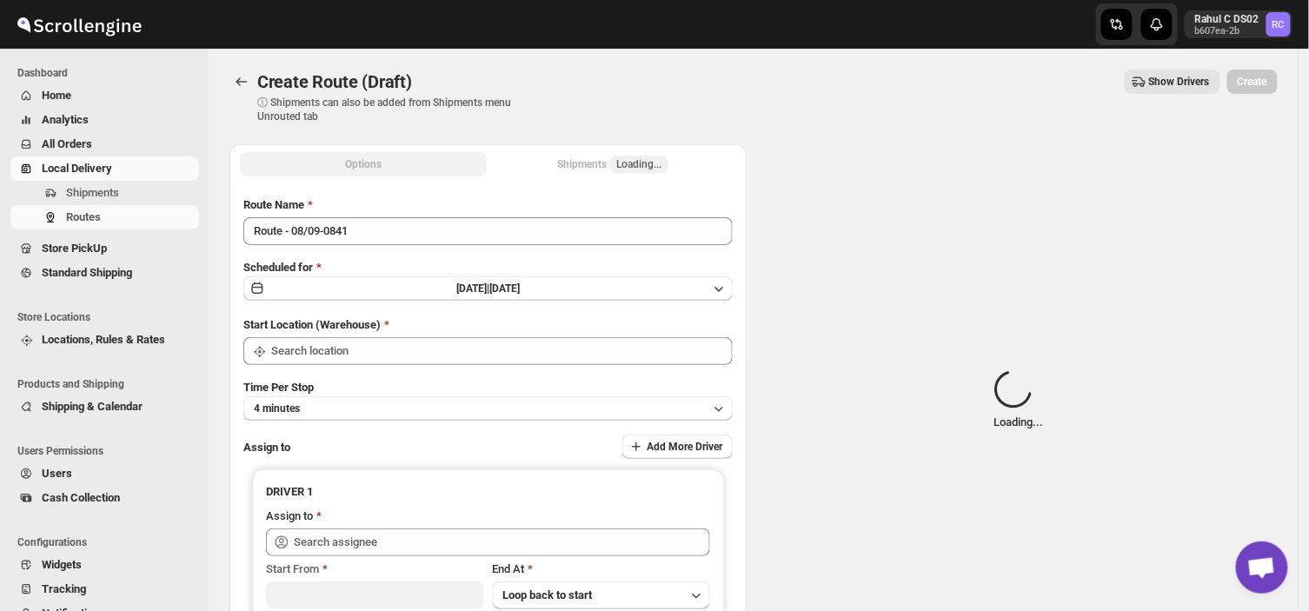
type input "DS03 Kengeri"
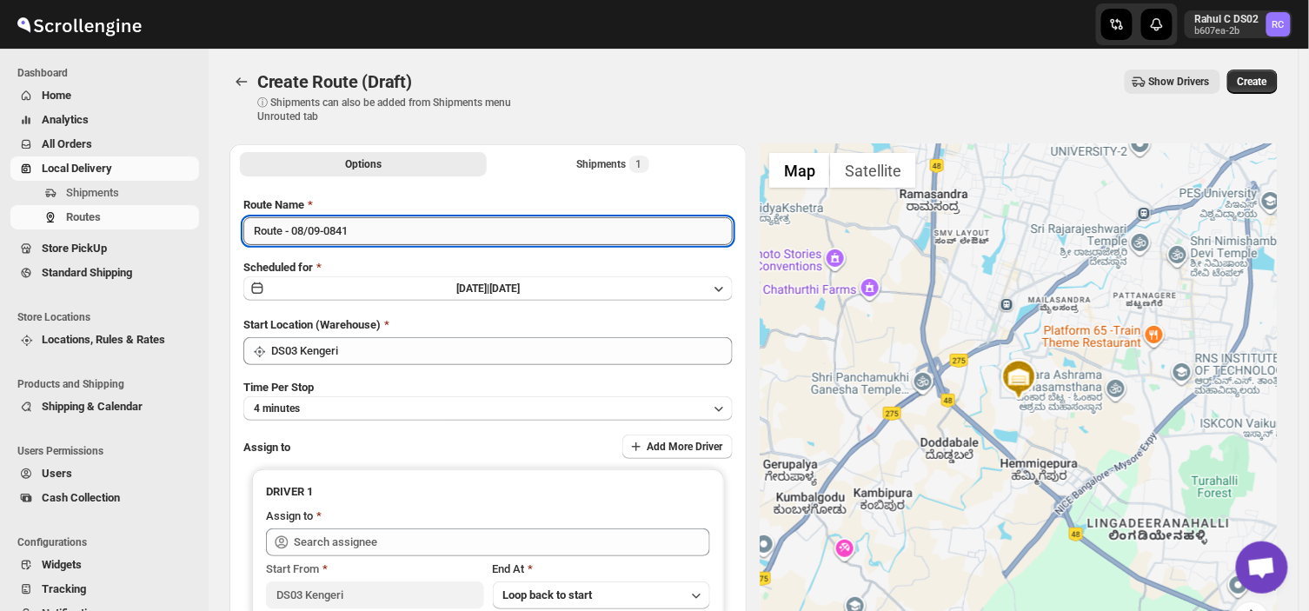
click at [376, 243] on input "Route - 08/09-0841" at bounding box center [487, 231] width 489 height 28
type input "R"
type input "Ordser no 28003"
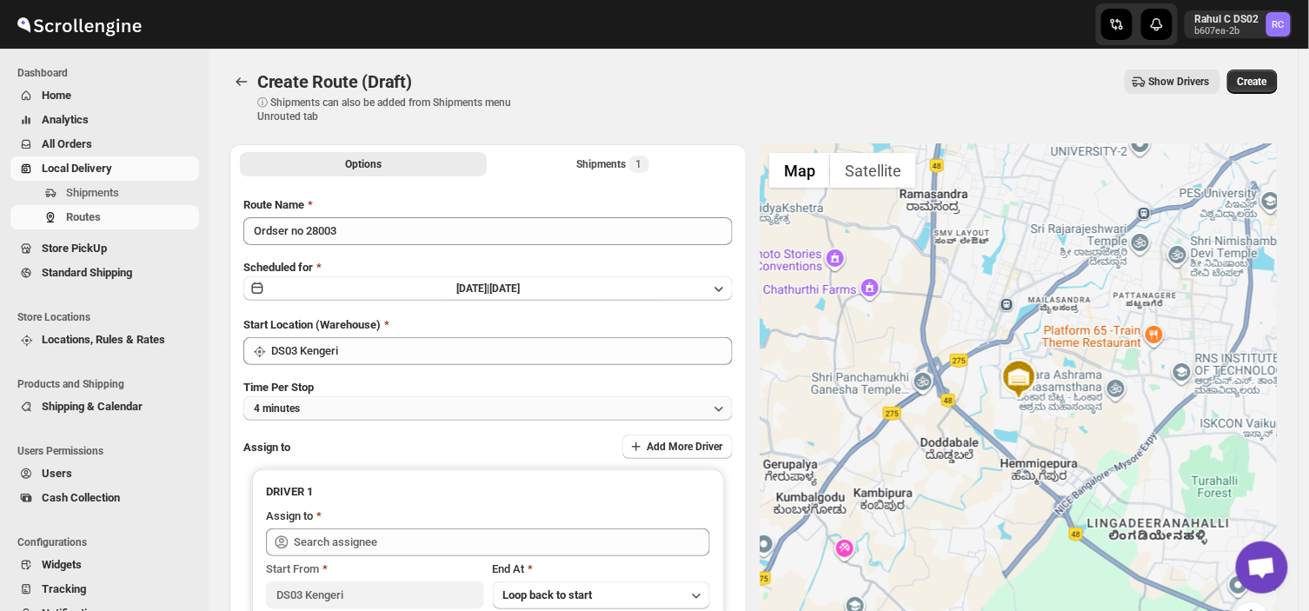
click at [311, 403] on button "4 minutes" at bounding box center [487, 408] width 489 height 24
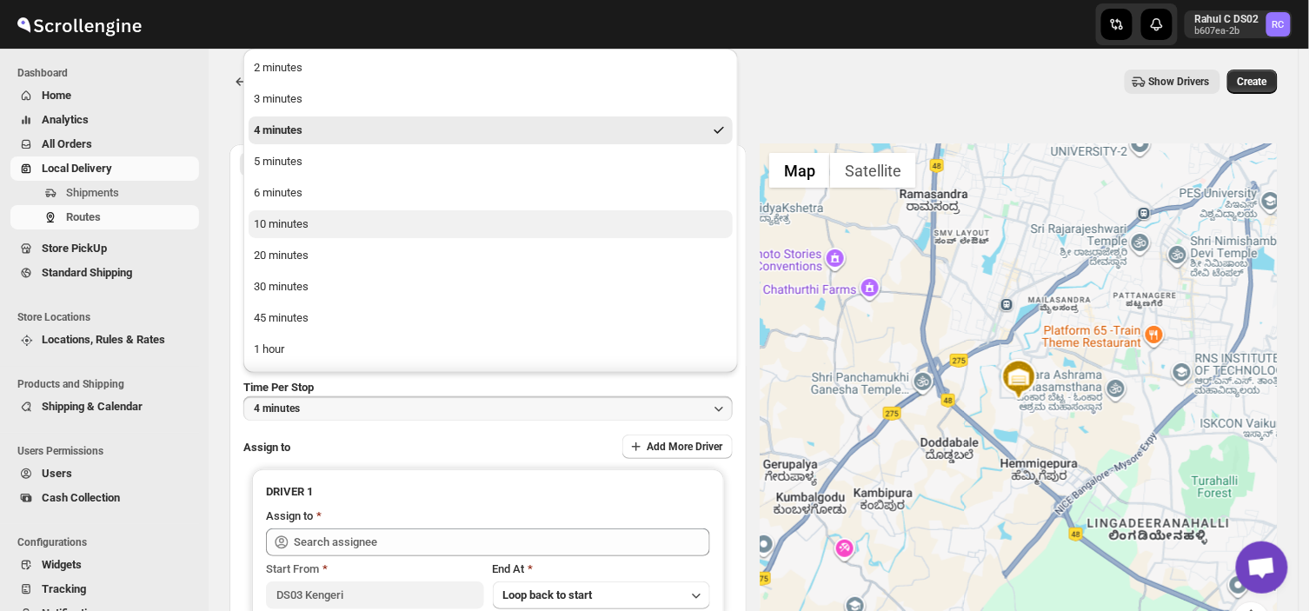
click at [305, 224] on div "10 minutes" at bounding box center [281, 224] width 55 height 17
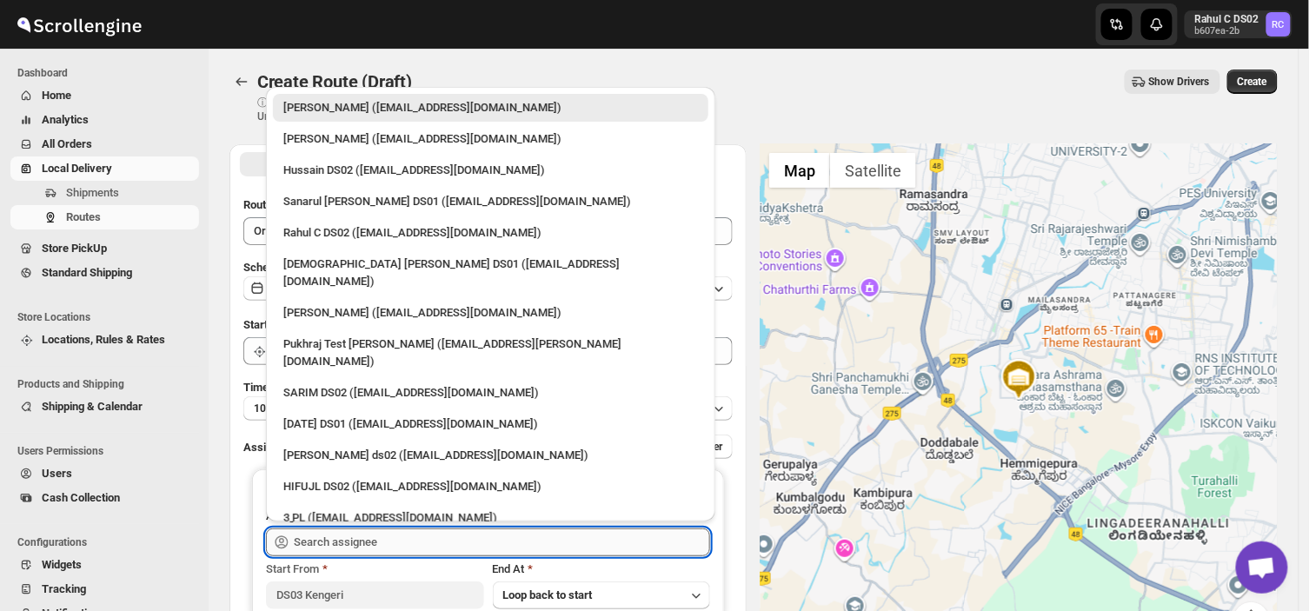
click at [406, 542] on input "text" at bounding box center [502, 543] width 416 height 28
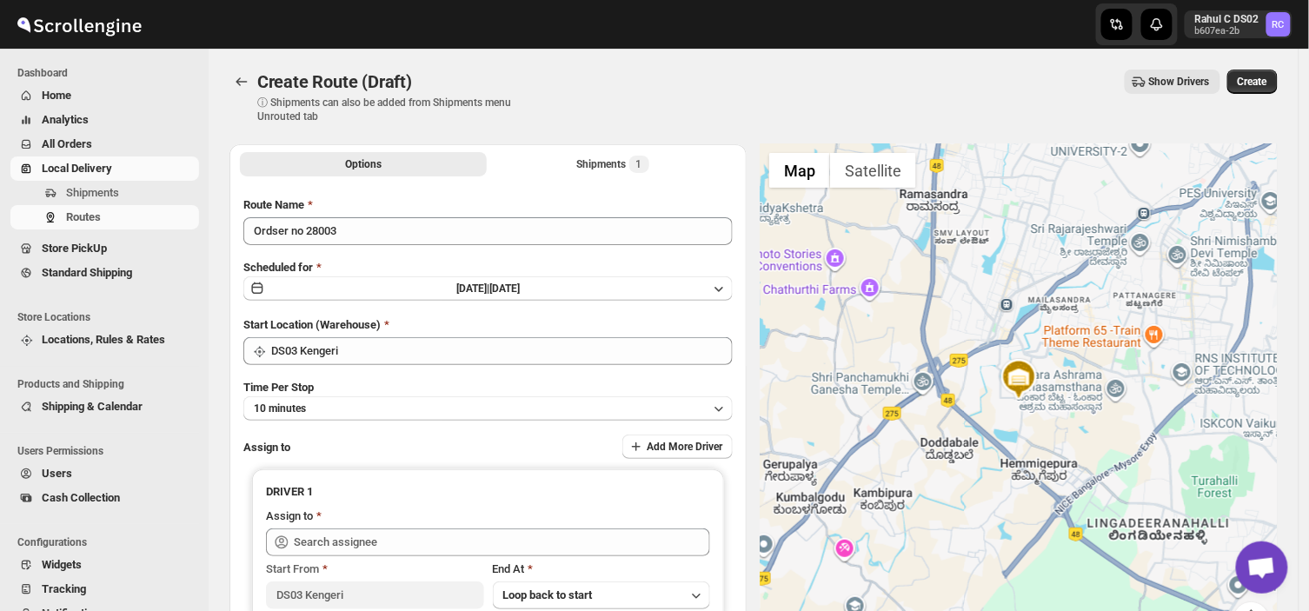
click at [193, 541] on span "Configurations" at bounding box center [108, 543] width 183 height 14
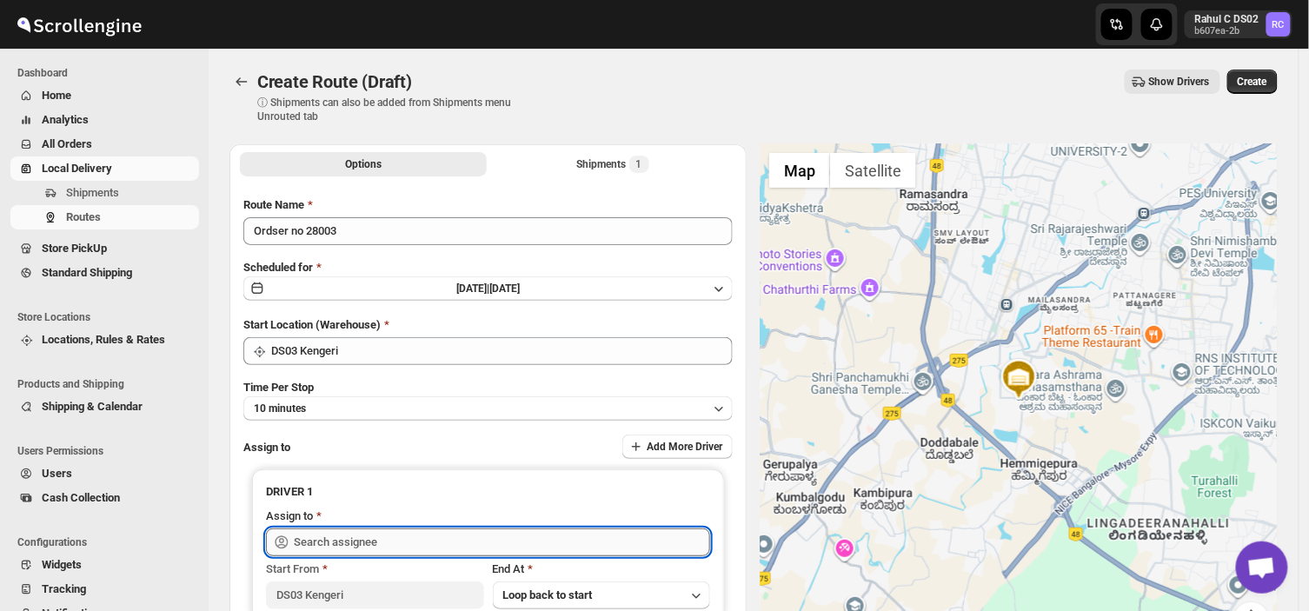
click at [393, 542] on input "text" at bounding box center [502, 543] width 416 height 28
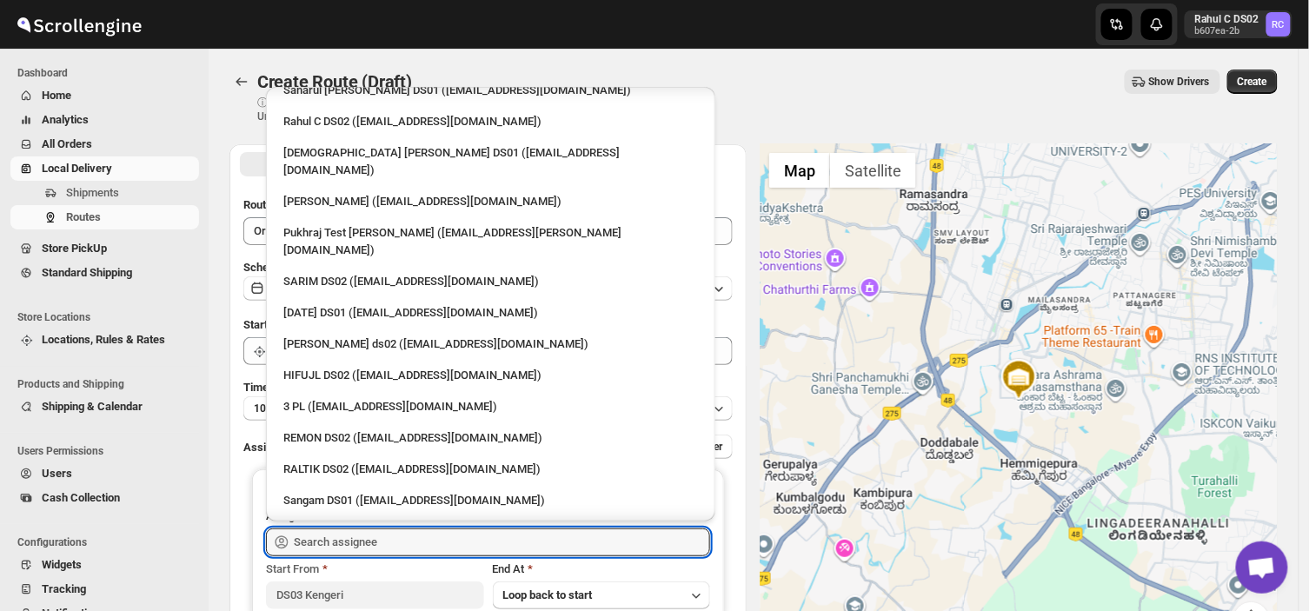
scroll to position [113, 0]
click at [327, 396] on div "3 PL ([EMAIL_ADDRESS][DOMAIN_NAME])" at bounding box center [490, 404] width 415 height 17
type input "3 PL ([EMAIL_ADDRESS][DOMAIN_NAME])"
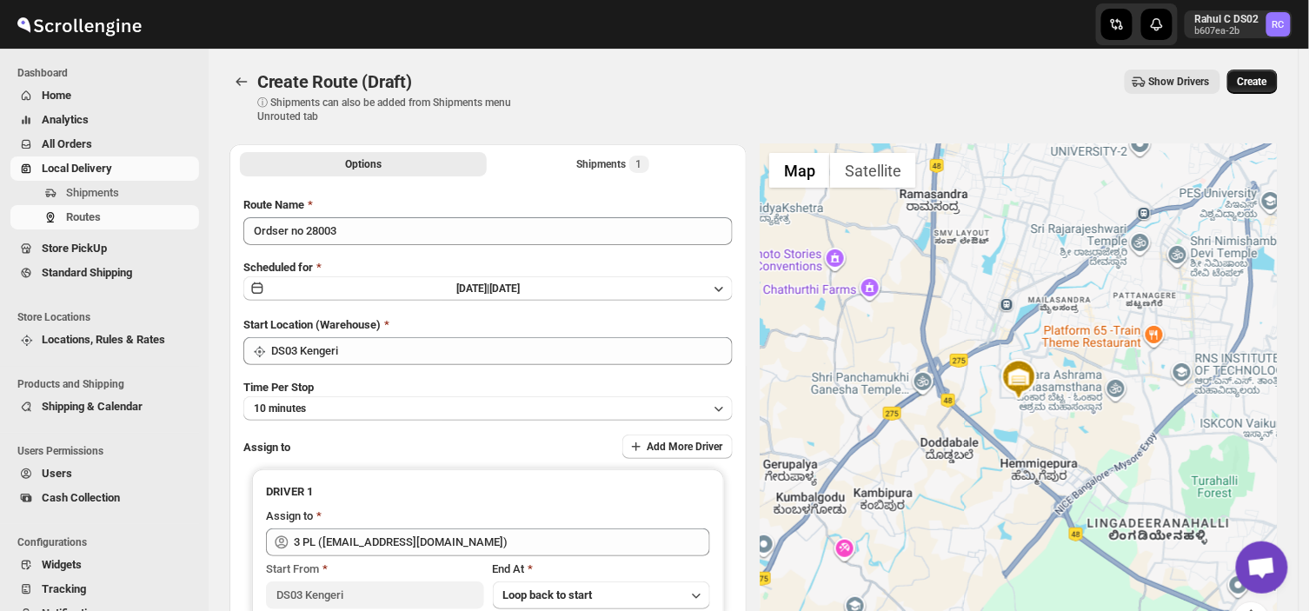
click at [1259, 78] on span "Create" at bounding box center [1253, 82] width 30 height 14
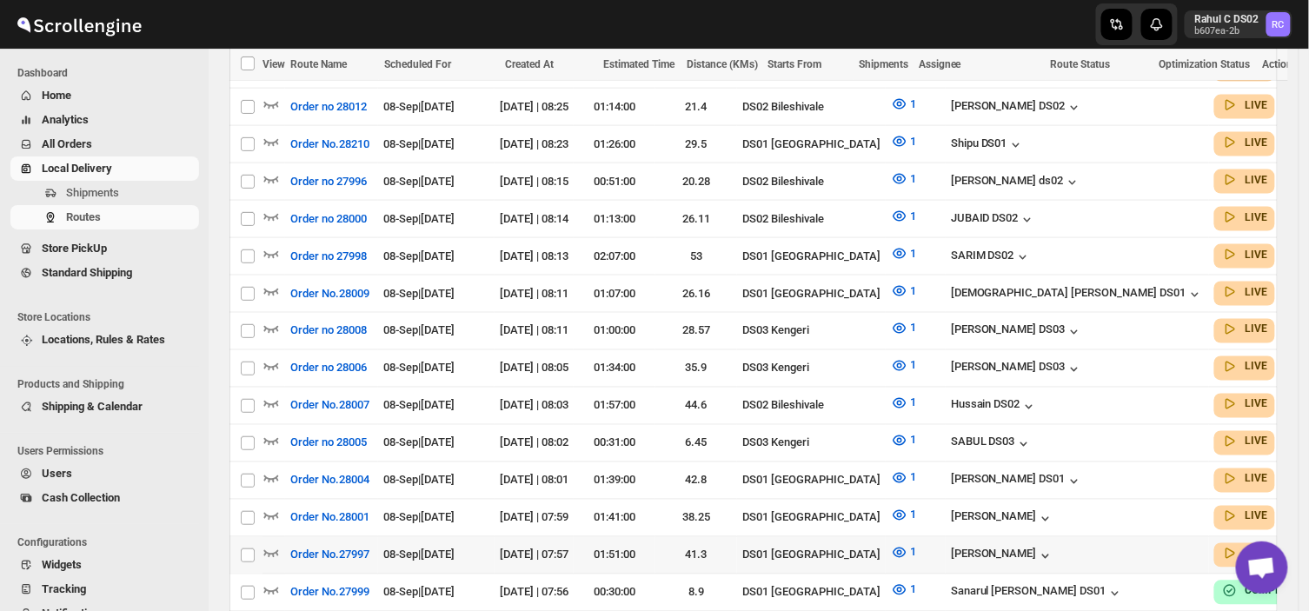
scroll to position [671, 0]
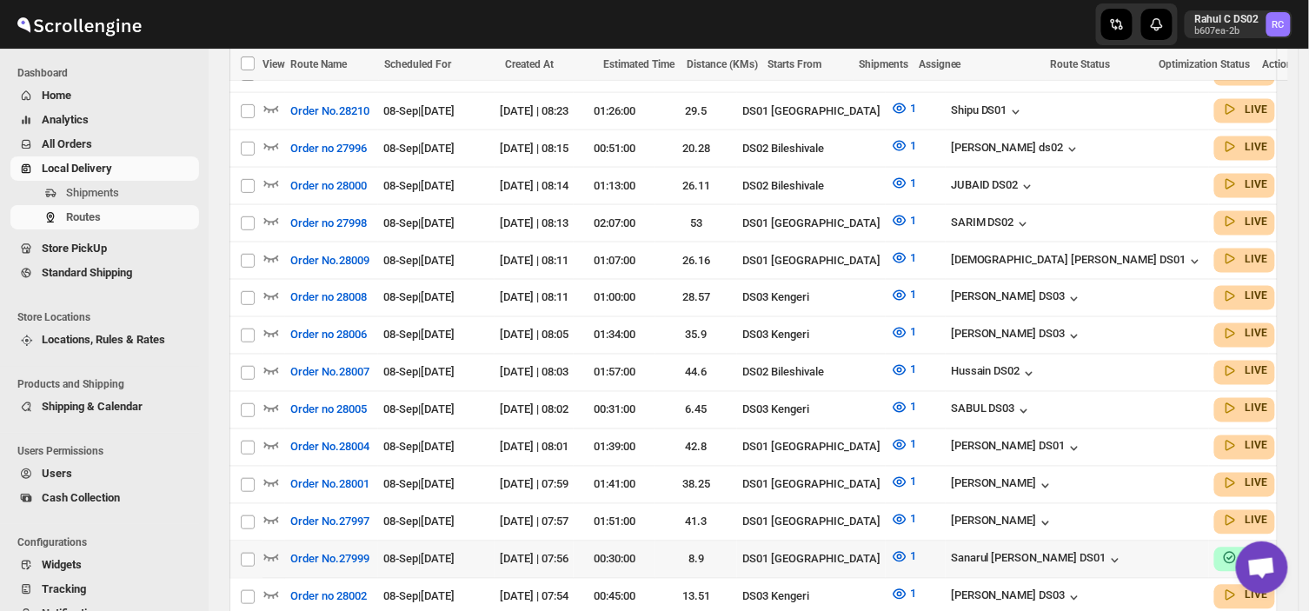
click at [470, 551] on div "08-Sep | Today" at bounding box center [436, 559] width 106 height 17
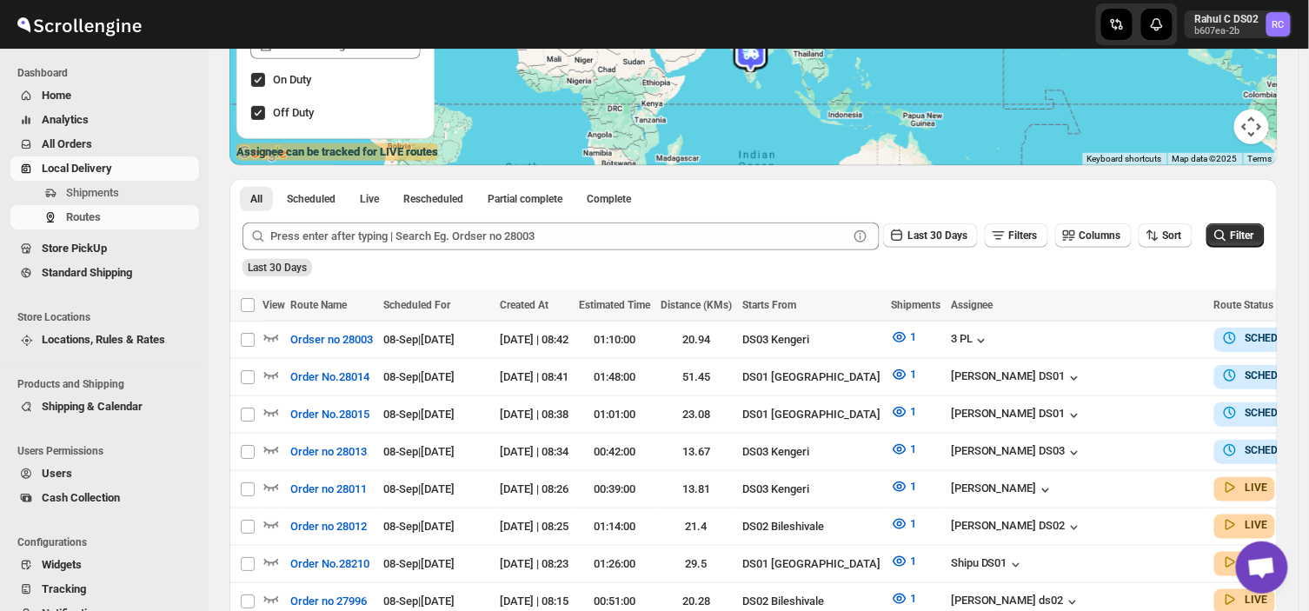
scroll to position [0, 0]
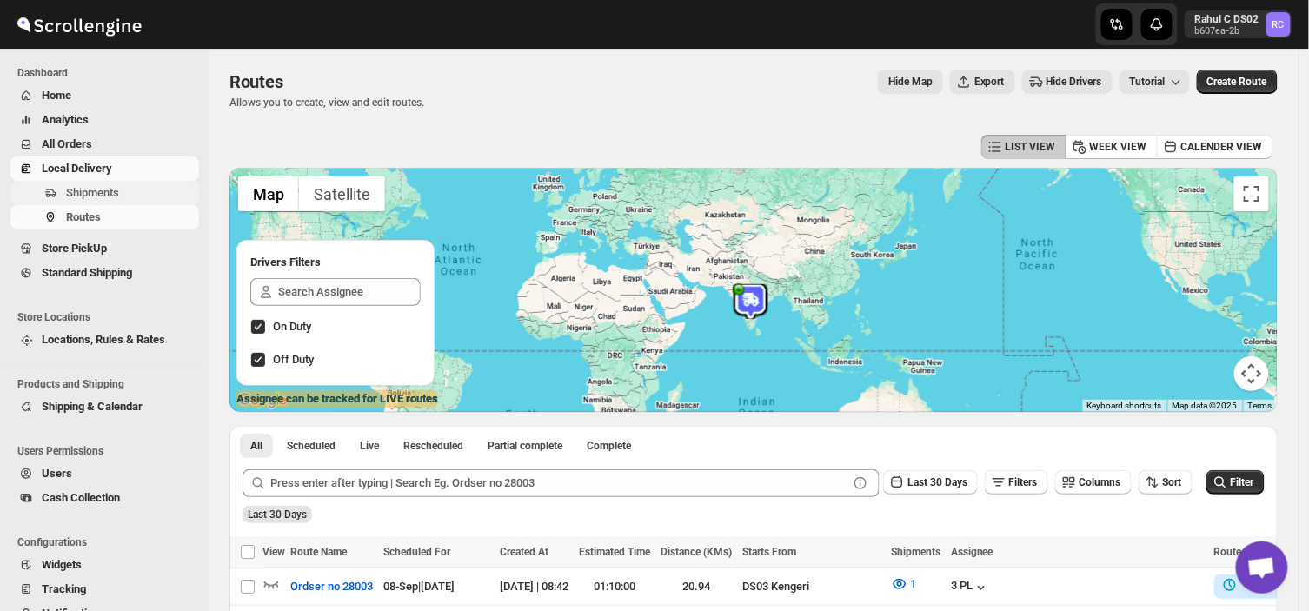
click at [113, 184] on span "Shipments" at bounding box center [131, 192] width 130 height 17
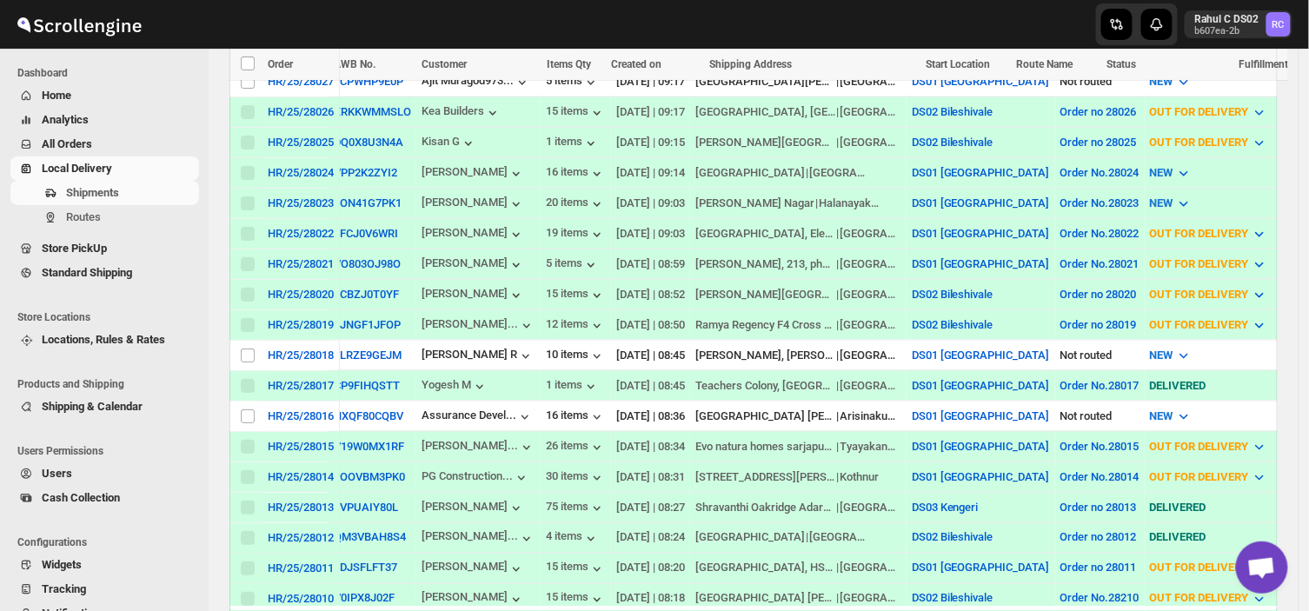
scroll to position [456, 0]
click at [249, 409] on input "Select shipment" at bounding box center [248, 416] width 14 height 14
checkbox input "true"
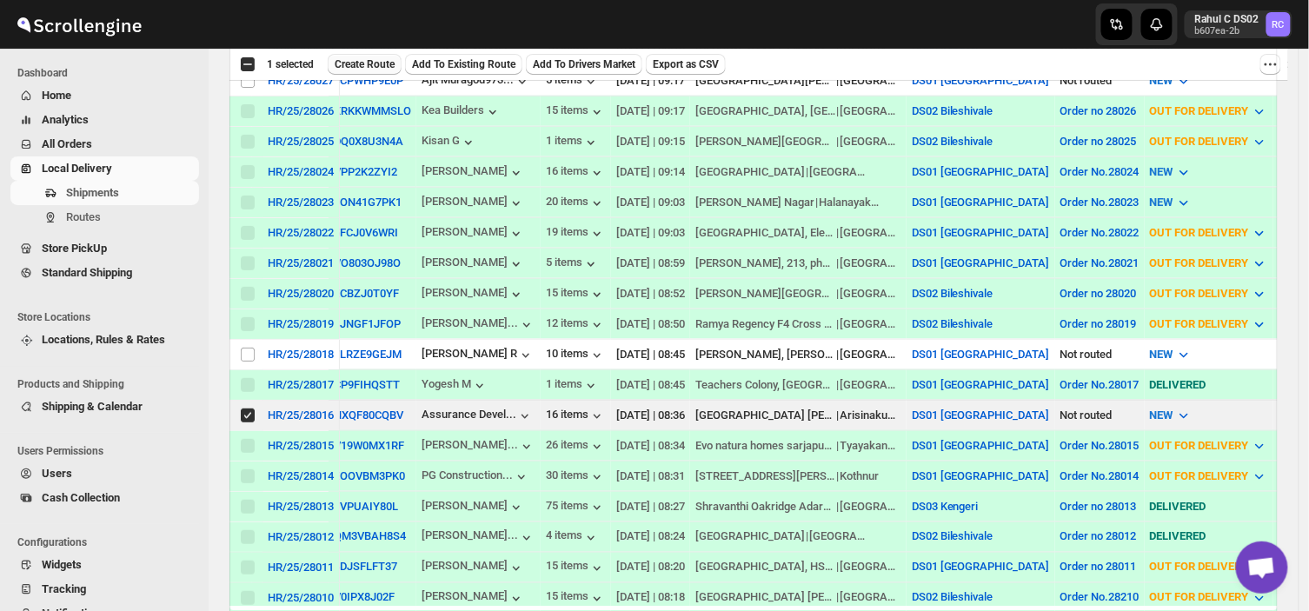
click at [363, 57] on span "Create Route" at bounding box center [365, 64] width 60 height 14
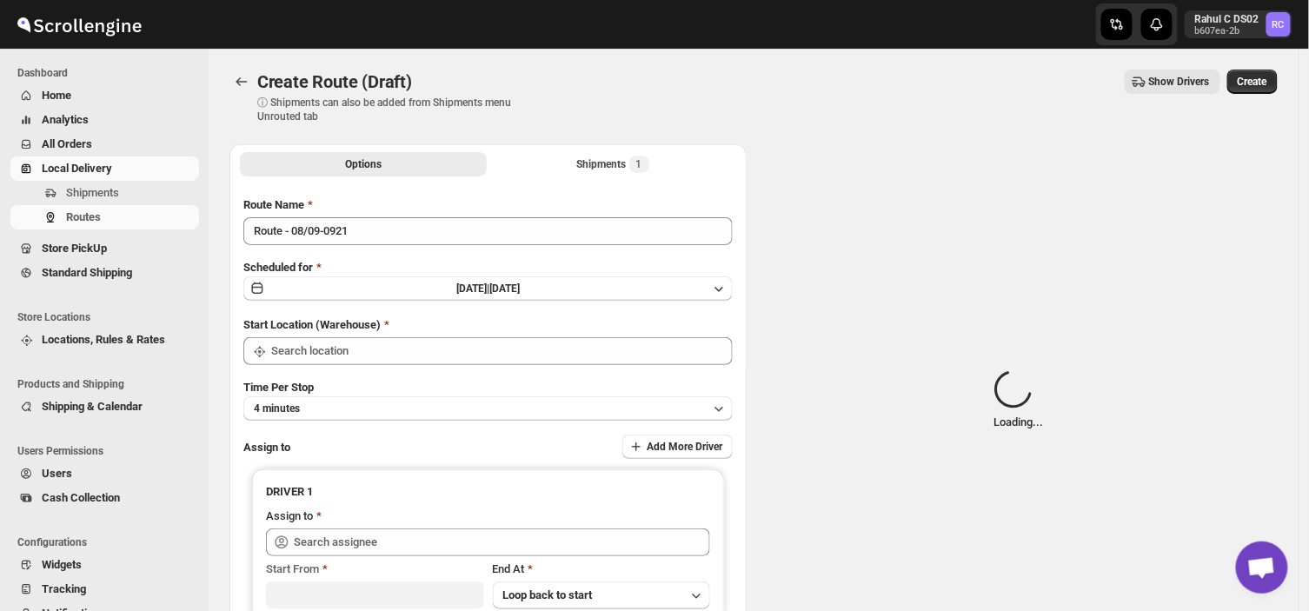
type input "DS01 [GEOGRAPHIC_DATA]"
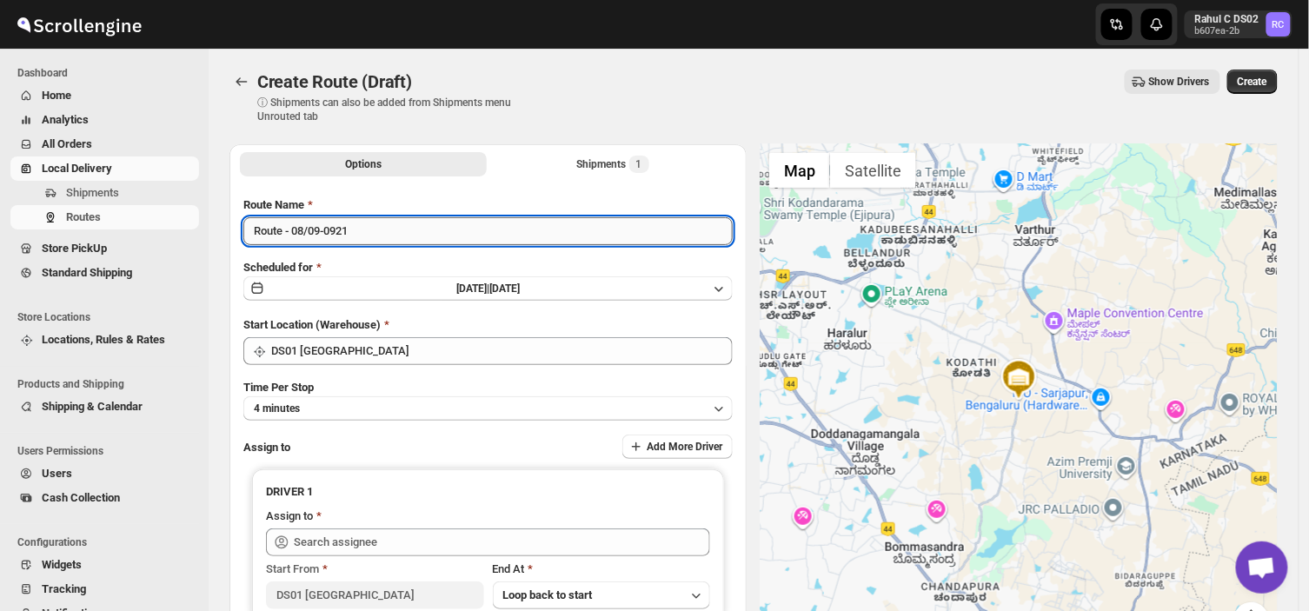
click at [376, 235] on input "Route - 08/09-0921" at bounding box center [487, 231] width 489 height 28
type input "R"
type input "Order no 28016"
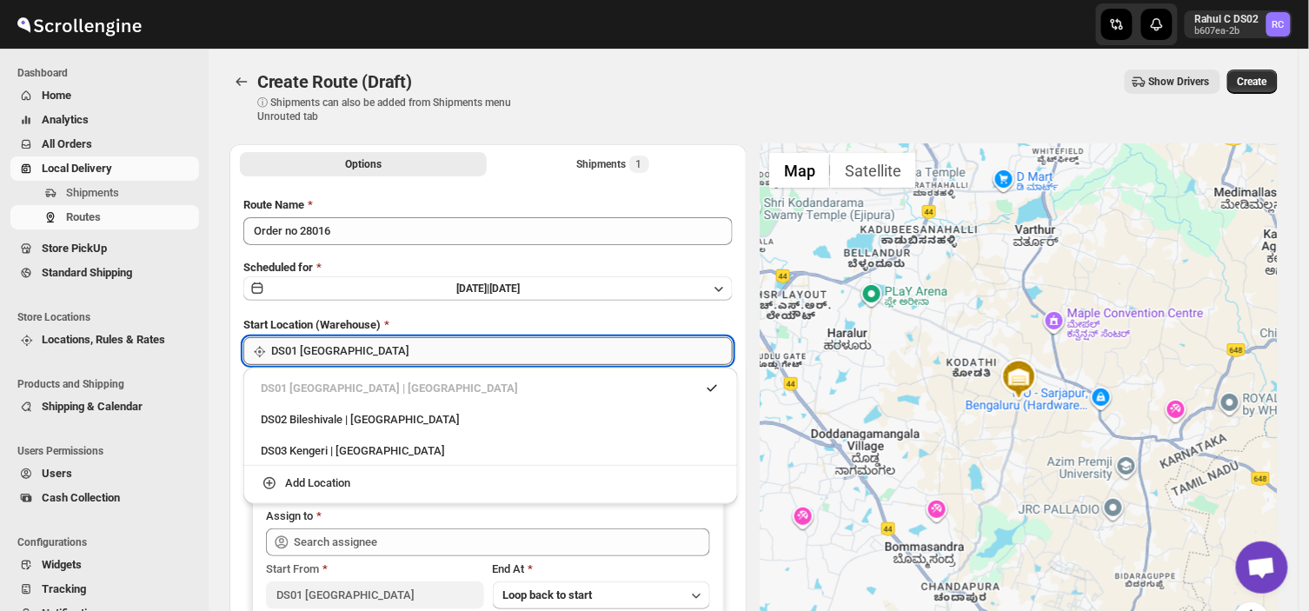
click at [395, 350] on input "DS01 [GEOGRAPHIC_DATA]" at bounding box center [502, 351] width 462 height 28
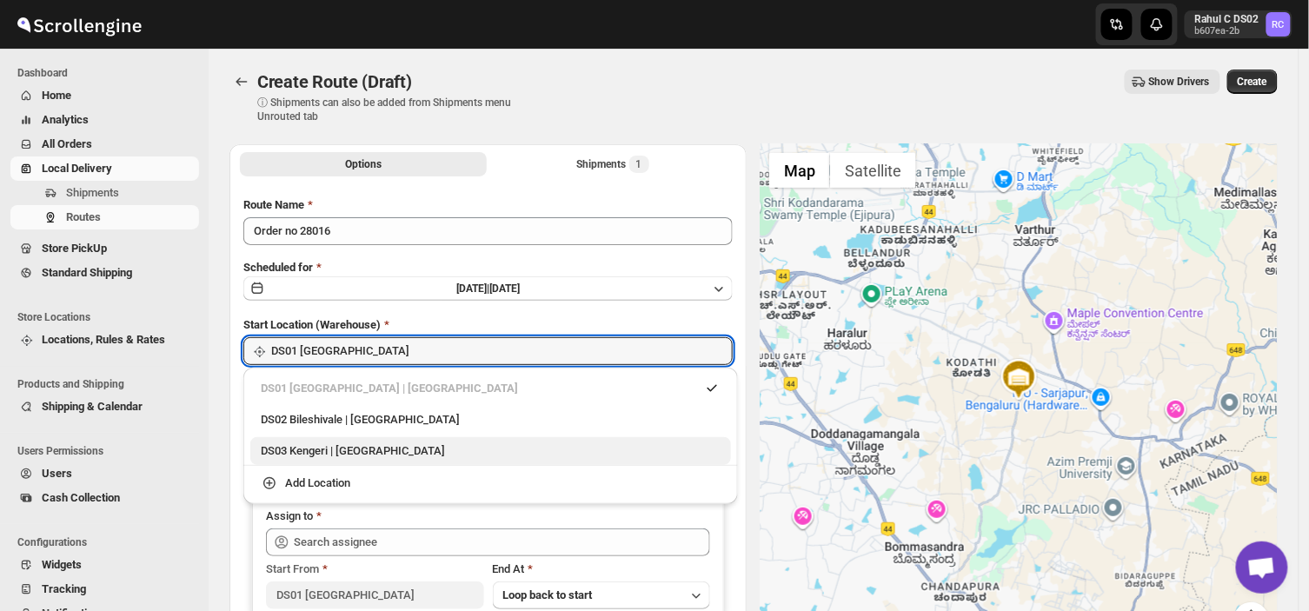
click at [327, 448] on div "DS03 Kengeri | [GEOGRAPHIC_DATA]" at bounding box center [491, 451] width 460 height 17
type input "DS03 Kengeri"
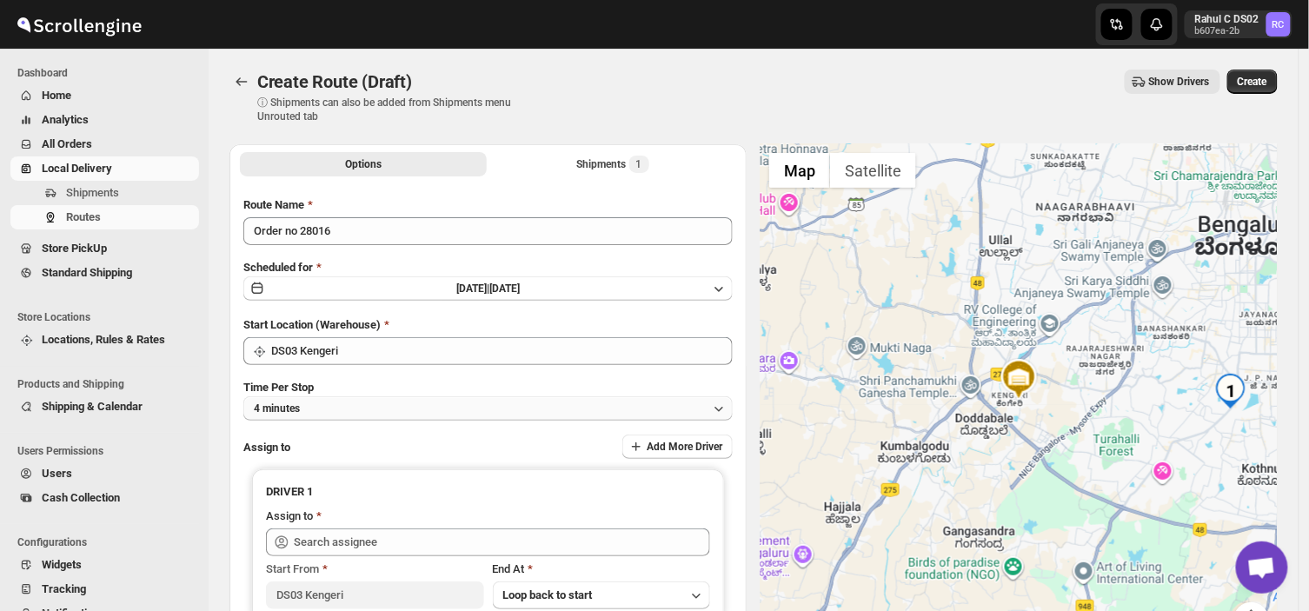
click at [320, 406] on button "4 minutes" at bounding box center [487, 408] width 489 height 24
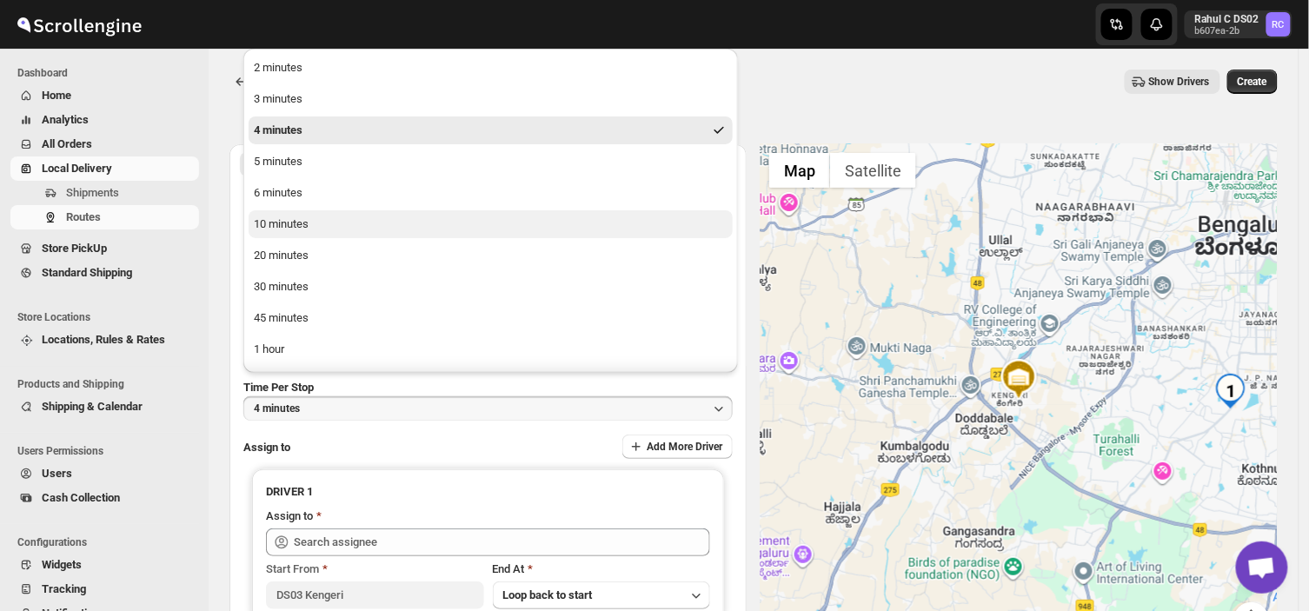
click at [307, 223] on div "10 minutes" at bounding box center [281, 224] width 55 height 17
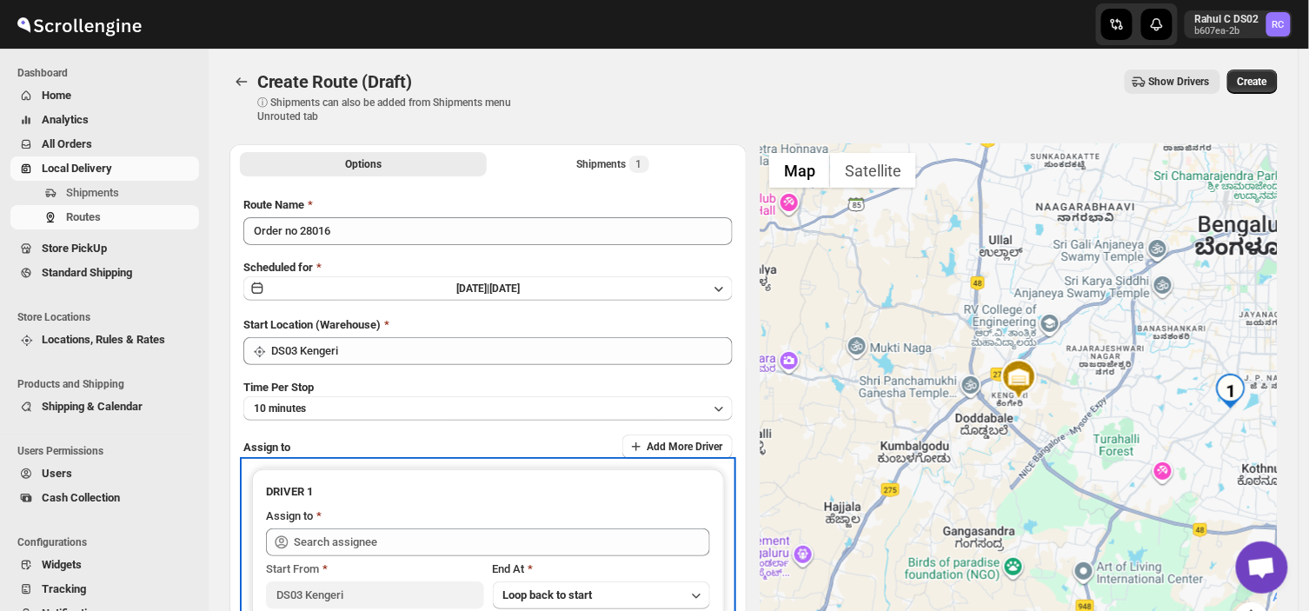
click at [396, 523] on div "Assign to" at bounding box center [488, 518] width 444 height 21
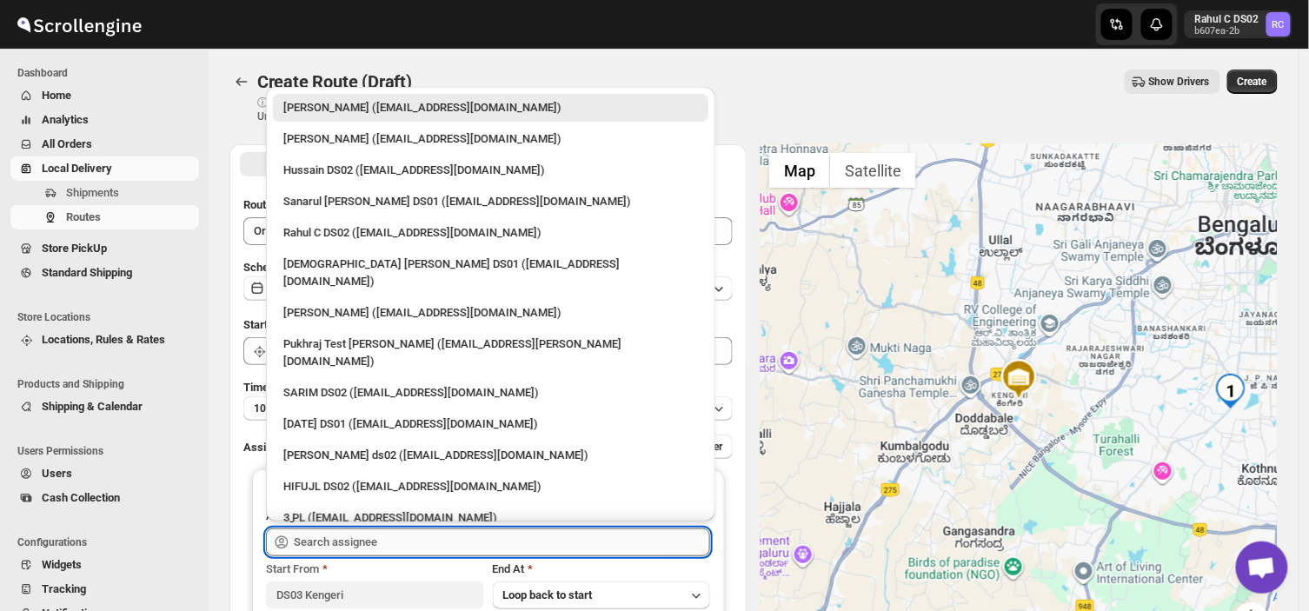
click at [393, 531] on input "text" at bounding box center [502, 543] width 416 height 28
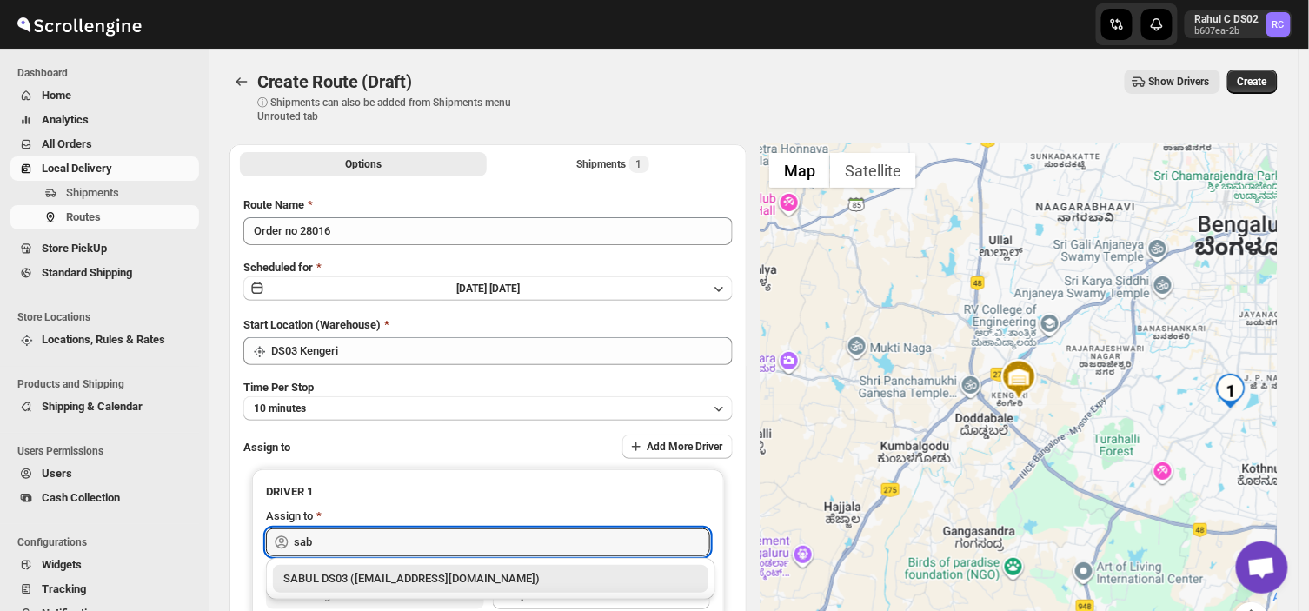
click at [307, 579] on div "SABUL DS03 ([EMAIL_ADDRESS][DOMAIN_NAME])" at bounding box center [490, 578] width 415 height 17
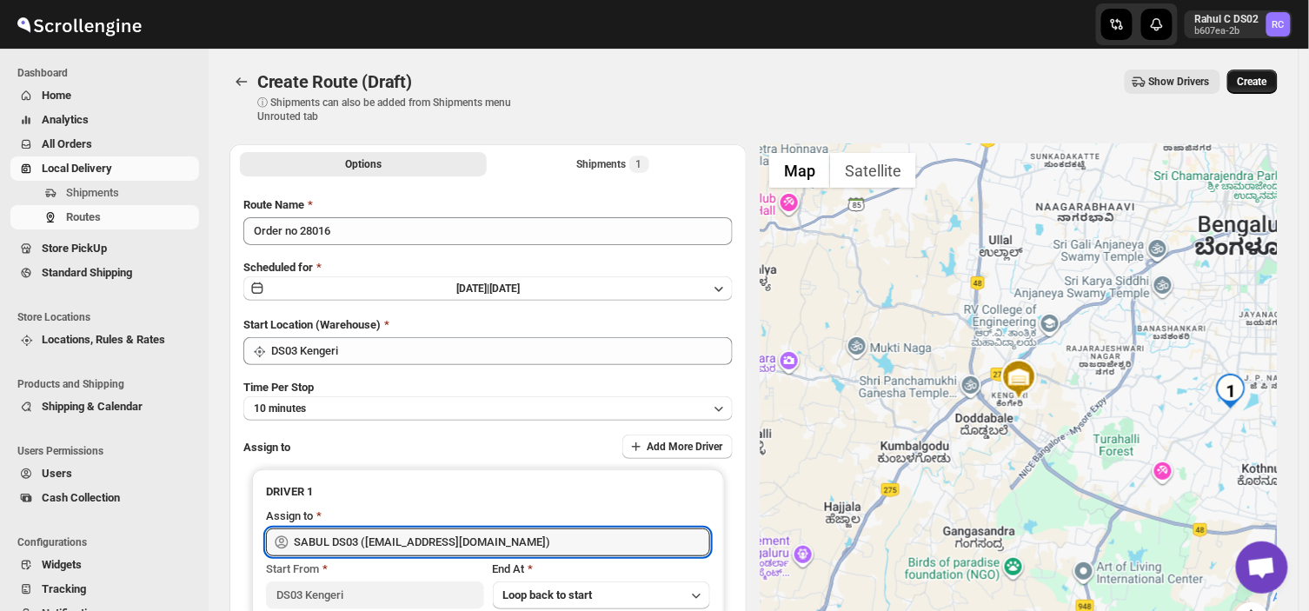
type input "SABUL DS03 ([EMAIL_ADDRESS][DOMAIN_NAME])"
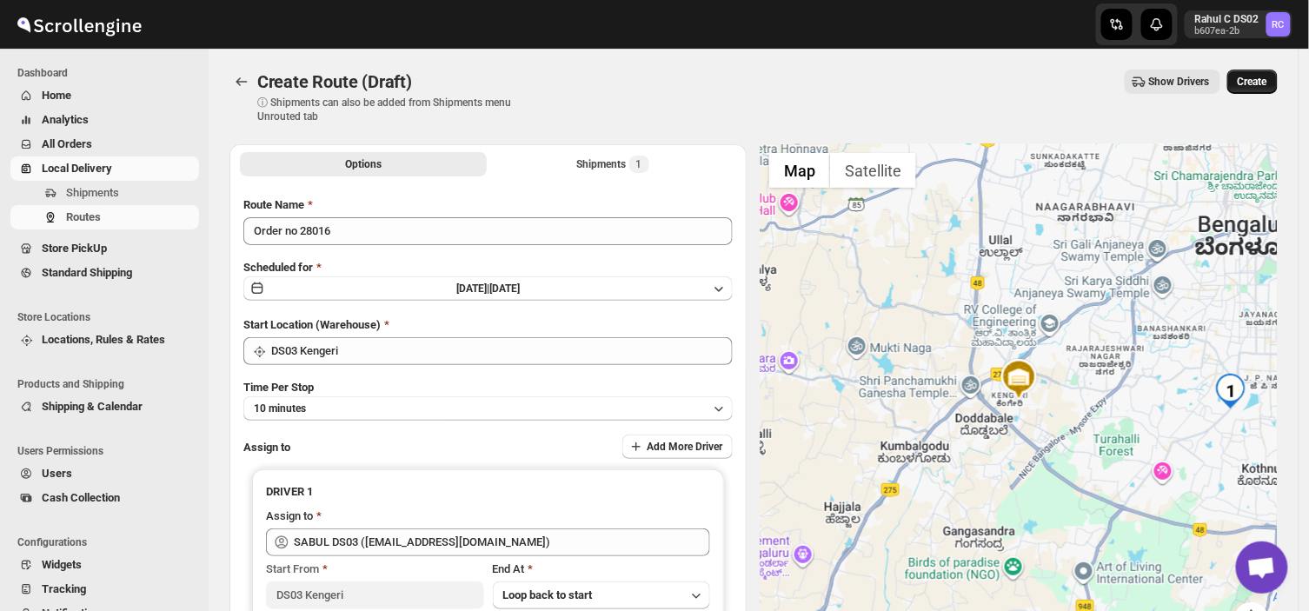
click at [1261, 73] on button "Create" at bounding box center [1253, 82] width 50 height 24
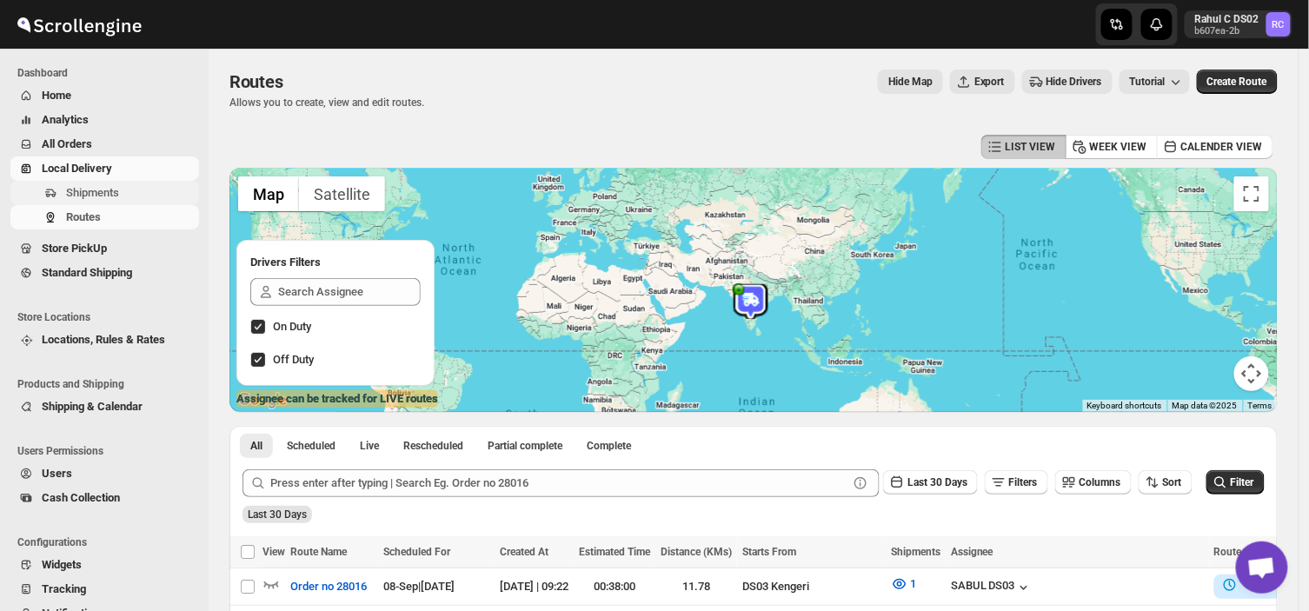
click at [154, 191] on span "Shipments" at bounding box center [131, 192] width 130 height 17
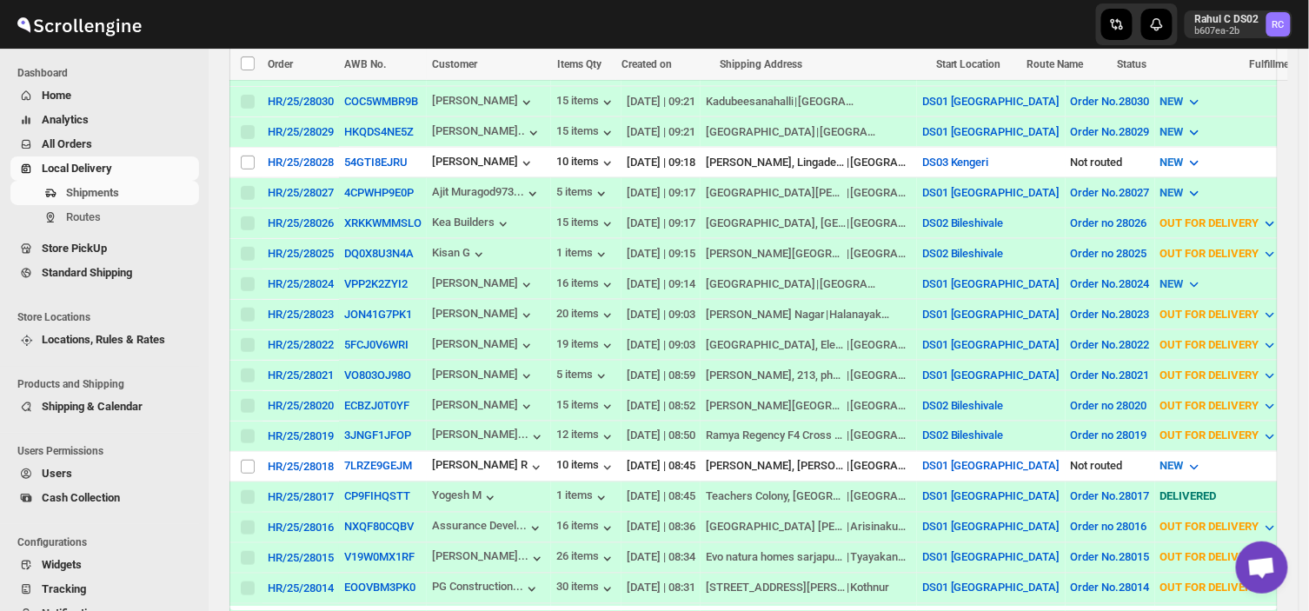
scroll to position [563, 0]
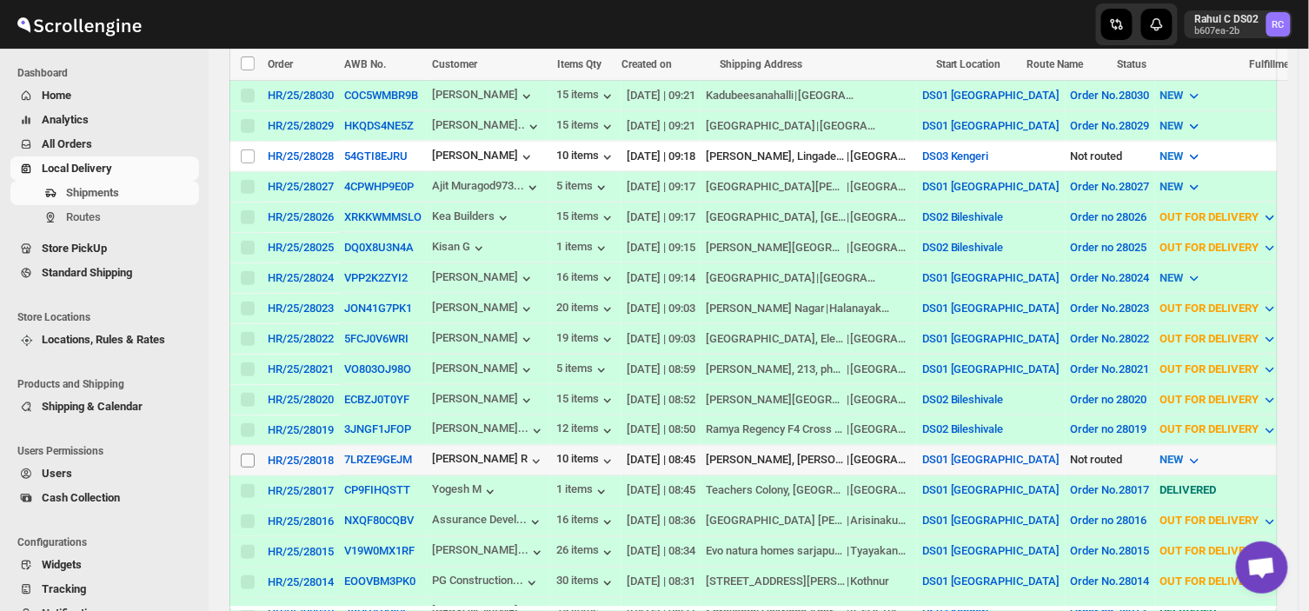
click at [245, 454] on input "Select shipment" at bounding box center [248, 461] width 14 height 14
checkbox input "true"
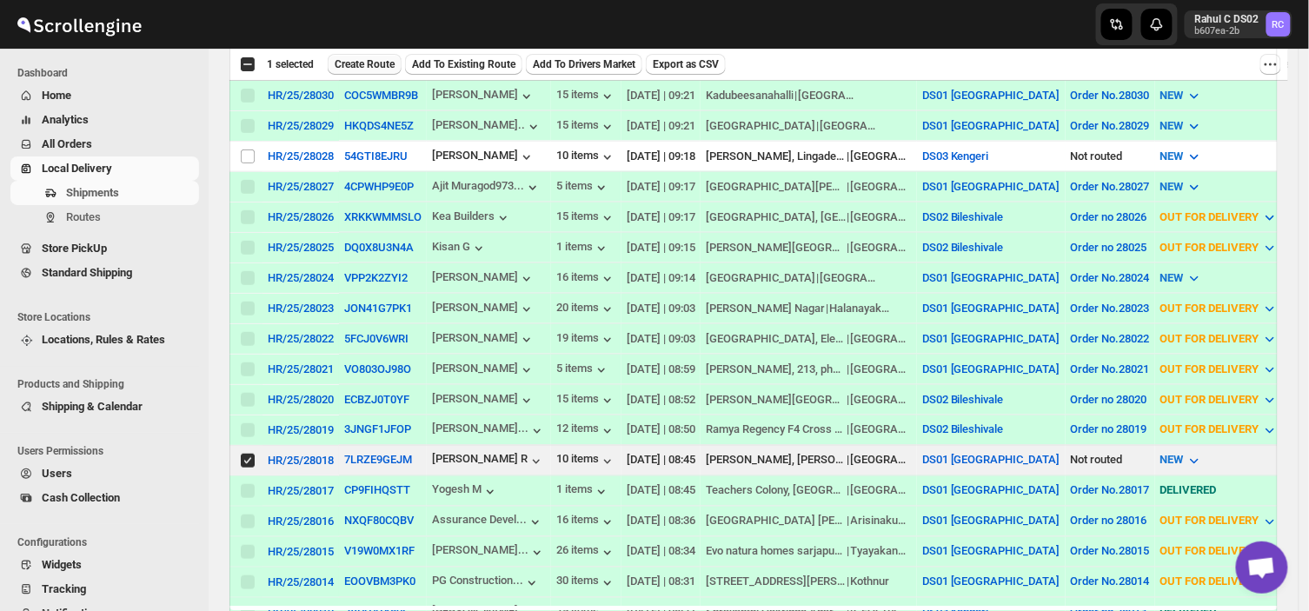
click at [352, 58] on span "Create Route" at bounding box center [365, 64] width 60 height 14
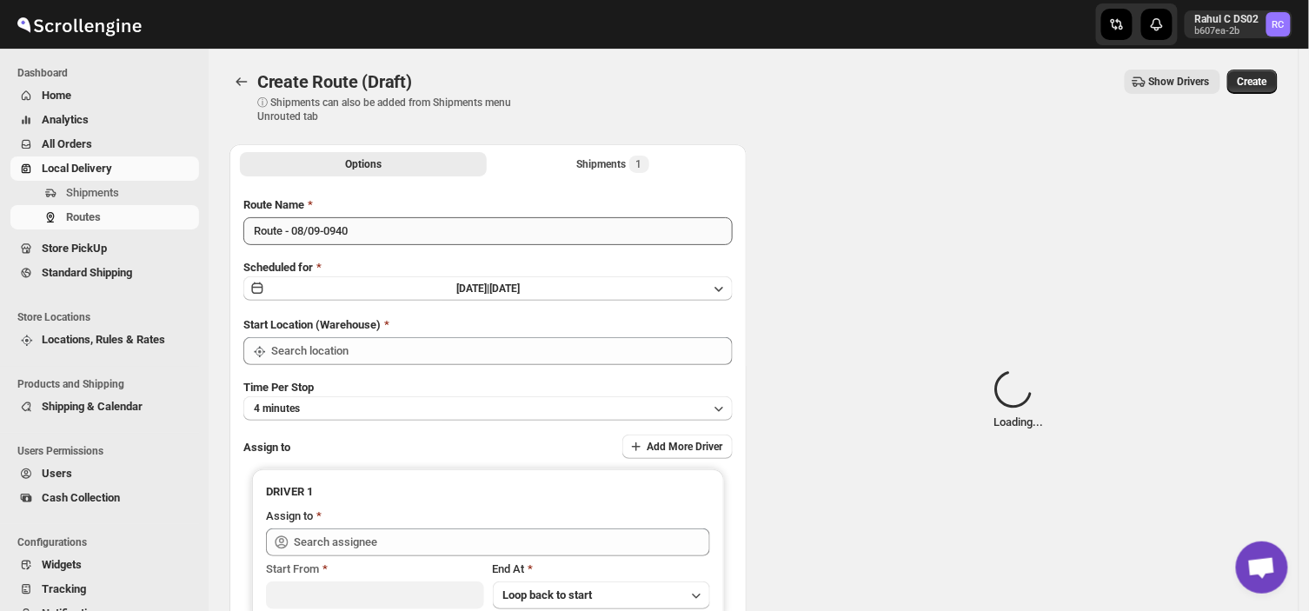
type input "DS01 [GEOGRAPHIC_DATA]"
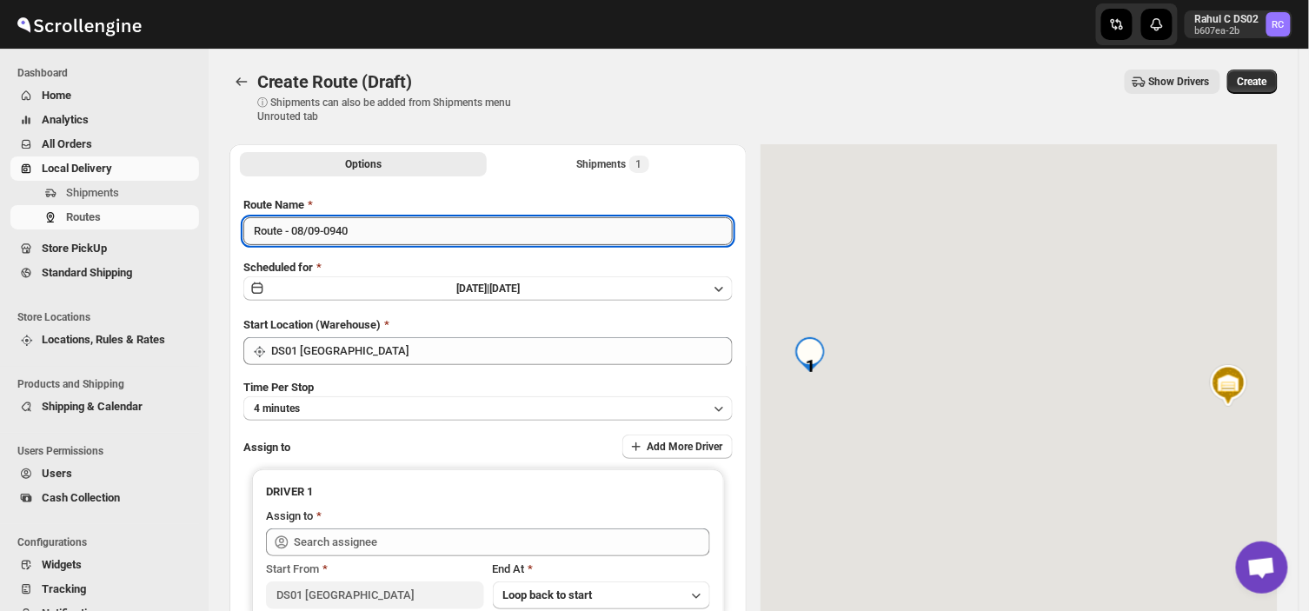
click at [357, 230] on input "Route - 08/09-0940" at bounding box center [487, 231] width 489 height 28
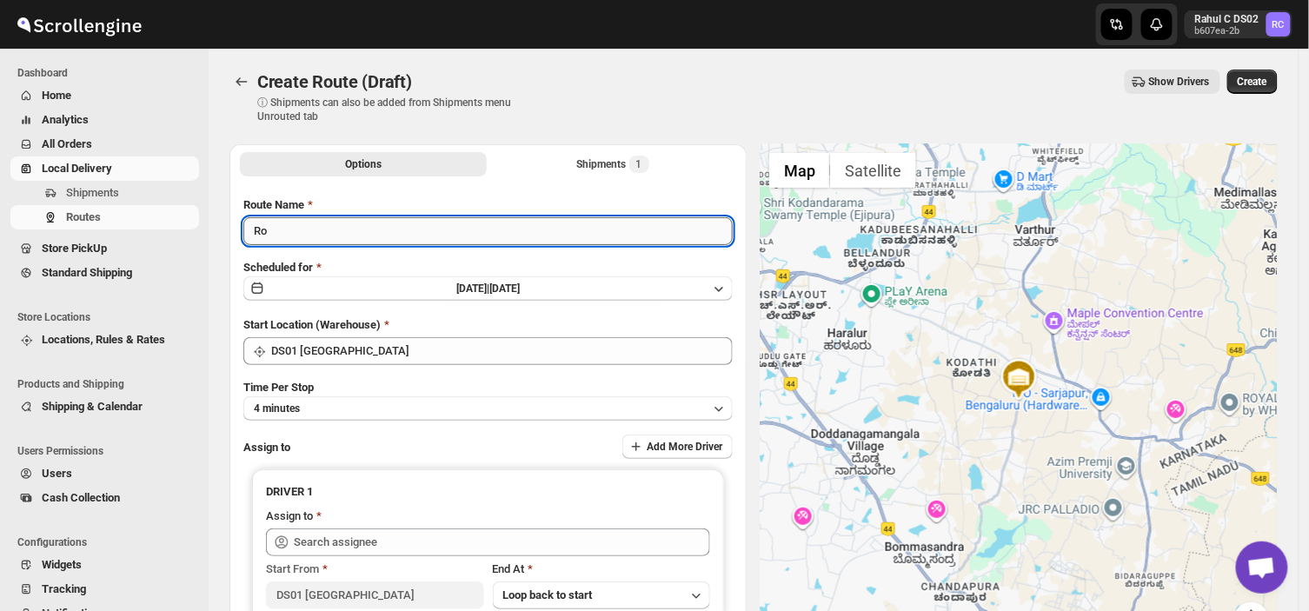
type input "R"
type input "Order no 28018"
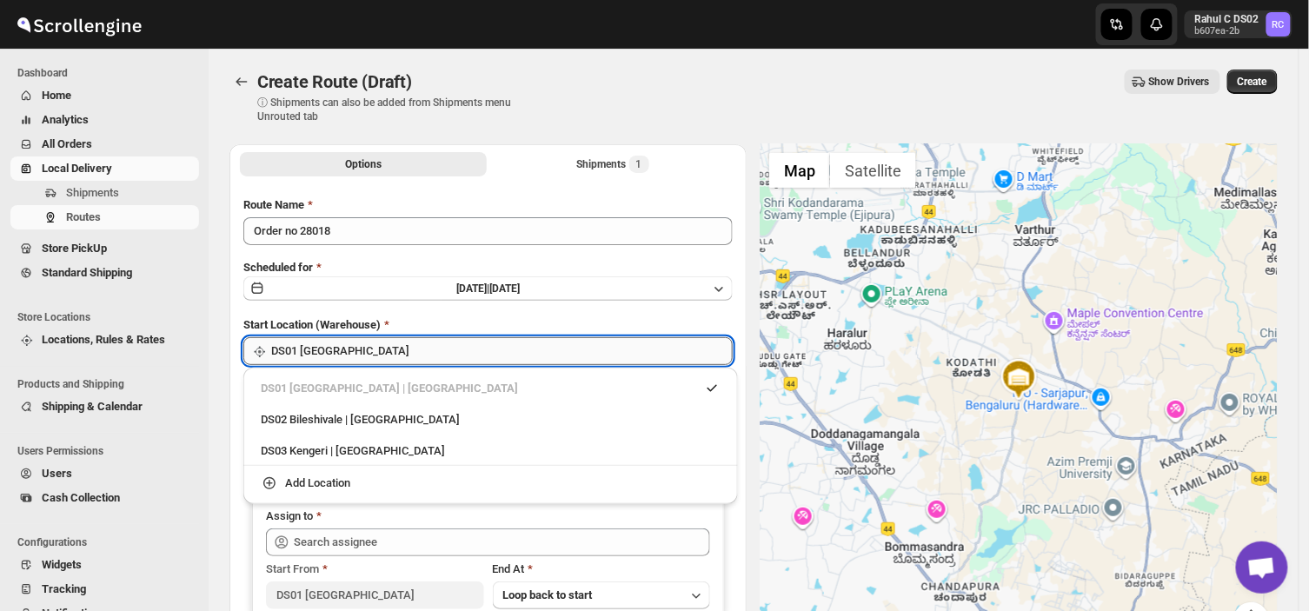
click at [396, 354] on input "DS01 [GEOGRAPHIC_DATA]" at bounding box center [502, 351] width 462 height 28
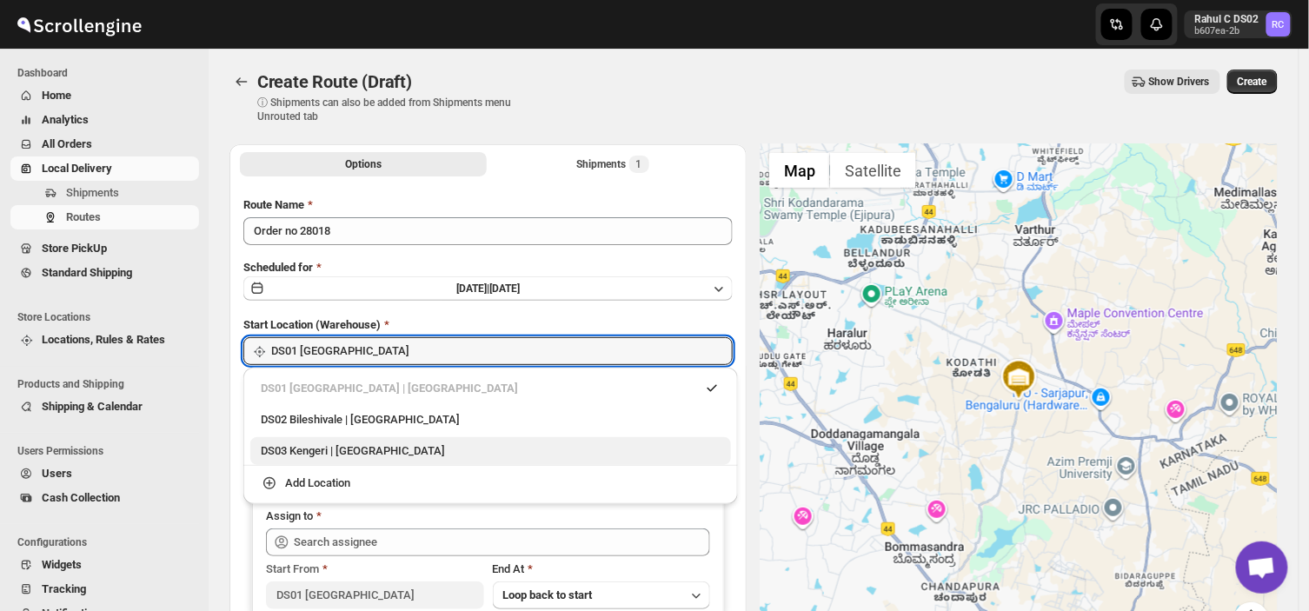
click at [337, 447] on div "DS03 Kengeri | [GEOGRAPHIC_DATA]" at bounding box center [491, 451] width 460 height 17
type input "DS03 Kengeri"
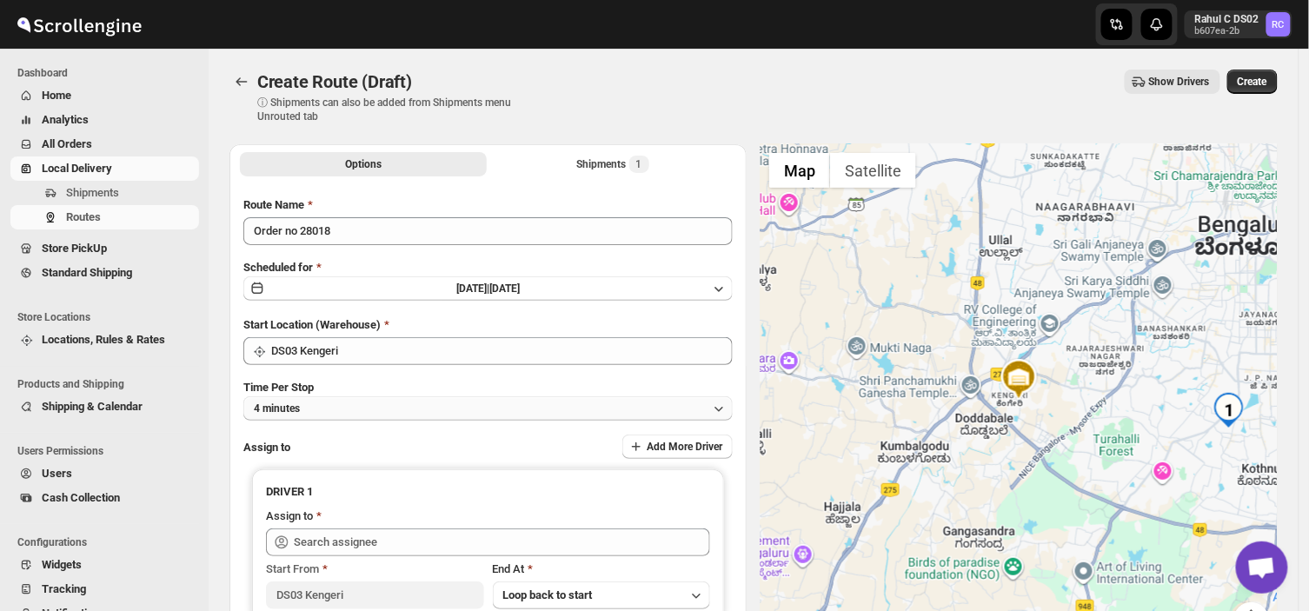
click at [333, 401] on button "4 minutes" at bounding box center [487, 408] width 489 height 24
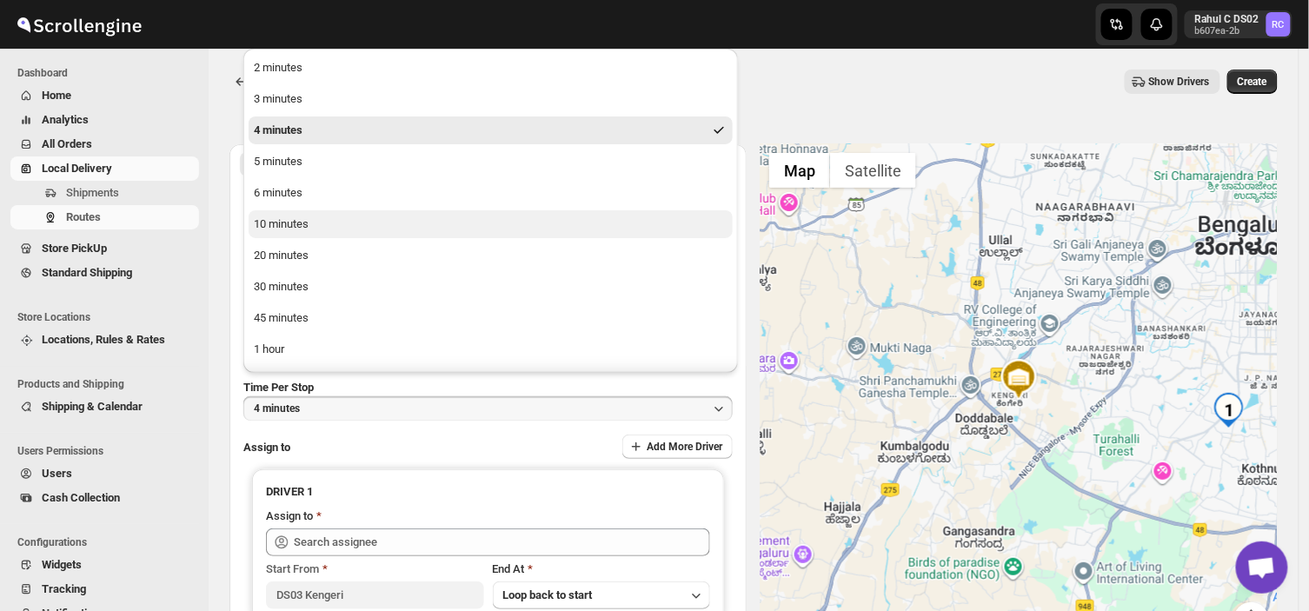
click at [313, 226] on button "10 minutes" at bounding box center [491, 224] width 484 height 28
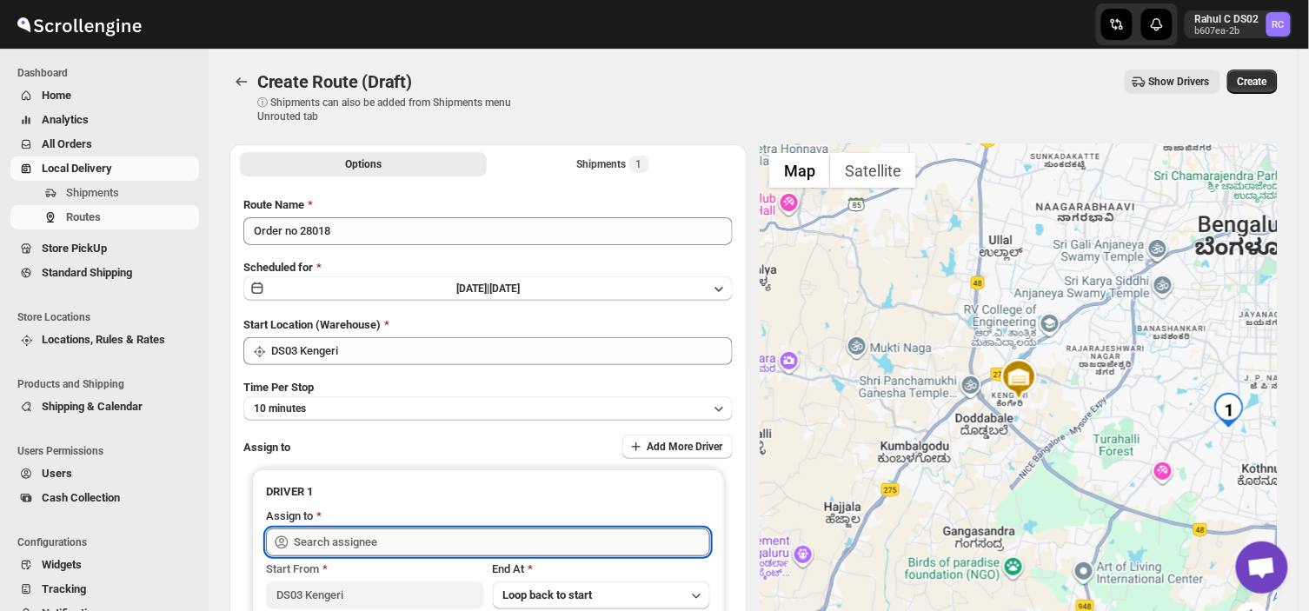
click at [387, 544] on input "text" at bounding box center [502, 543] width 416 height 28
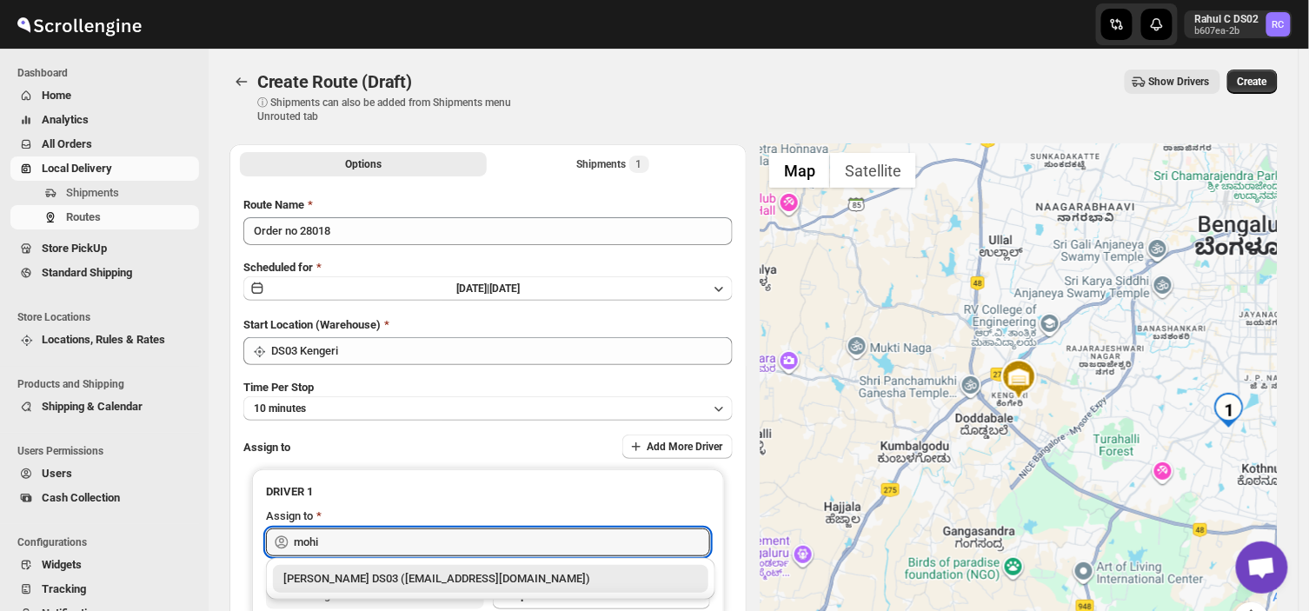
click at [372, 572] on div "[PERSON_NAME] DS03 ([EMAIL_ADDRESS][DOMAIN_NAME])" at bounding box center [490, 578] width 415 height 17
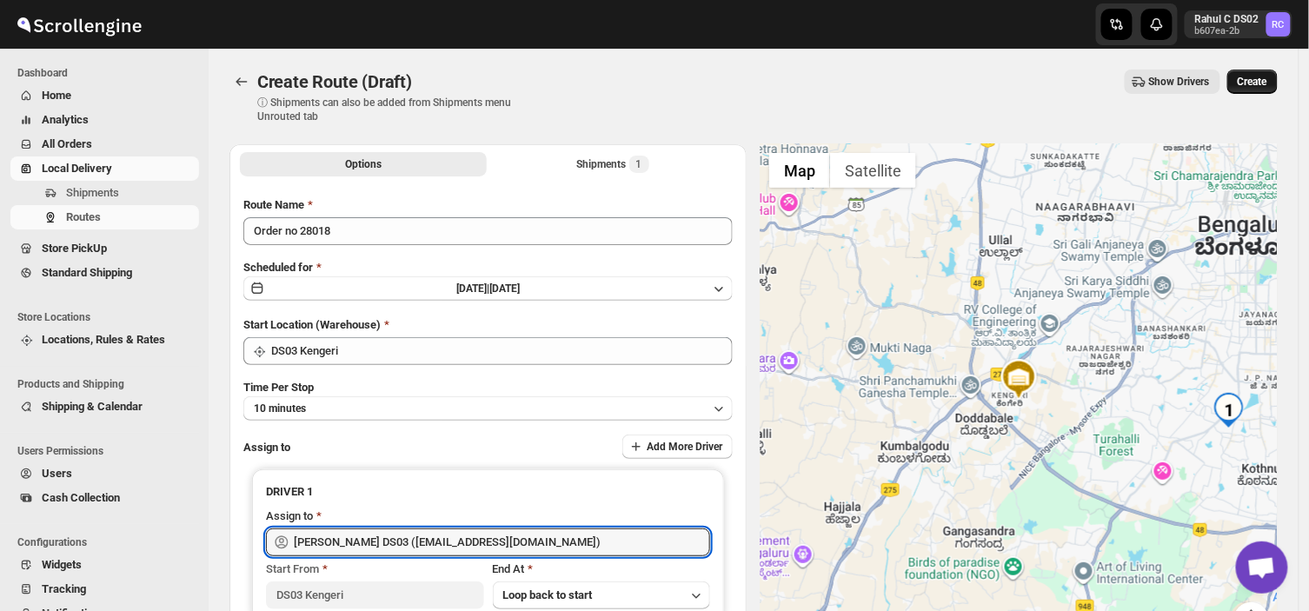
type input "[PERSON_NAME] DS03 ([EMAIL_ADDRESS][DOMAIN_NAME])"
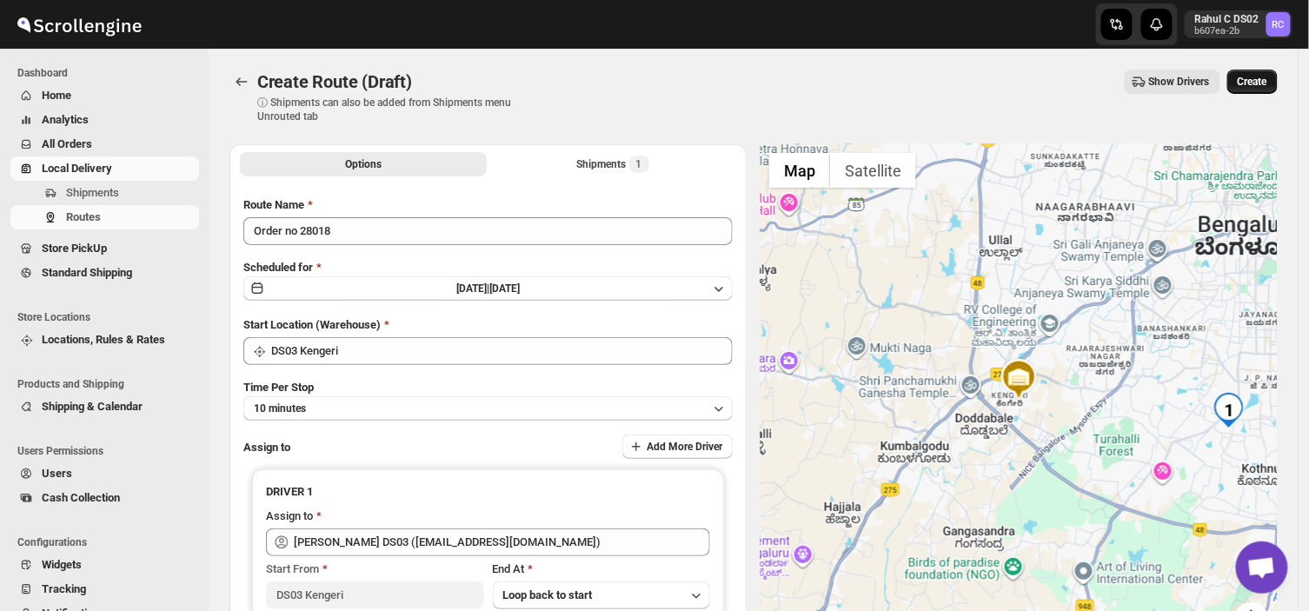
click at [1243, 78] on button "Create" at bounding box center [1253, 82] width 50 height 24
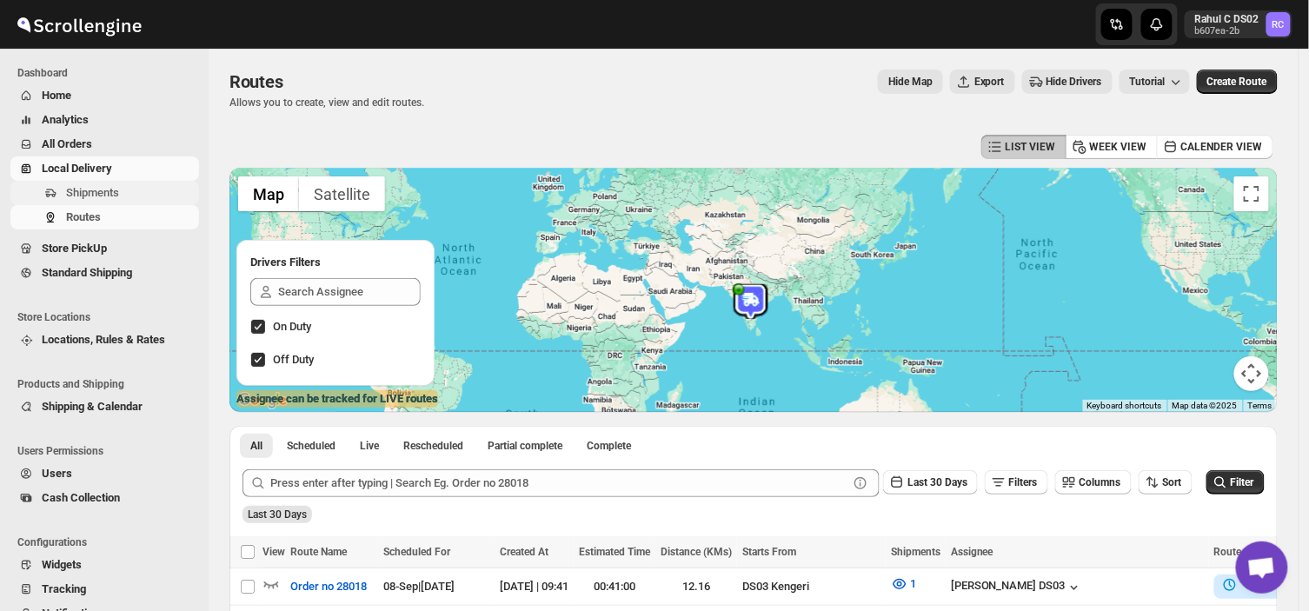
click at [111, 188] on span "Shipments" at bounding box center [92, 192] width 53 height 13
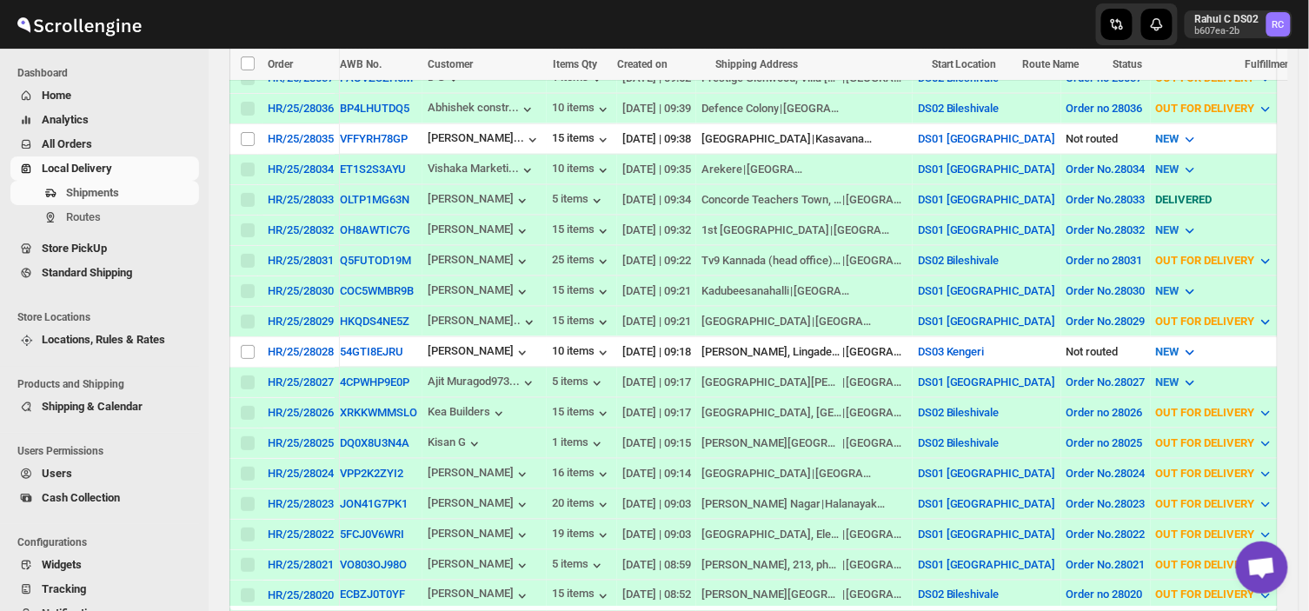
scroll to position [396, 0]
click at [247, 346] on input "Select shipment" at bounding box center [248, 353] width 14 height 14
checkbox input "true"
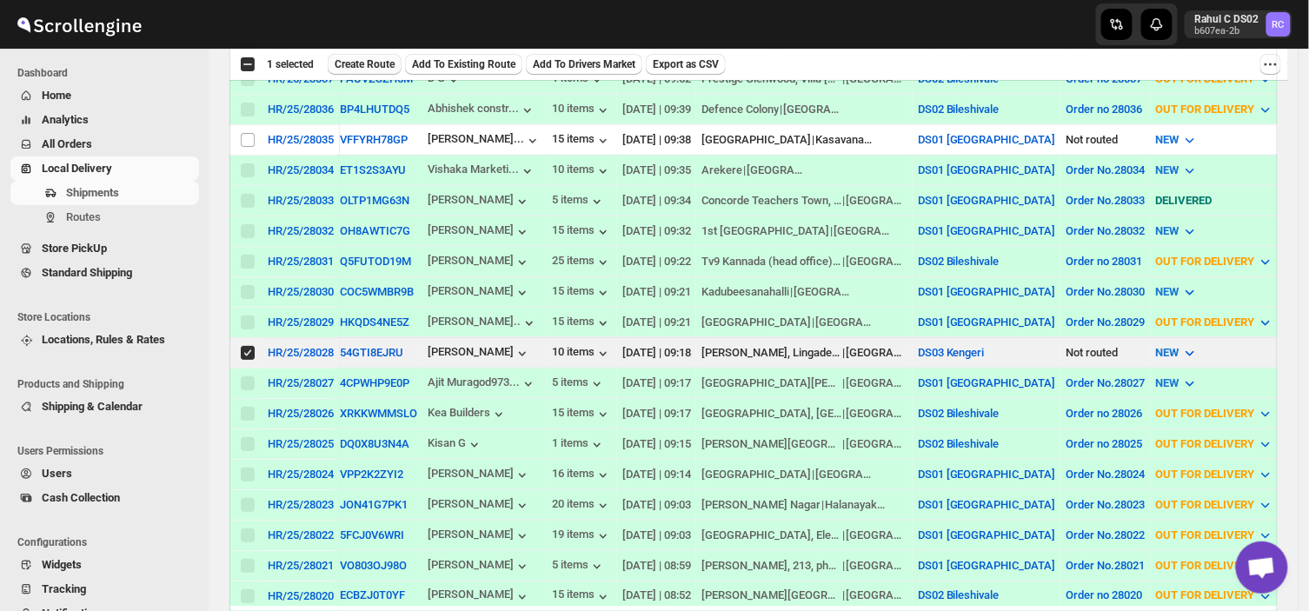
click at [380, 57] on span "Create Route" at bounding box center [365, 64] width 60 height 14
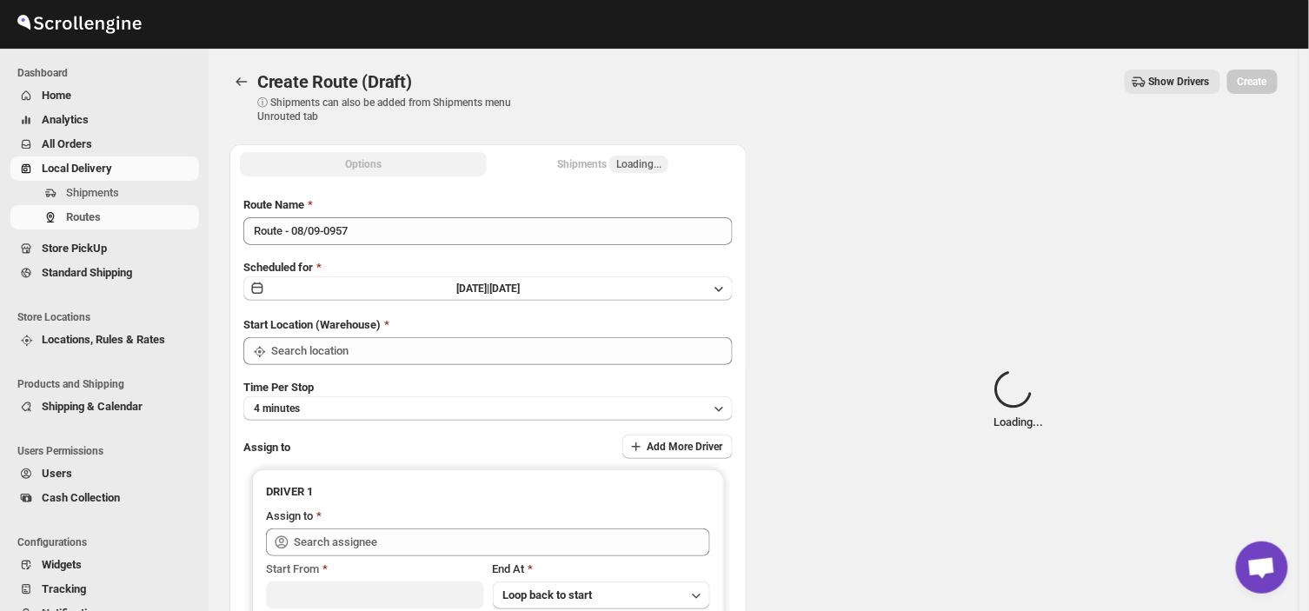
type input "DS03 Kengeri"
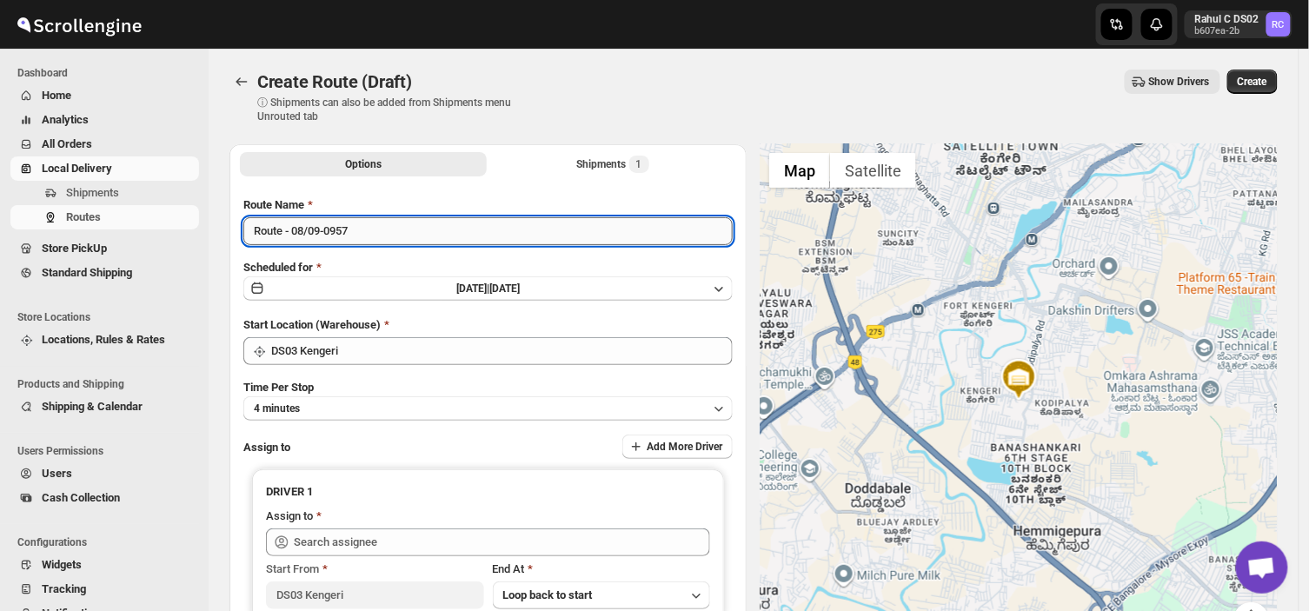
click at [354, 232] on input "Route - 08/09-0957" at bounding box center [487, 231] width 489 height 28
type input "R"
type input "Order no 28028"
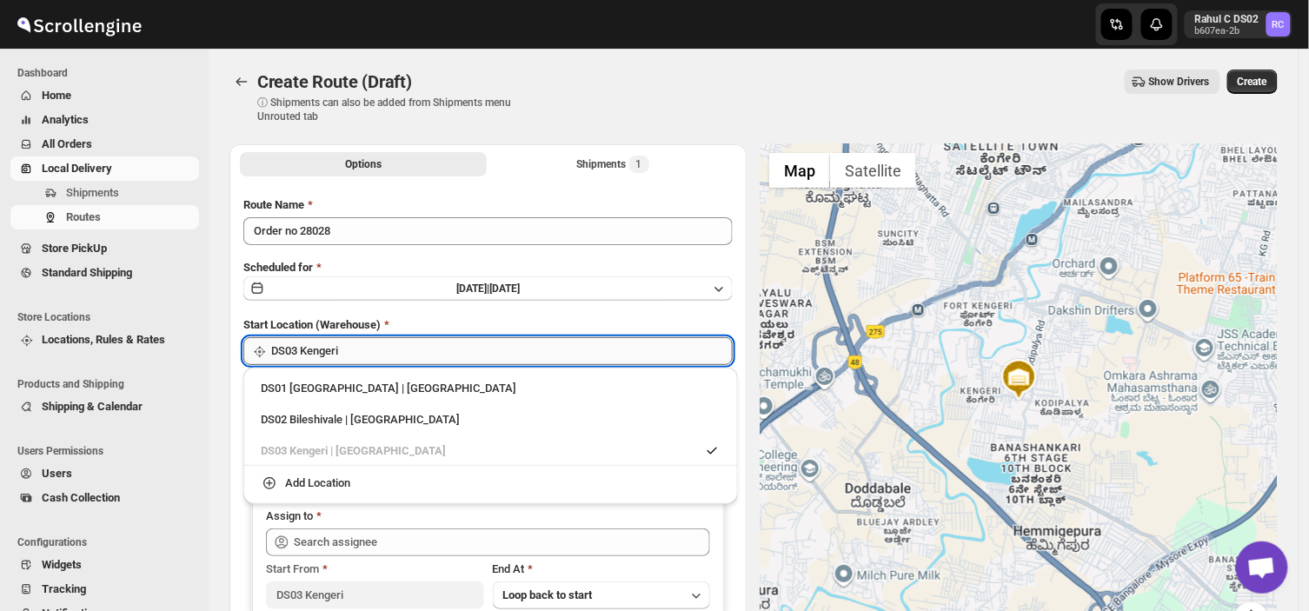
click at [381, 361] on input "DS03 Kengeri" at bounding box center [502, 351] width 462 height 28
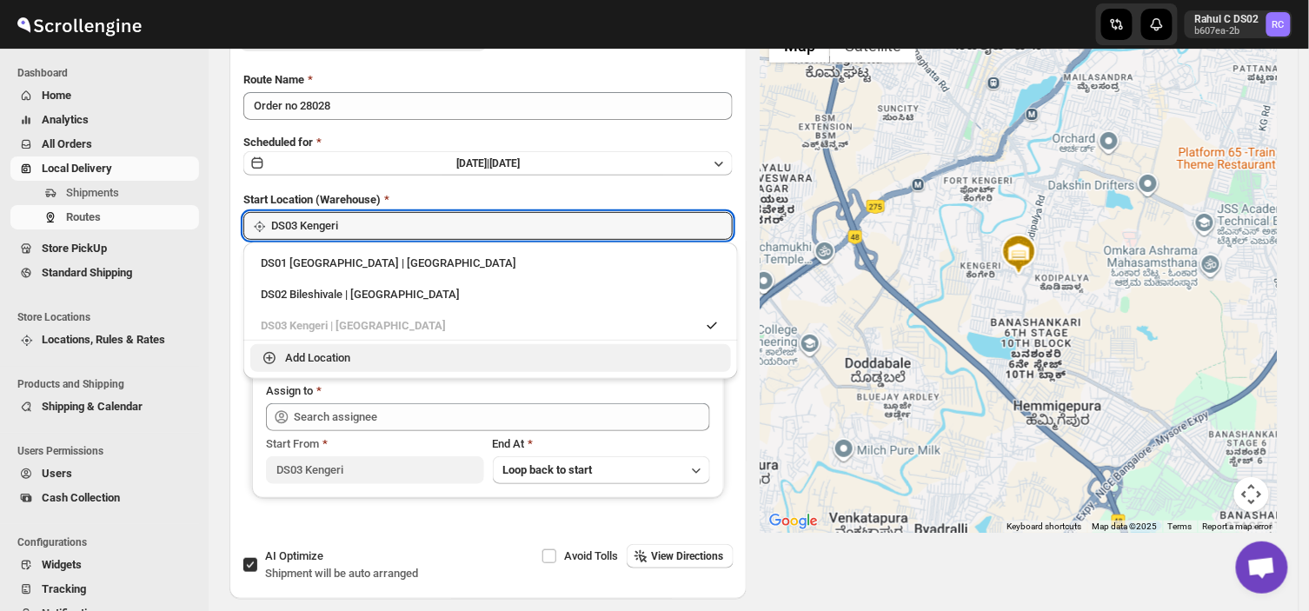
scroll to position [126, 0]
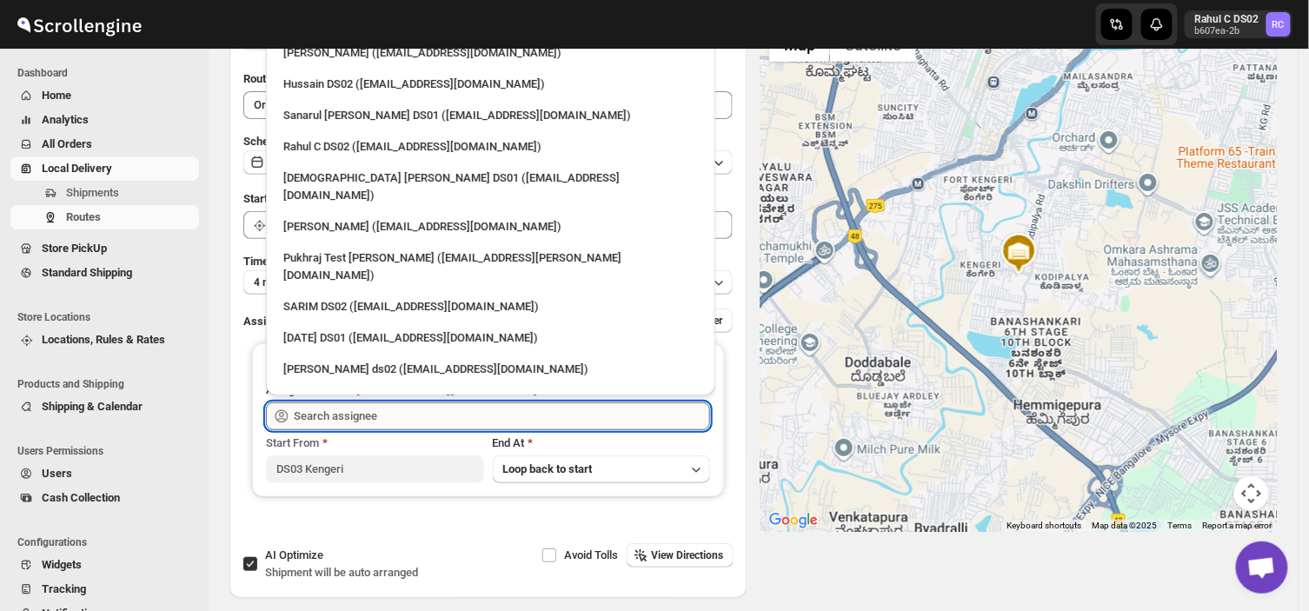
click at [409, 413] on input "text" at bounding box center [502, 417] width 416 height 28
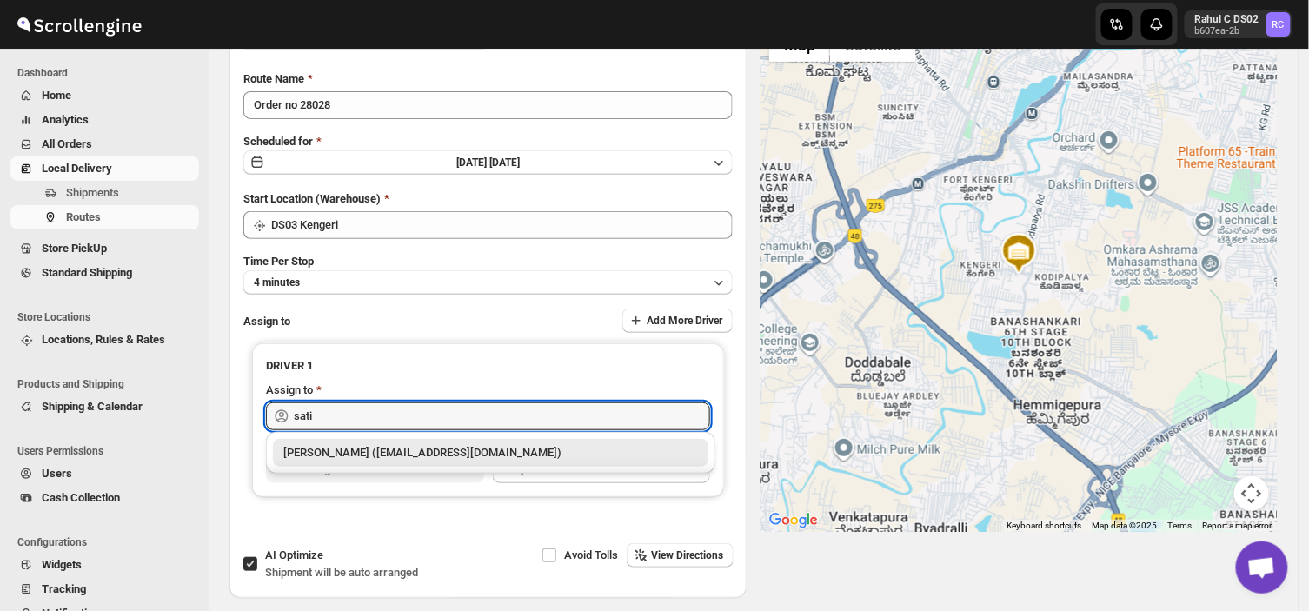
click at [403, 449] on div "[PERSON_NAME] ([EMAIL_ADDRESS][DOMAIN_NAME])" at bounding box center [490, 452] width 415 height 17
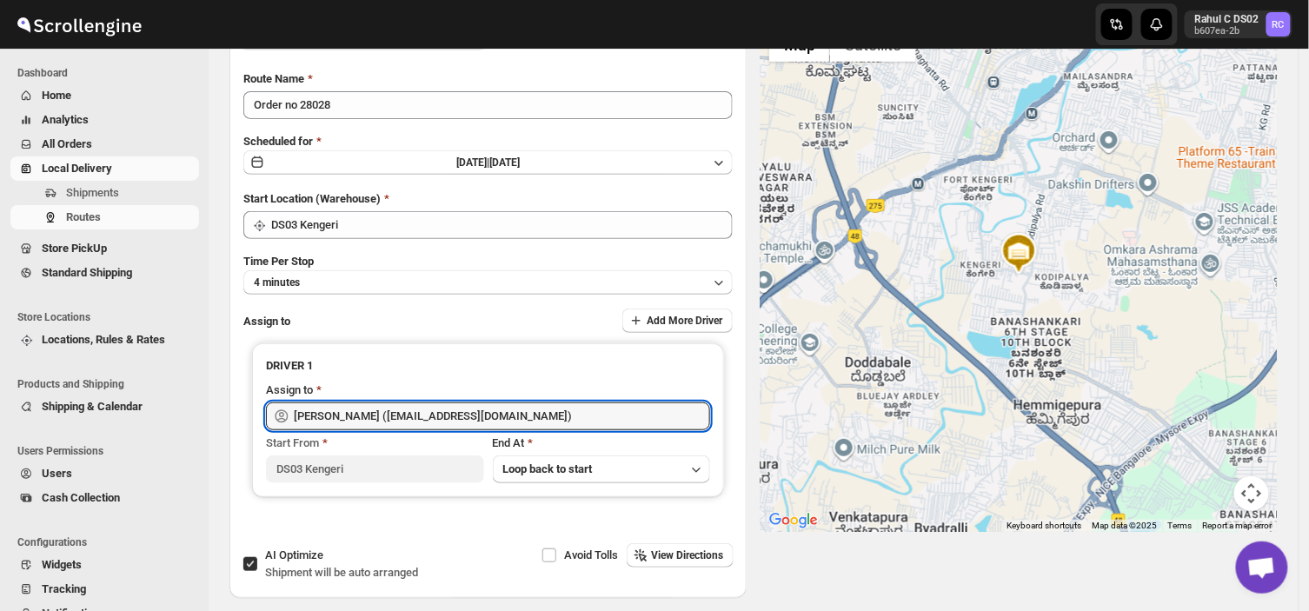
scroll to position [0, 0]
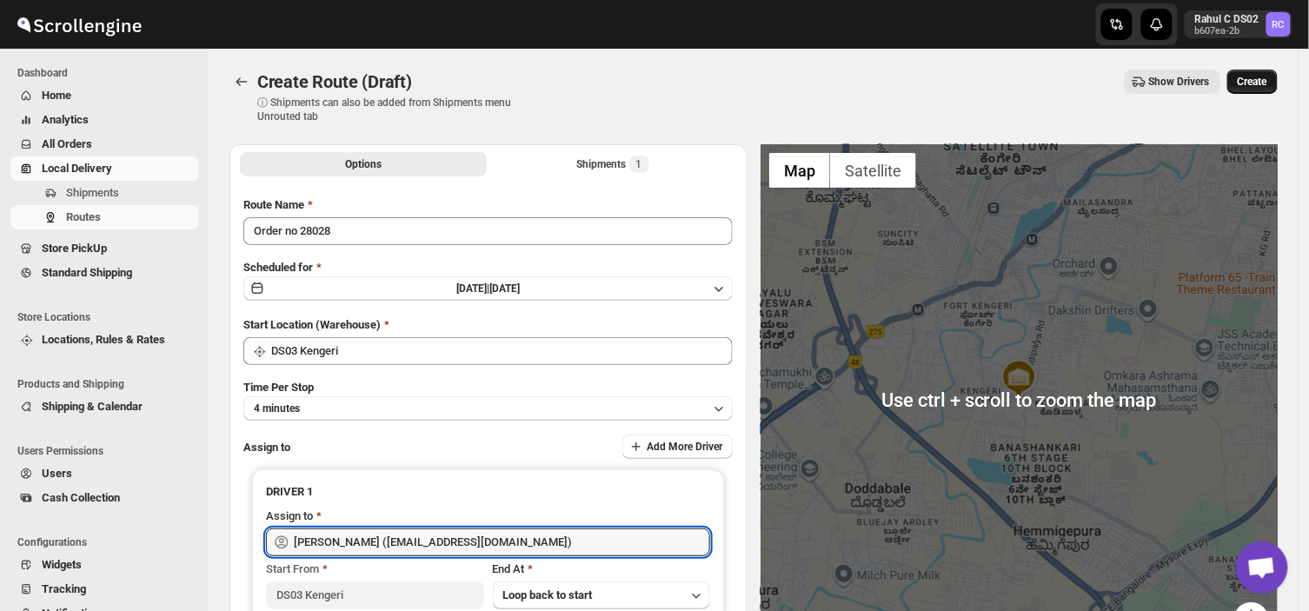
type input "[PERSON_NAME] ([EMAIL_ADDRESS][DOMAIN_NAME])"
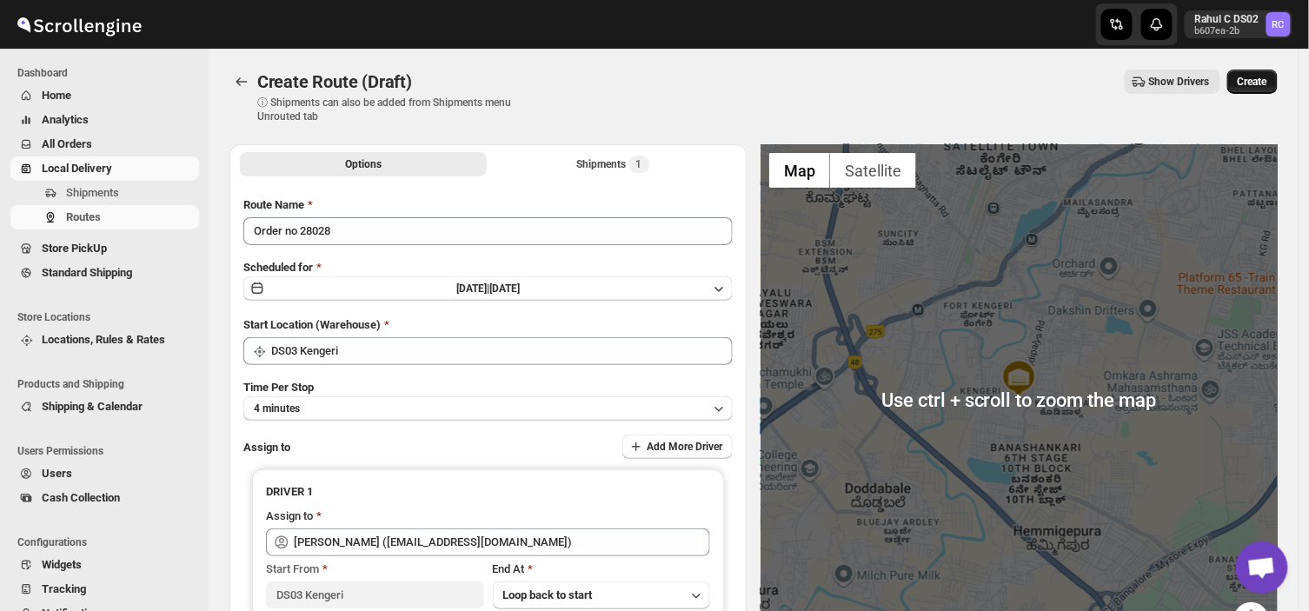
click at [1264, 75] on span "Create" at bounding box center [1253, 82] width 30 height 14
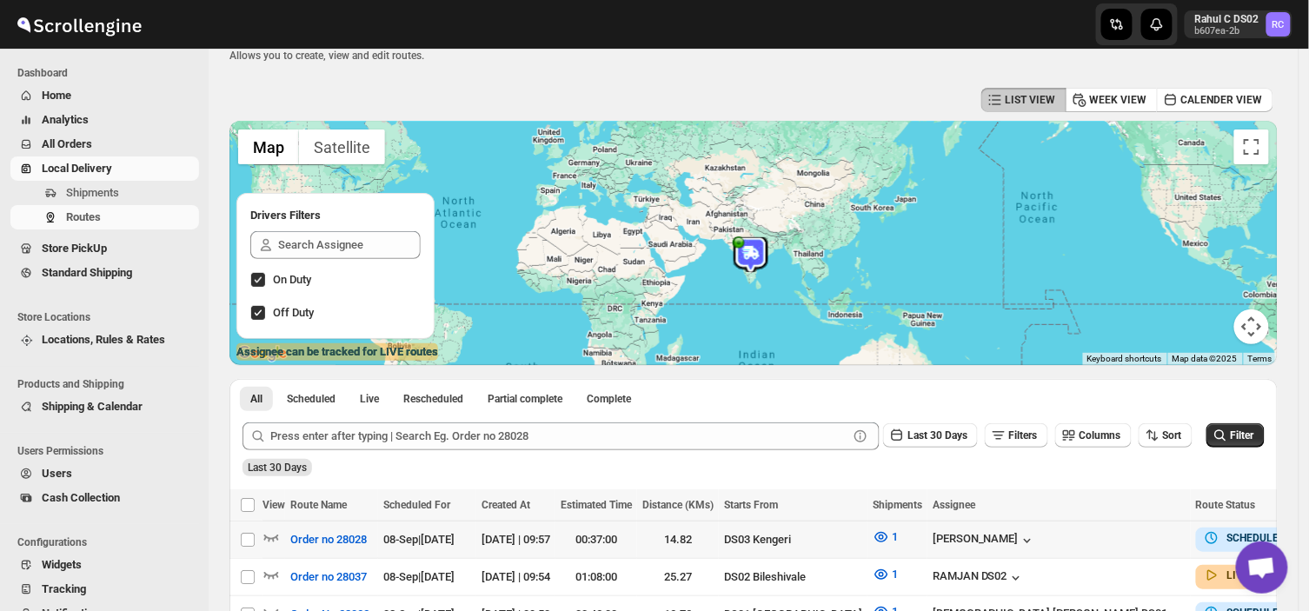
scroll to position [172, 0]
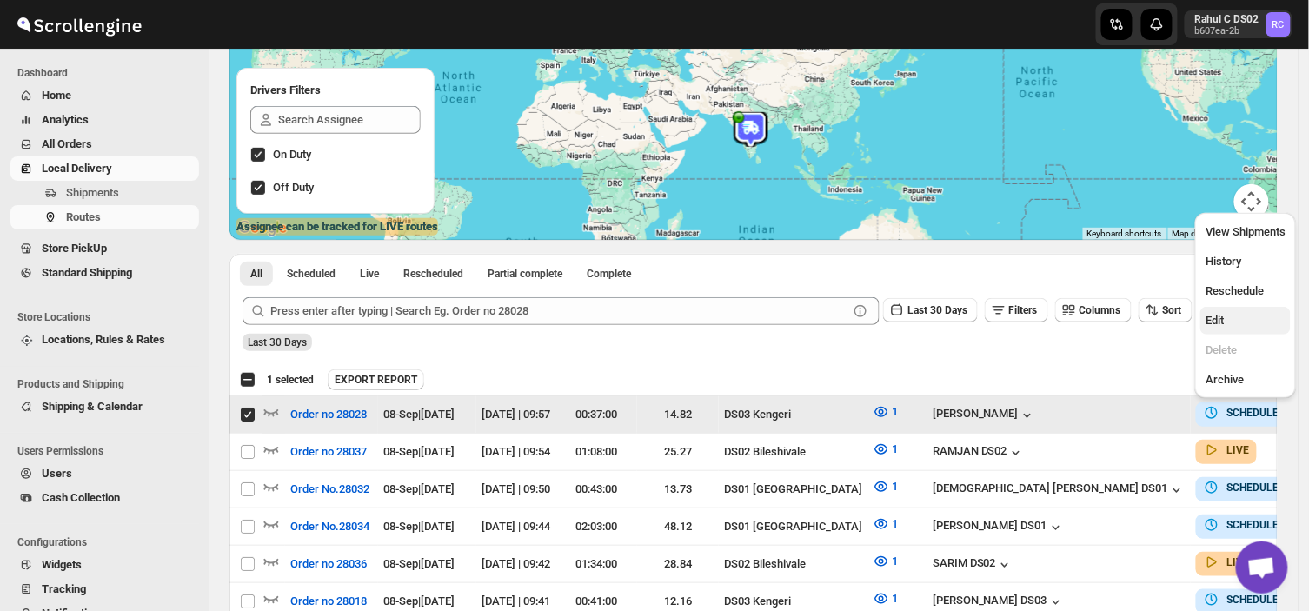
click at [1213, 323] on span "Edit" at bounding box center [1215, 320] width 18 height 13
checkbox input "false"
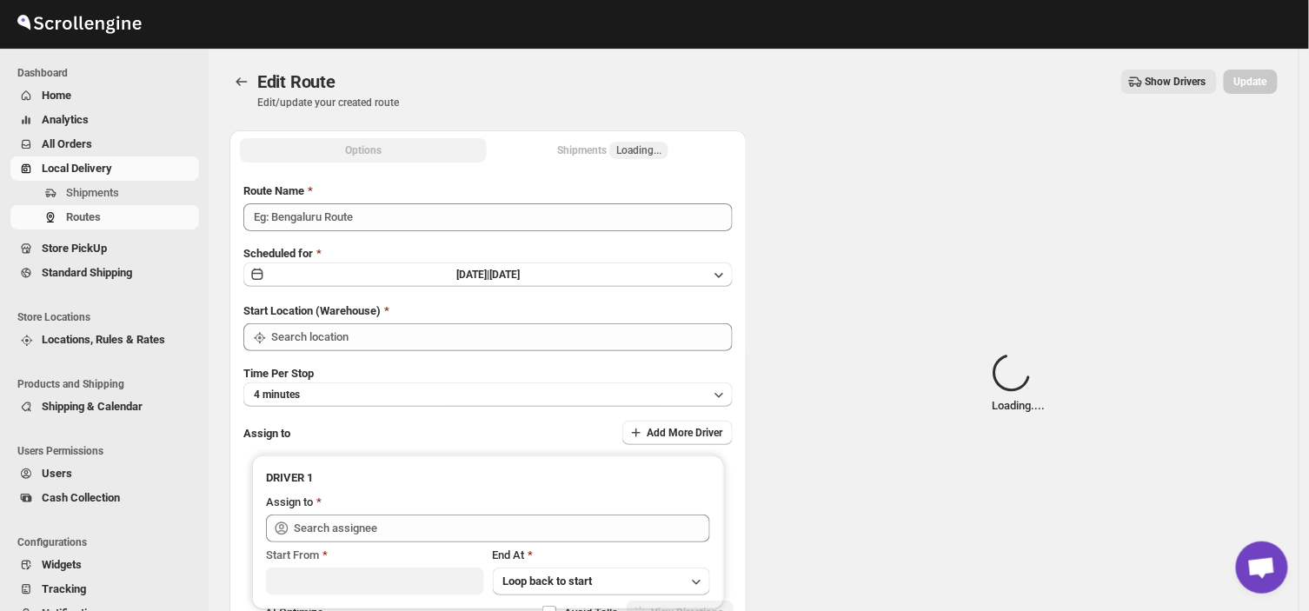
type input "Order no 28028"
type input "DS03 Kengeri"
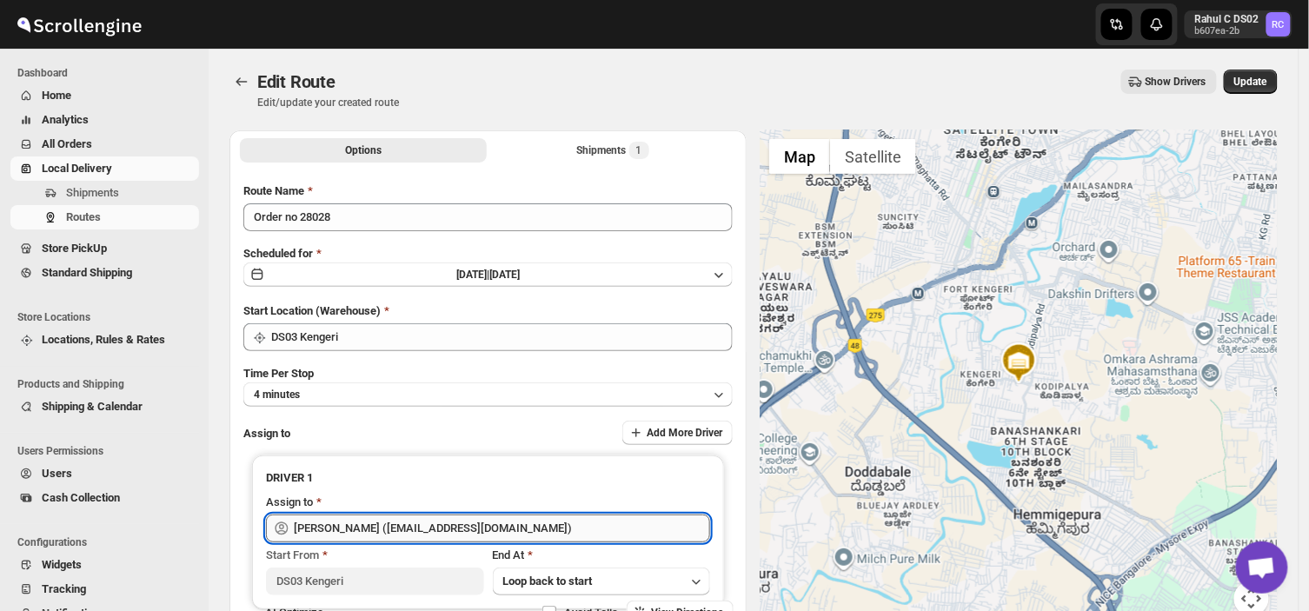
click at [536, 523] on input "[PERSON_NAME] ([EMAIL_ADDRESS][DOMAIN_NAME])" at bounding box center [502, 529] width 416 height 28
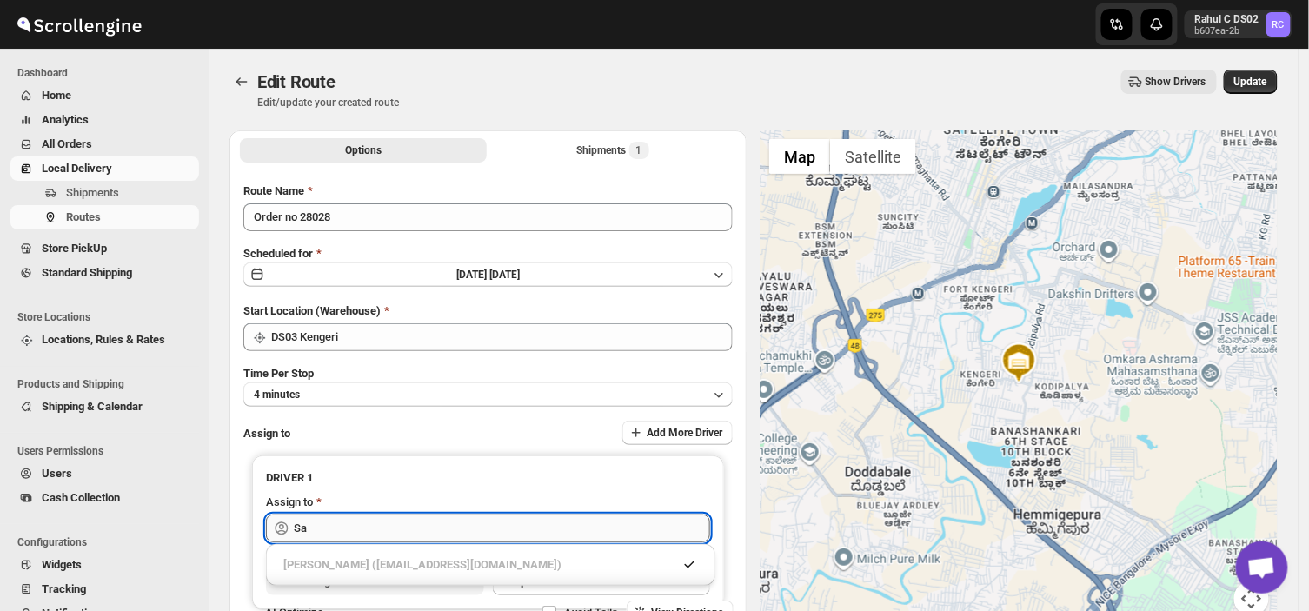
type input "S"
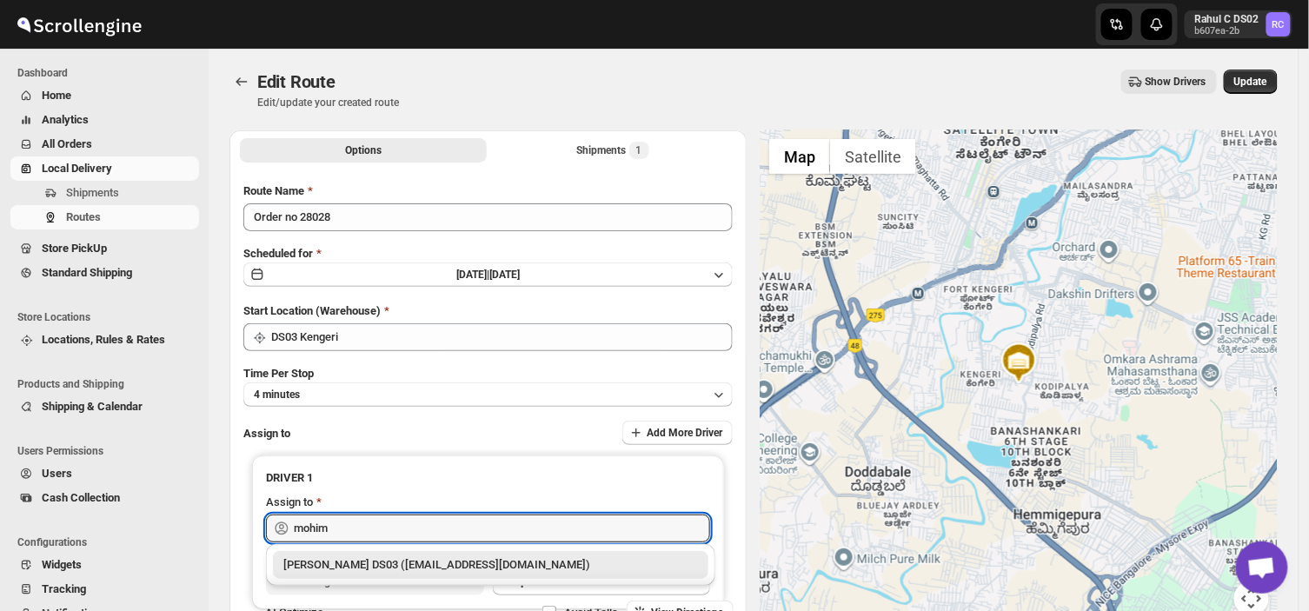
click at [502, 563] on div "[PERSON_NAME] DS03 ([EMAIL_ADDRESS][DOMAIN_NAME])" at bounding box center [490, 564] width 415 height 17
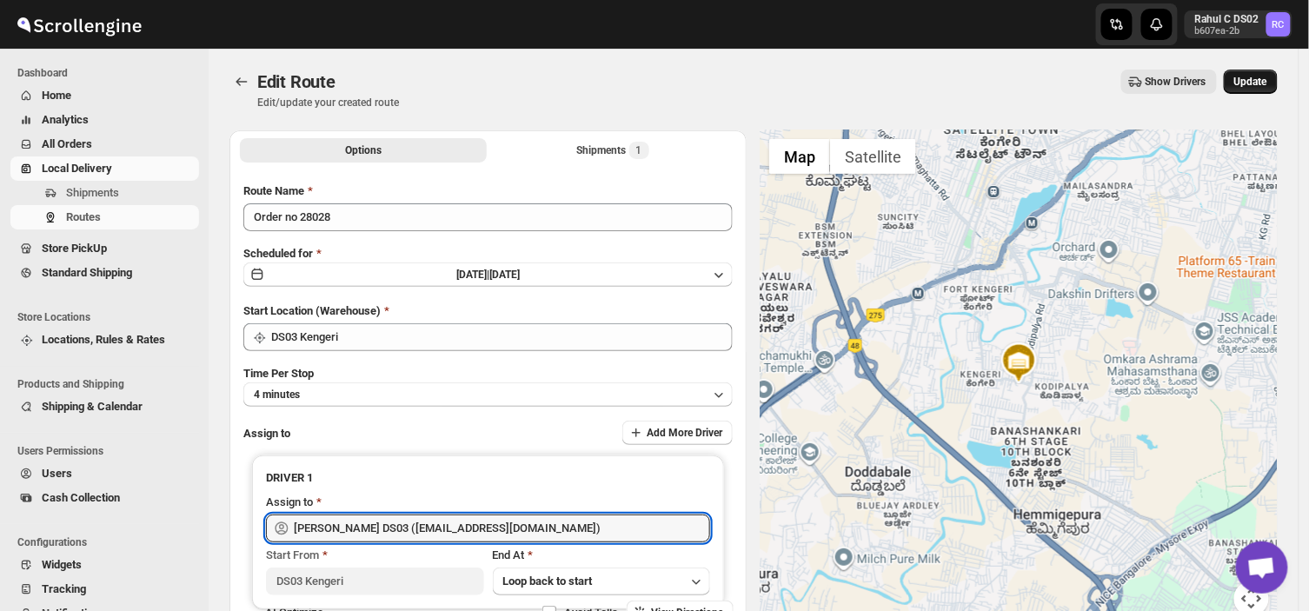
type input "[PERSON_NAME] DS03 ([EMAIL_ADDRESS][DOMAIN_NAME])"
click at [1262, 81] on span "Update" at bounding box center [1251, 82] width 33 height 14
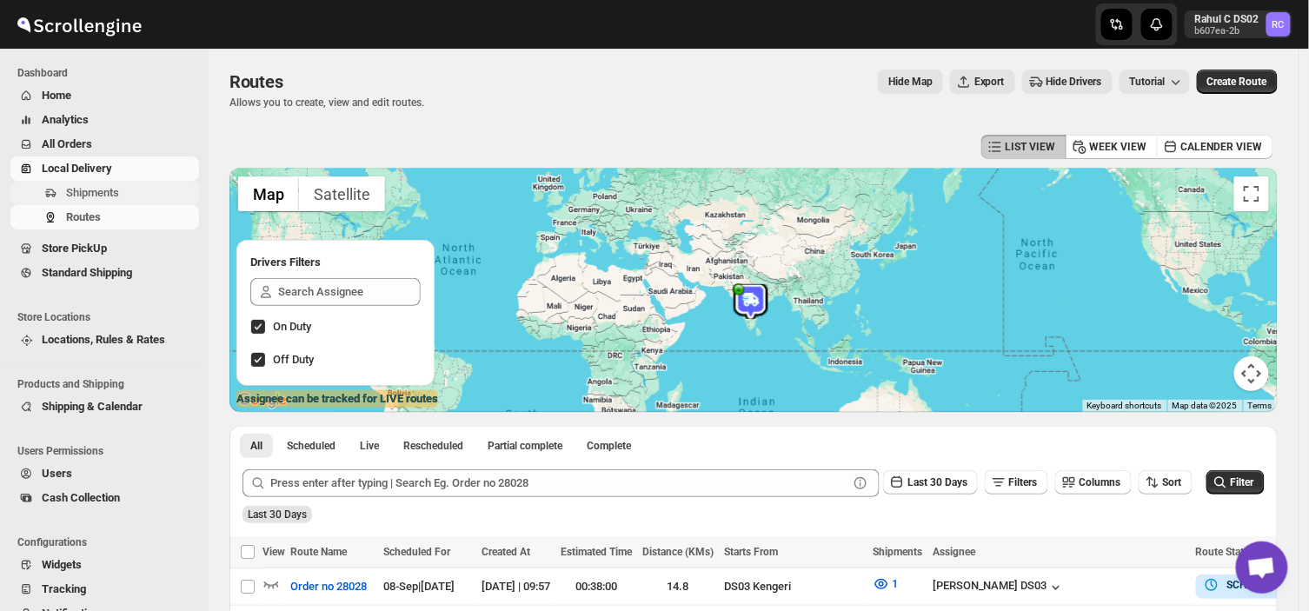
click at [135, 187] on span "Shipments" at bounding box center [131, 192] width 130 height 17
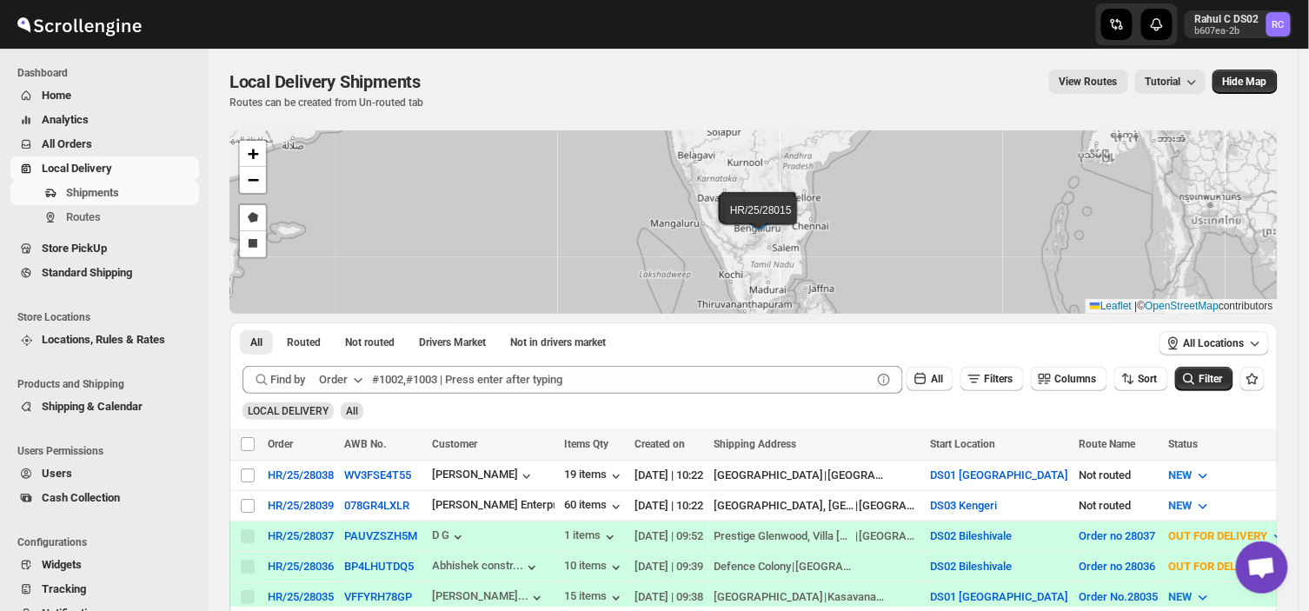
click at [665, 558] on div "08-Sep-25 | 09:39" at bounding box center [670, 566] width 69 height 17
click at [84, 210] on span "Routes" at bounding box center [83, 216] width 35 height 13
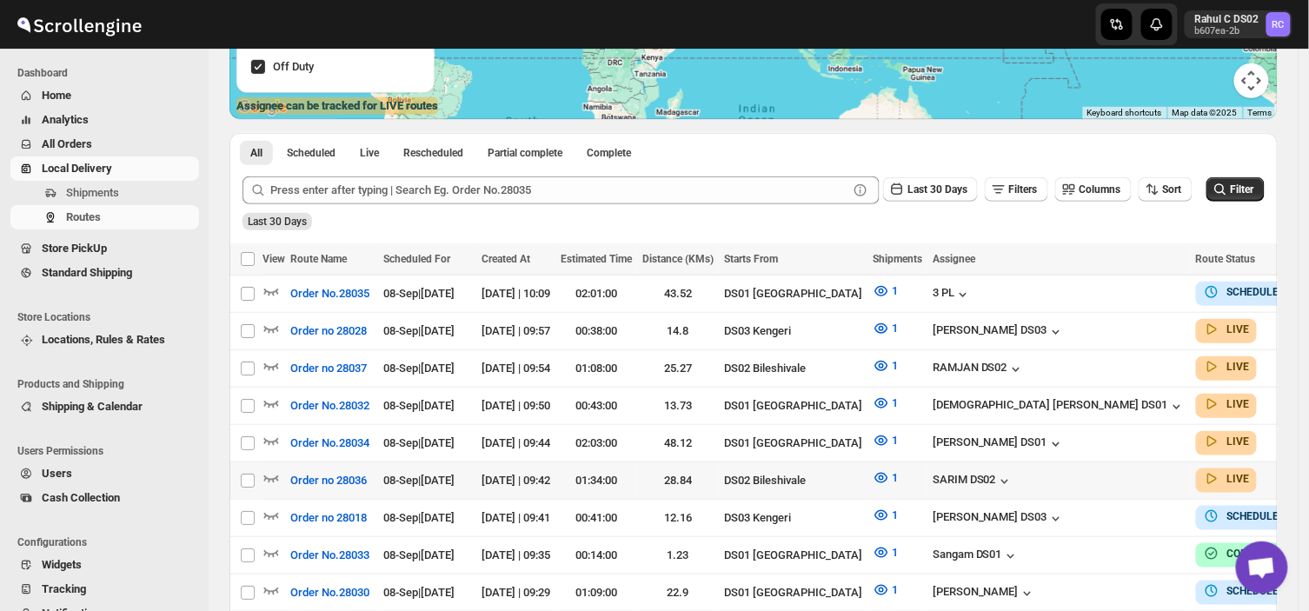
scroll to position [323, 0]
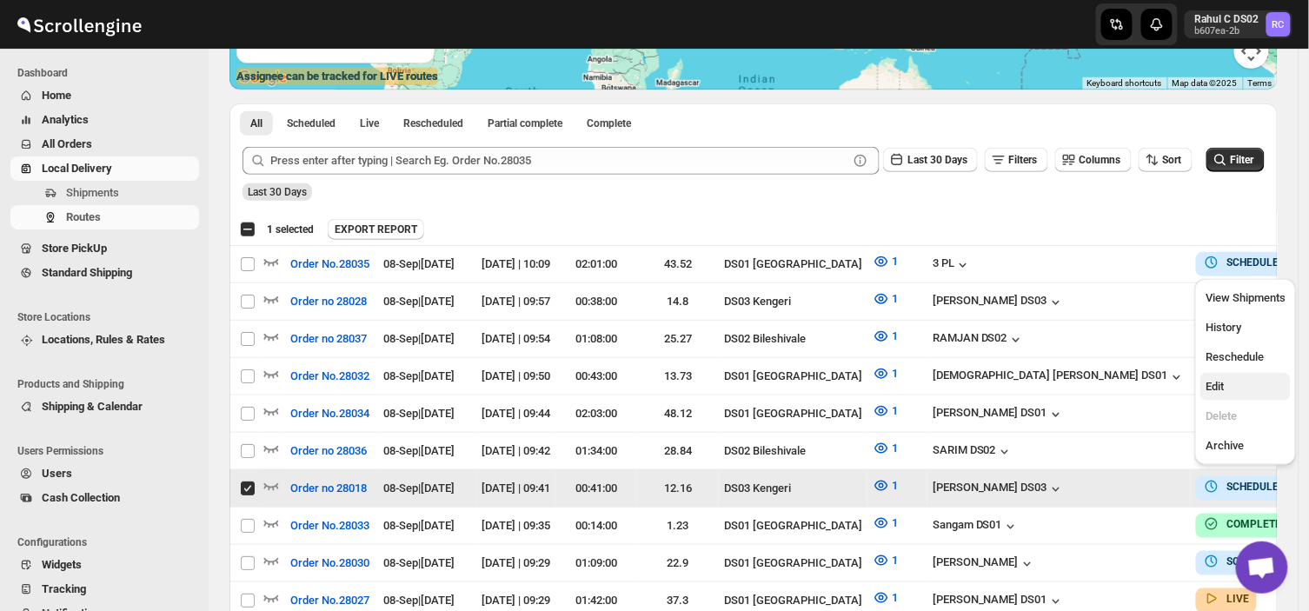
click at [1212, 388] on span "Edit" at bounding box center [1215, 386] width 18 height 13
checkbox input "false"
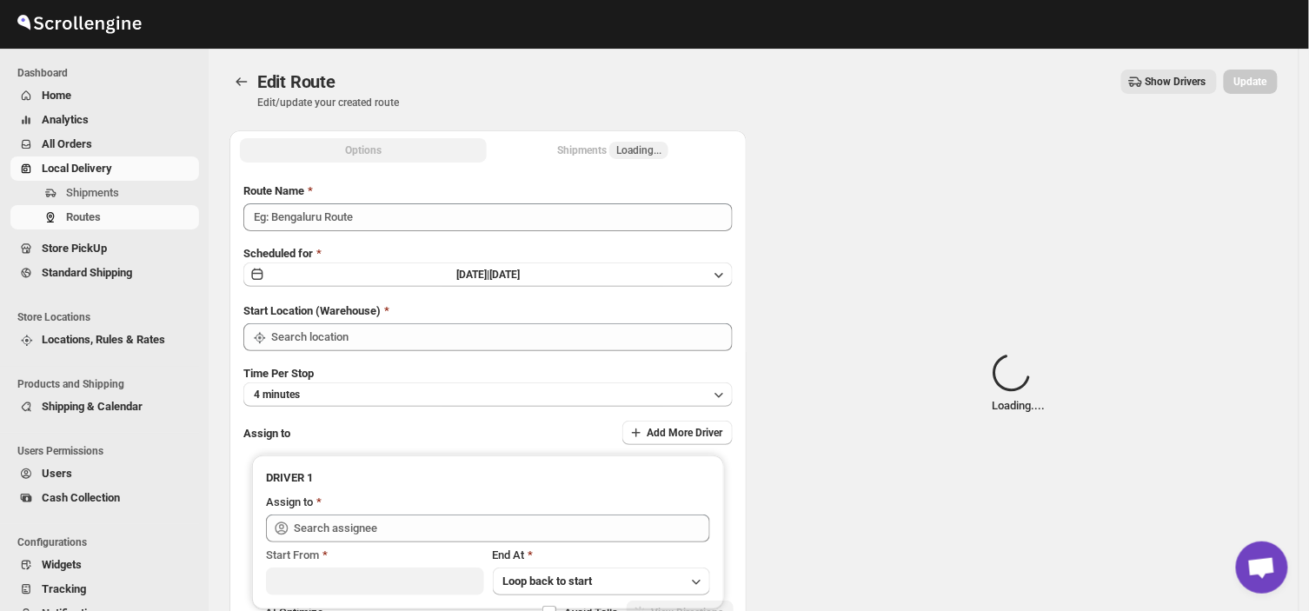
type input "Order no 28018"
type input "DS03 Kengeri"
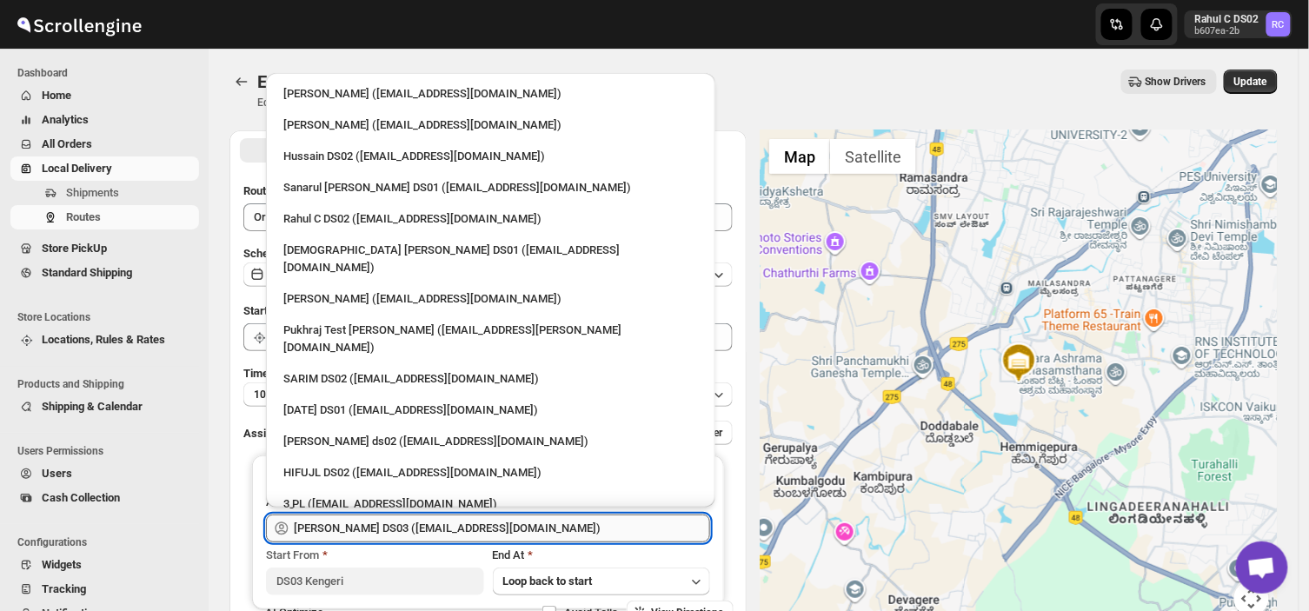
click at [534, 523] on input "[PERSON_NAME] DS03 ([EMAIL_ADDRESS][DOMAIN_NAME])" at bounding box center [502, 529] width 416 height 28
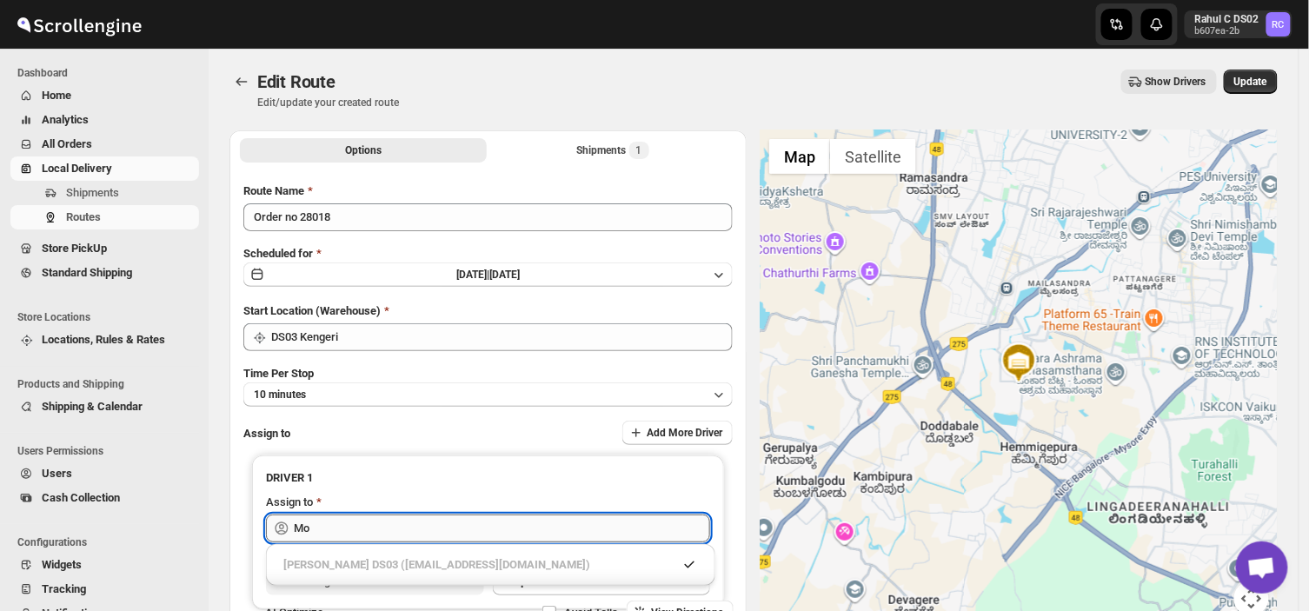
type input "M"
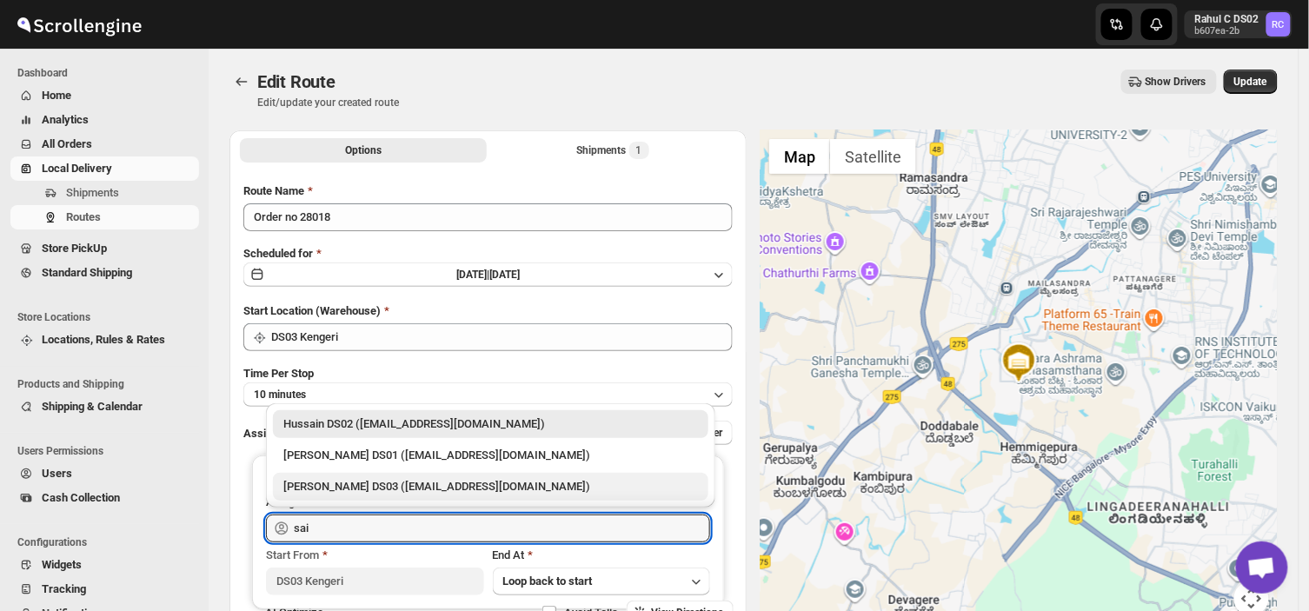
click at [426, 483] on div "[PERSON_NAME] DS03 ([EMAIL_ADDRESS][DOMAIN_NAME])" at bounding box center [490, 486] width 415 height 17
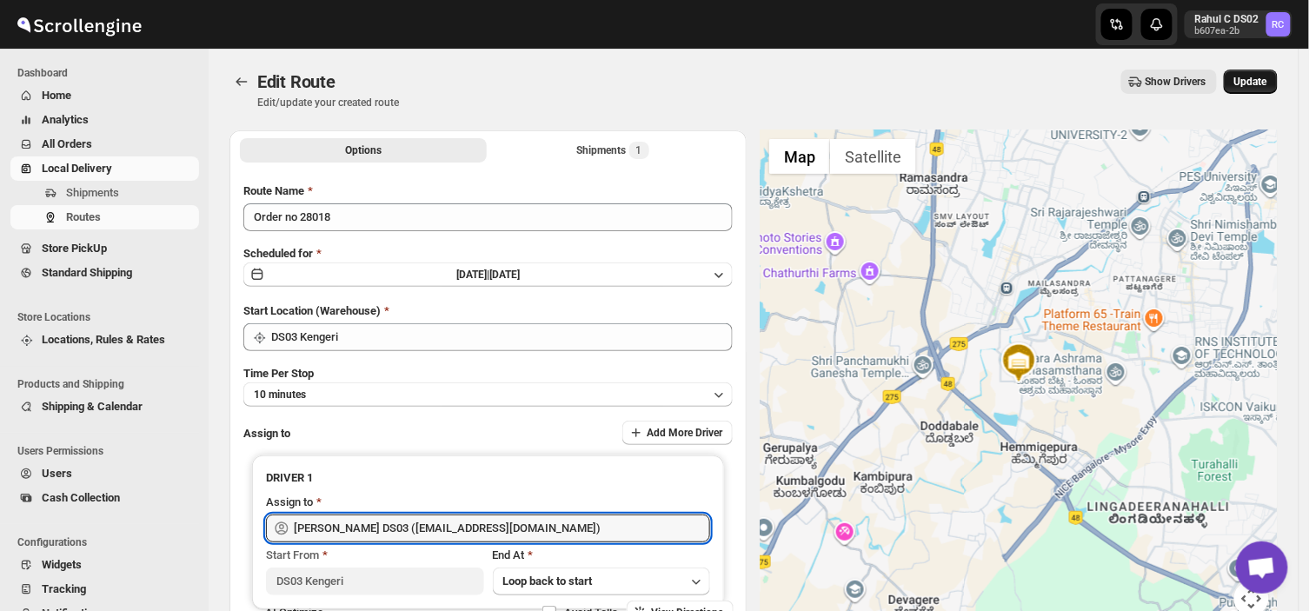
type input "[PERSON_NAME] DS03 ([EMAIL_ADDRESS][DOMAIN_NAME])"
click at [1268, 80] on span "Update" at bounding box center [1251, 82] width 33 height 14
